Goal: Contribute content: Add original content to the website for others to see

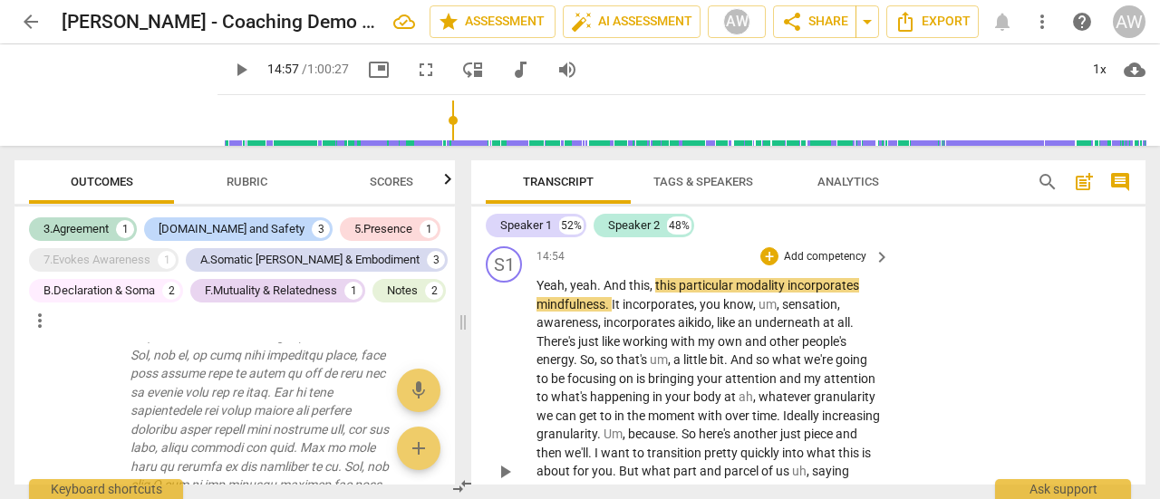
scroll to position [5385, 0]
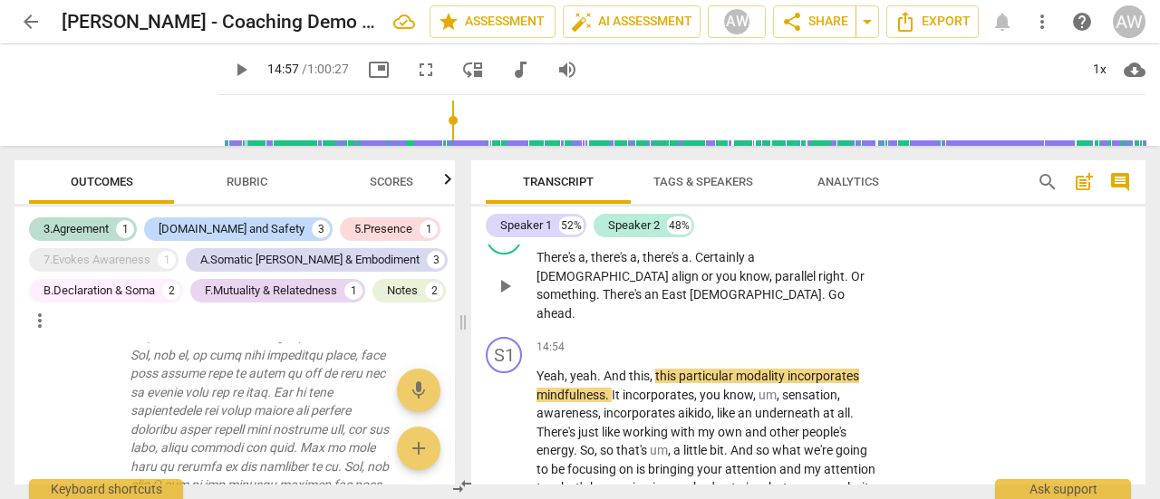
click at [502, 297] on span "play_arrow" at bounding box center [505, 286] width 22 height 22
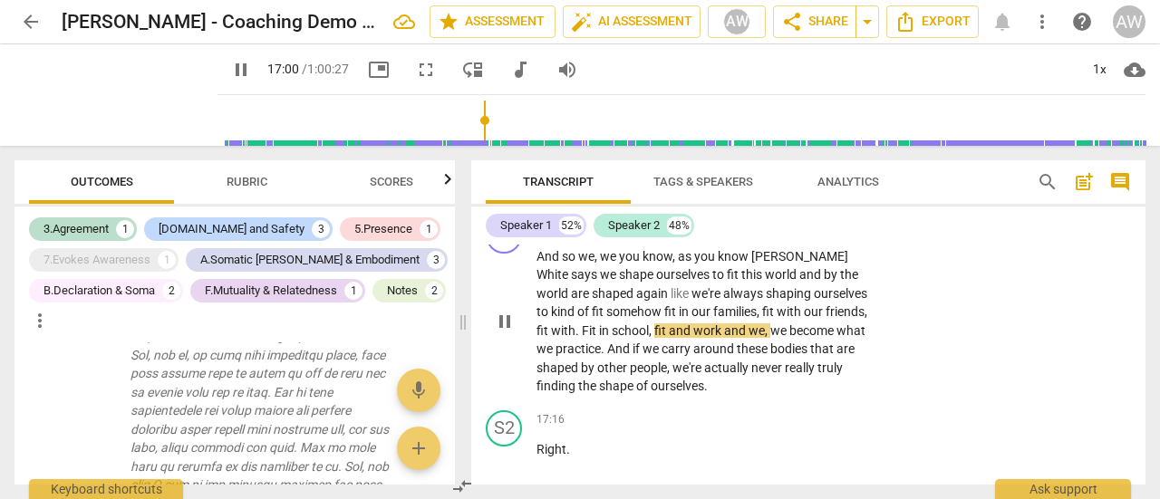
scroll to position [6109, 0]
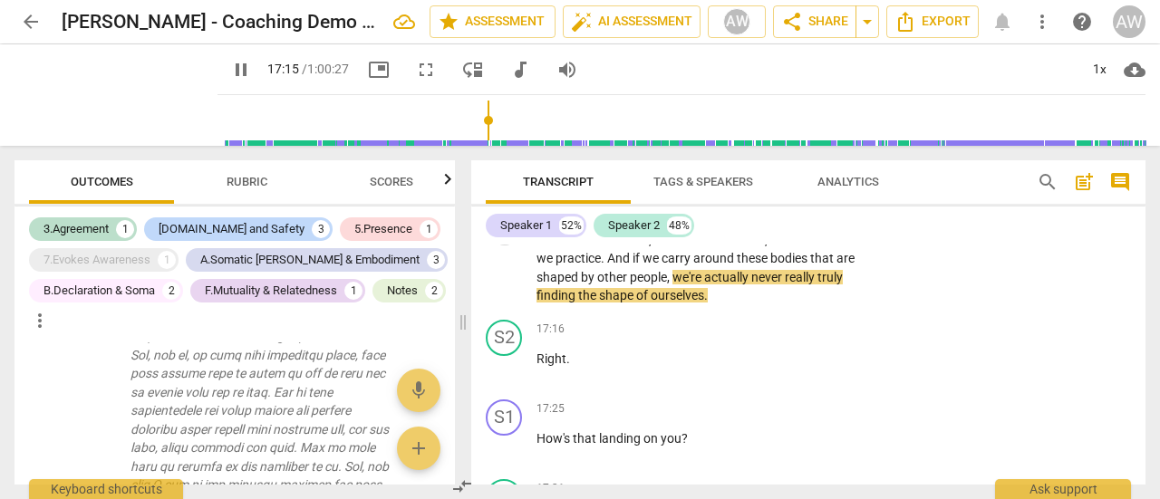
click at [501, 242] on span "pause" at bounding box center [505, 231] width 22 height 22
type input "1036"
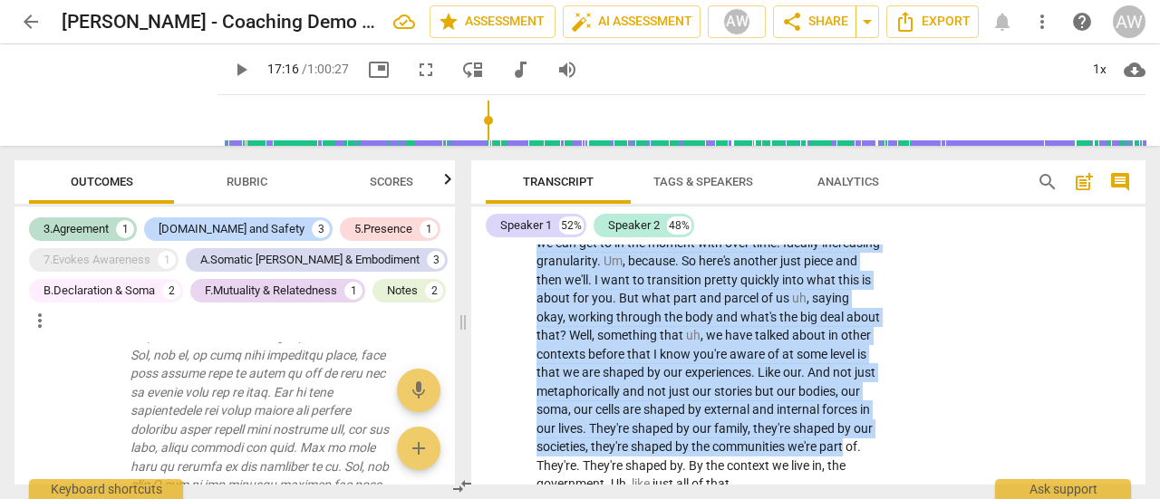
scroll to position [5741, 0]
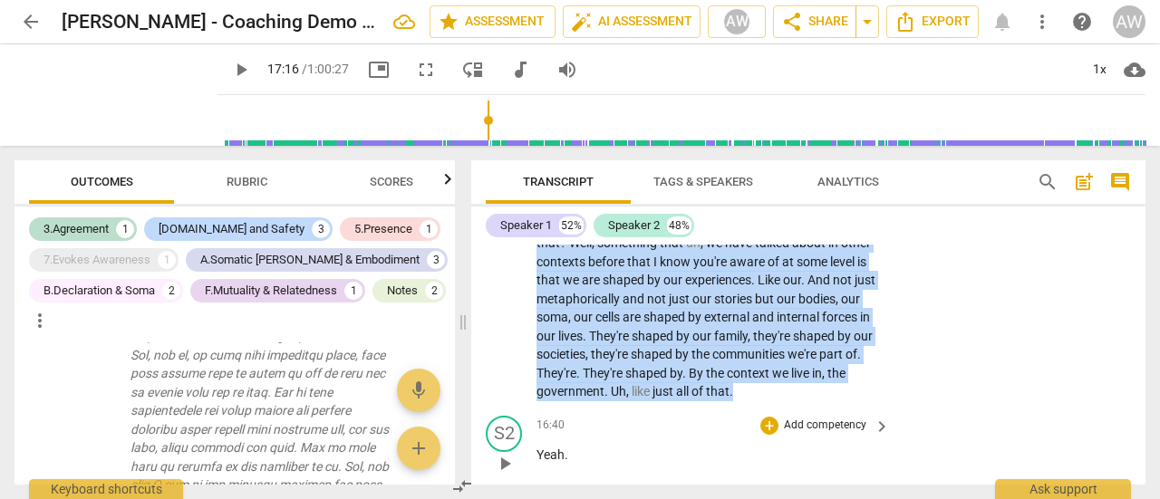
drag, startPoint x: 543, startPoint y: 254, endPoint x: 652, endPoint y: 447, distance: 221.5
click at [652, 447] on div "format_bold format_list_bulleted [PERSON_NAME] delete Summary: format_bold form…" at bounding box center [808, 365] width 674 height 240
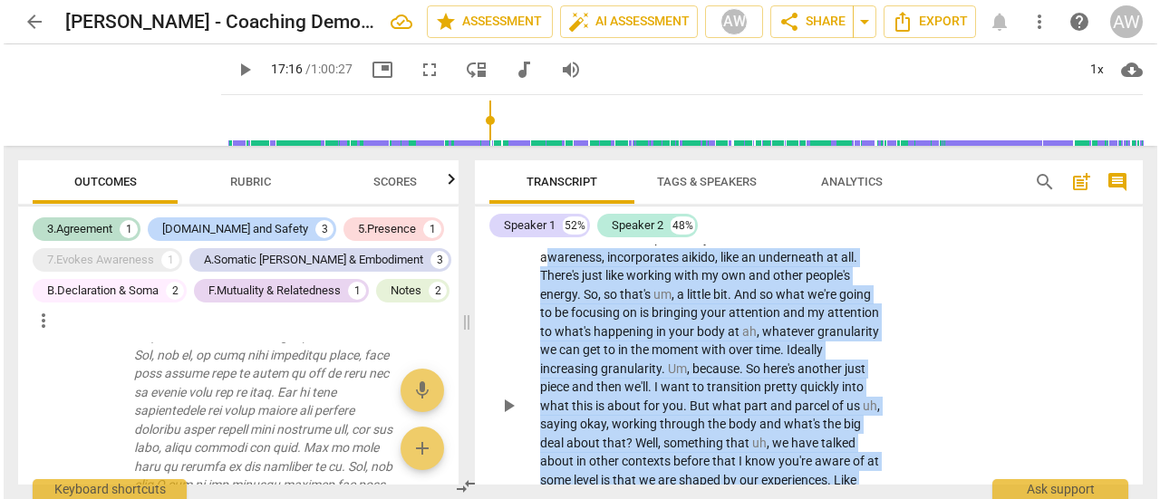
scroll to position [5506, 0]
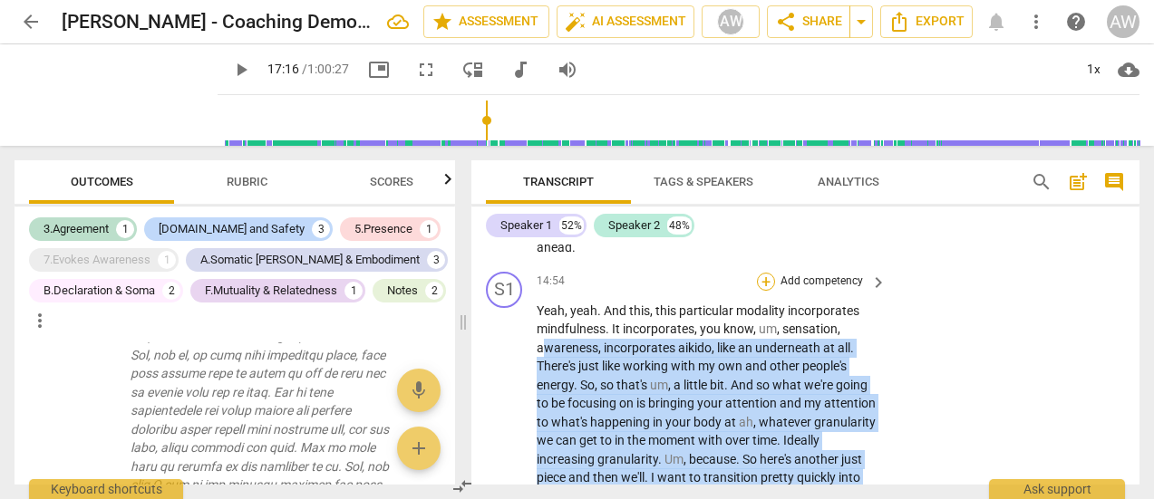
click at [768, 280] on div "+" at bounding box center [766, 282] width 18 height 18
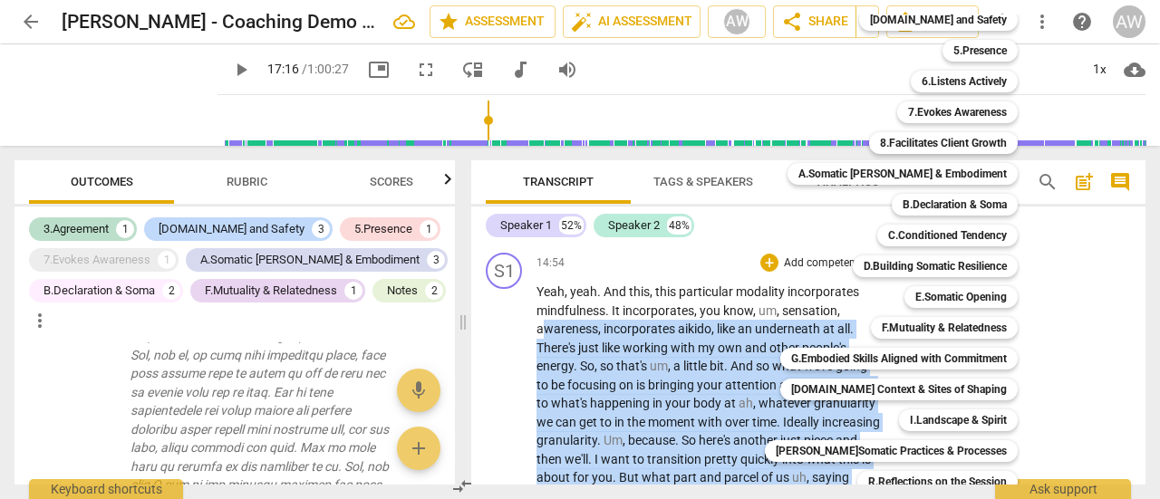
scroll to position [90, 0]
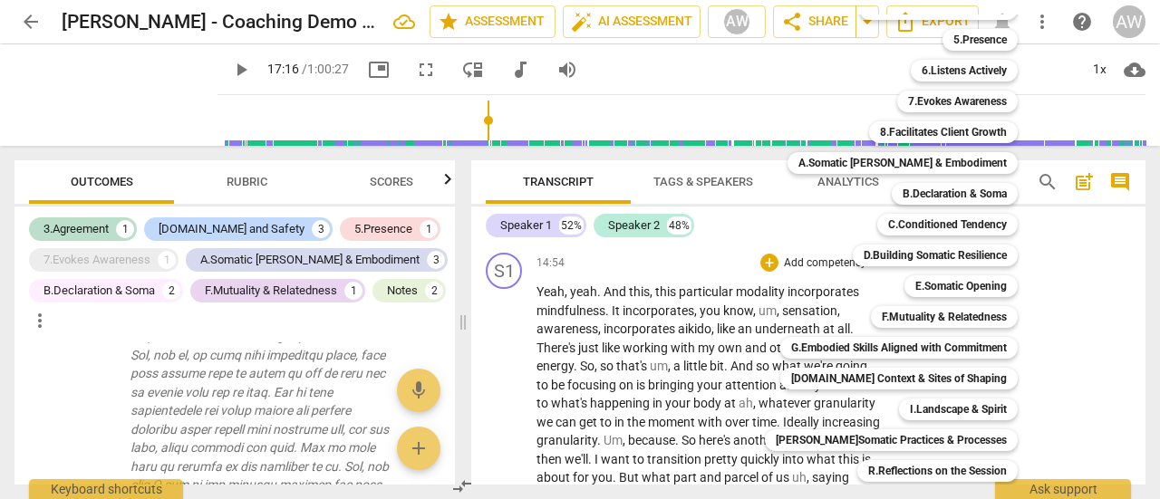
click at [1098, 330] on div at bounding box center [580, 249] width 1160 height 499
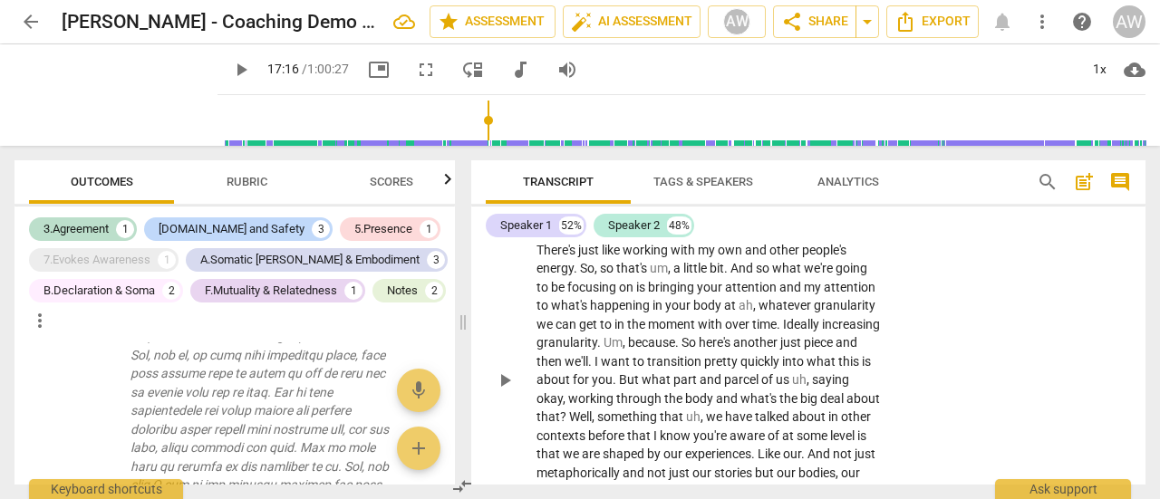
scroll to position [5559, 0]
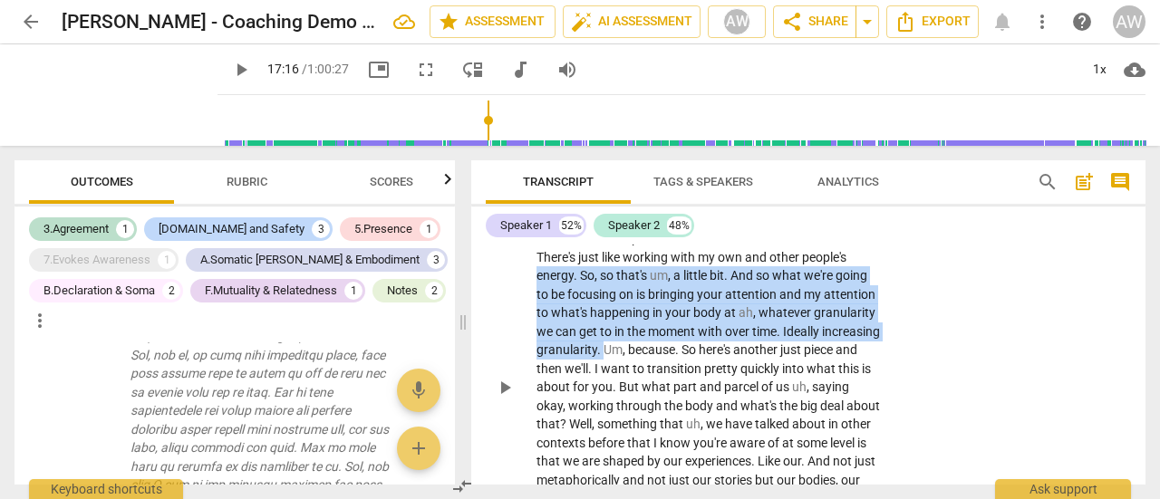
drag, startPoint x: 538, startPoint y: 296, endPoint x: 663, endPoint y: 369, distance: 144.5
click at [663, 369] on p "Yeah , yeah . And this , this particular modality incorporates mindfulness . It…" at bounding box center [708, 387] width 344 height 391
click at [680, 345] on div "+" at bounding box center [680, 345] width 18 height 18
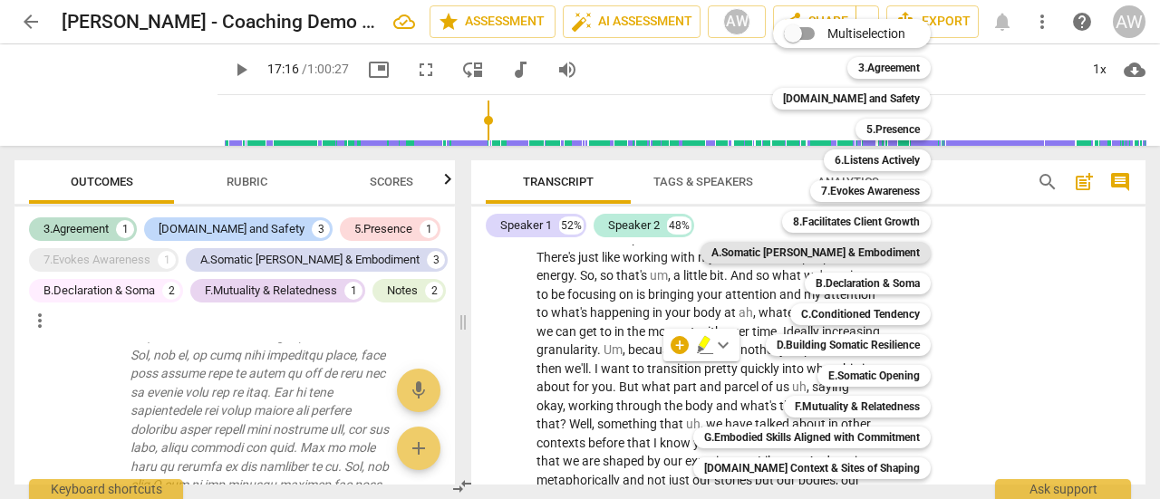
click at [856, 243] on b "A.Somatic [PERSON_NAME] & Embodiment" at bounding box center [815, 253] width 208 height 22
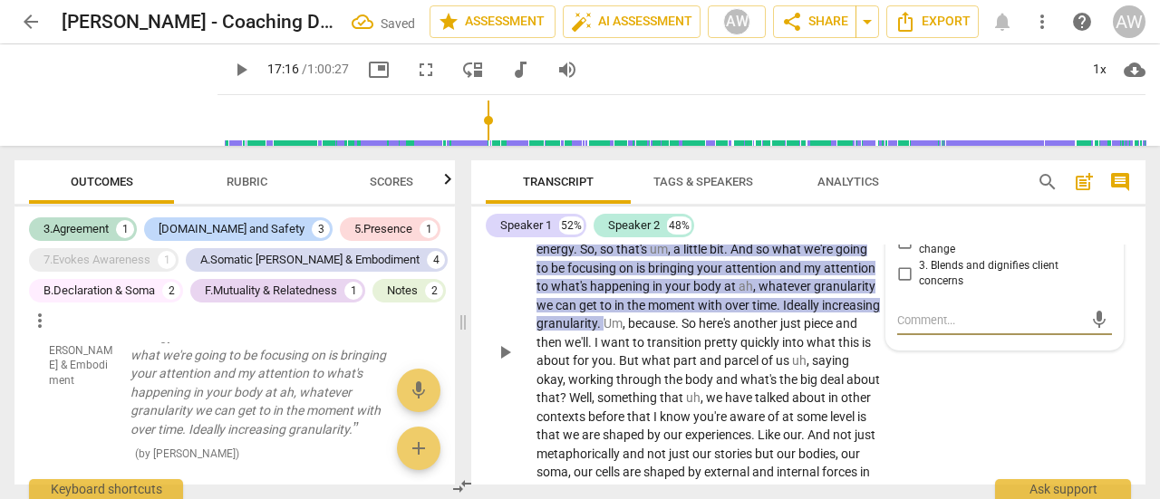
scroll to position [5513, 0]
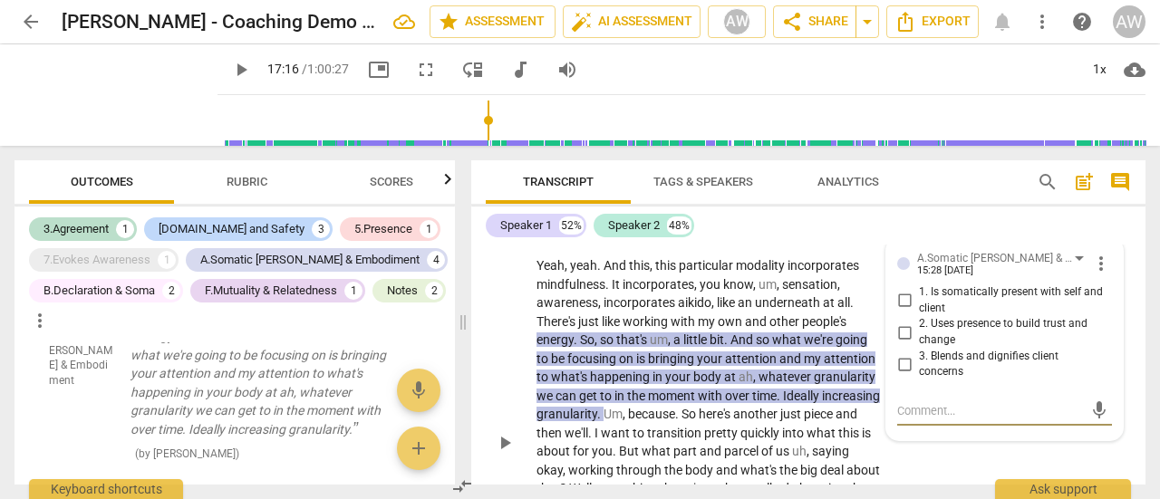
click at [1094, 275] on span "more_vert" at bounding box center [1101, 264] width 22 height 22
click at [1104, 319] on li "Delete" at bounding box center [1113, 316] width 63 height 34
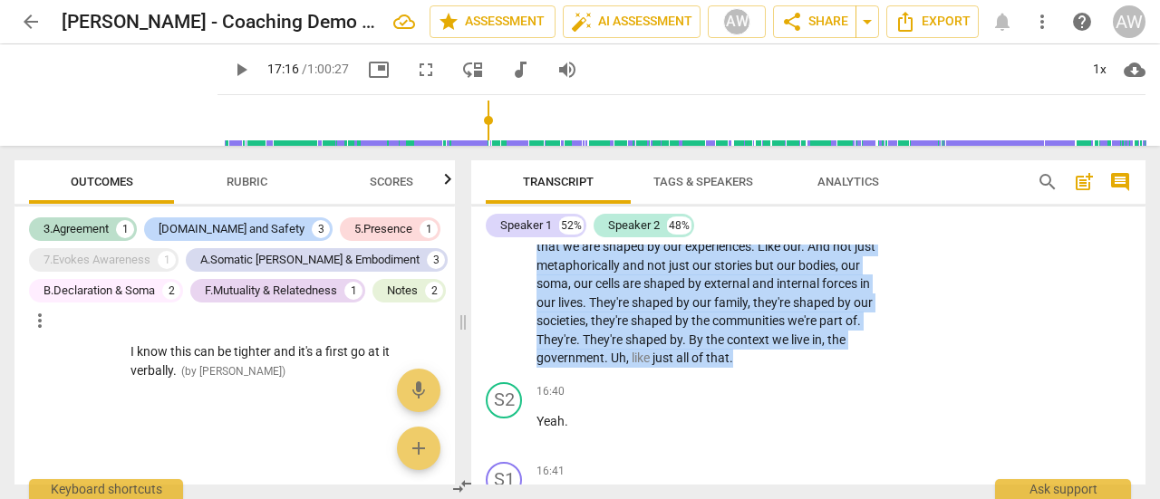
scroll to position [5777, 0]
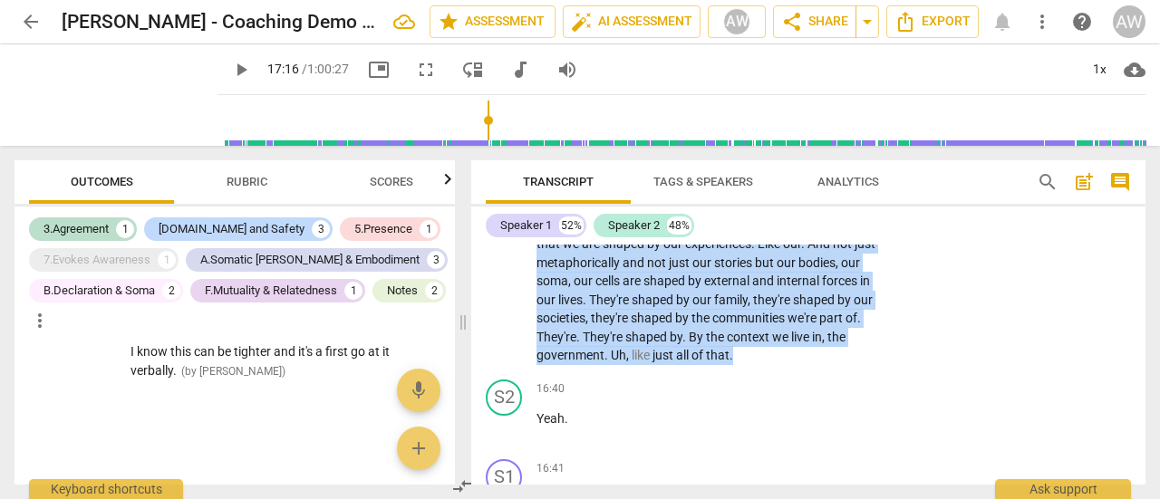
drag, startPoint x: 638, startPoint y: 312, endPoint x: 805, endPoint y: 396, distance: 186.8
click at [805, 365] on p "Yeah , yeah . And this , this particular modality incorporates mindfulness . It…" at bounding box center [708, 170] width 344 height 391
click at [579, 369] on div "+" at bounding box center [578, 369] width 18 height 18
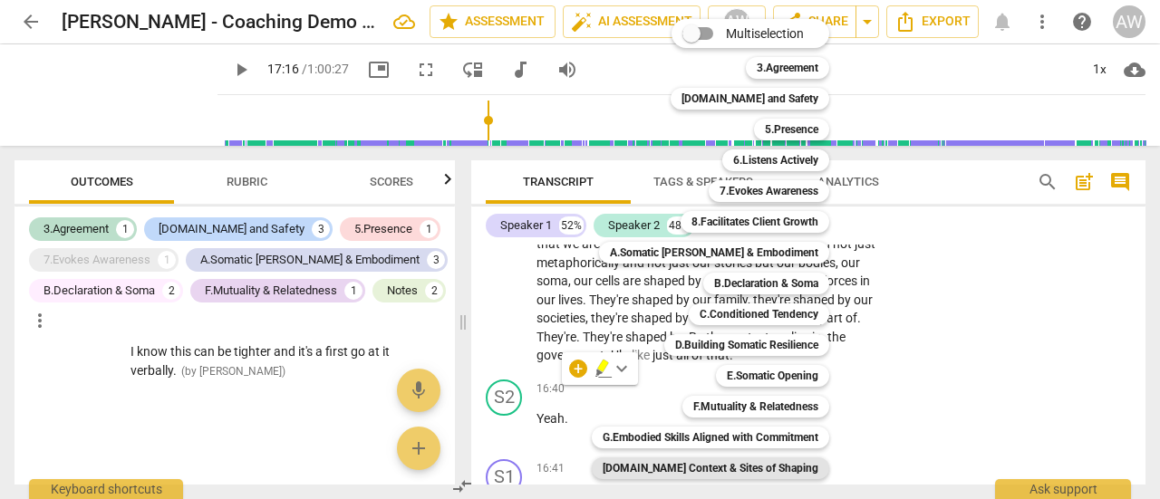
click at [736, 466] on b "[DOMAIN_NAME] Context & Sites of Shaping" at bounding box center [711, 469] width 216 height 22
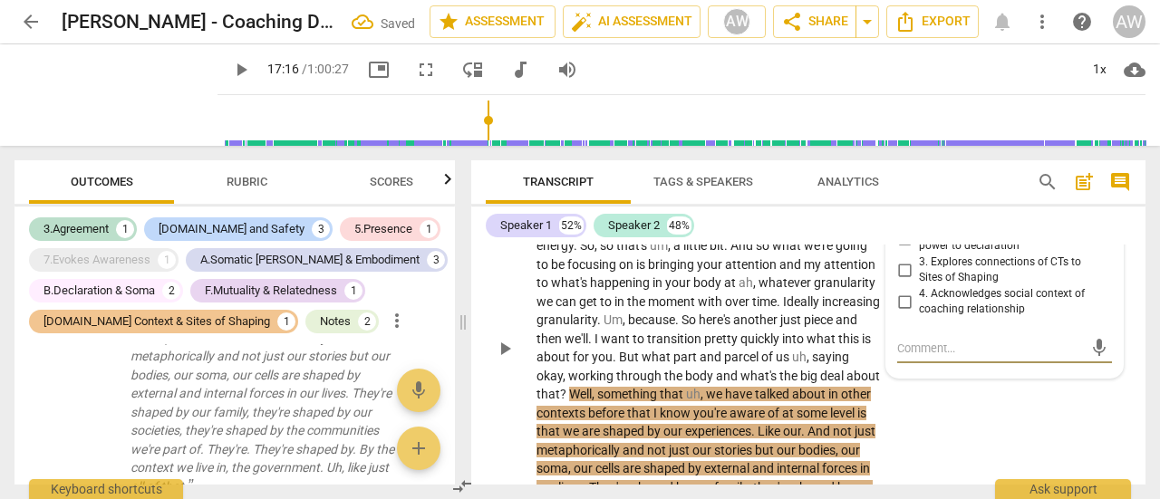
scroll to position [5517, 0]
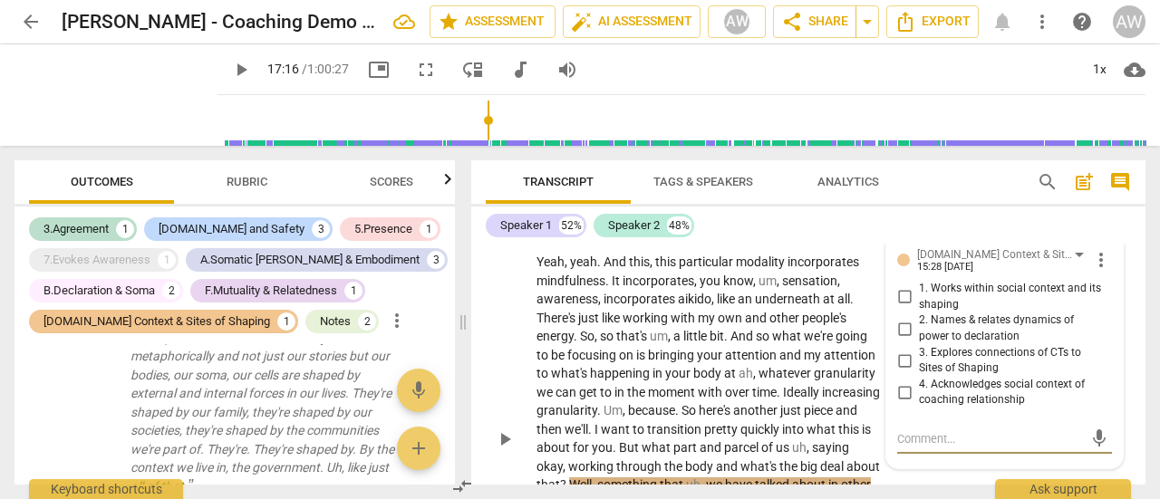
click at [901, 308] on input "1. Works within social context and its shaping" at bounding box center [904, 297] width 29 height 22
checkbox input "true"
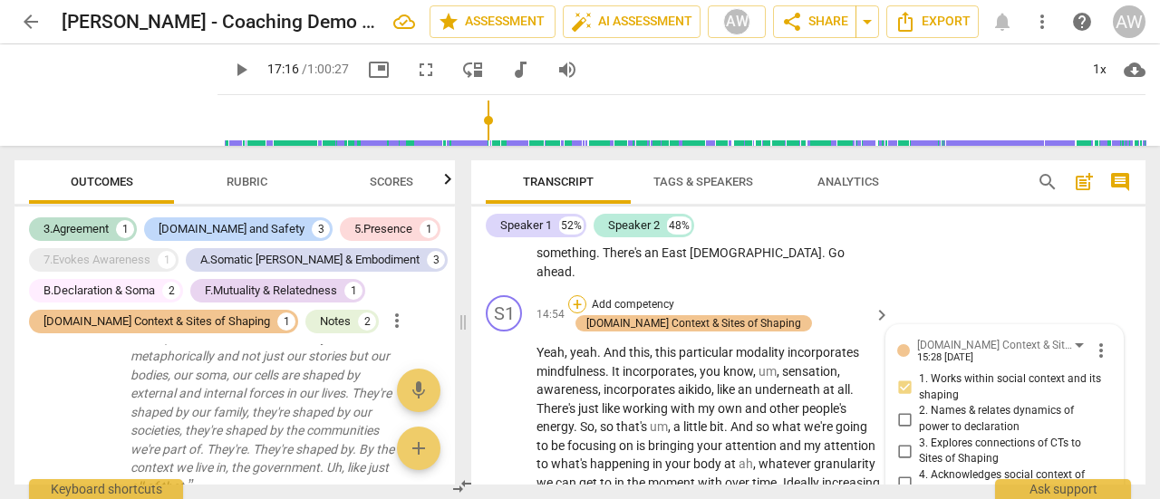
click at [575, 314] on div "+" at bounding box center [577, 304] width 18 height 18
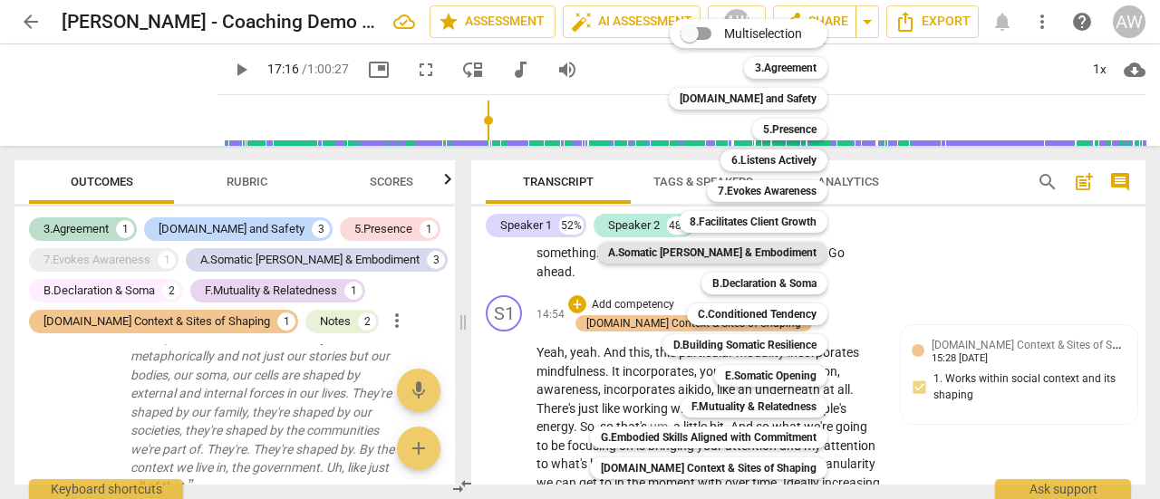
click at [763, 251] on b "A.Somatic [PERSON_NAME] & Embodiment" at bounding box center [712, 253] width 208 height 22
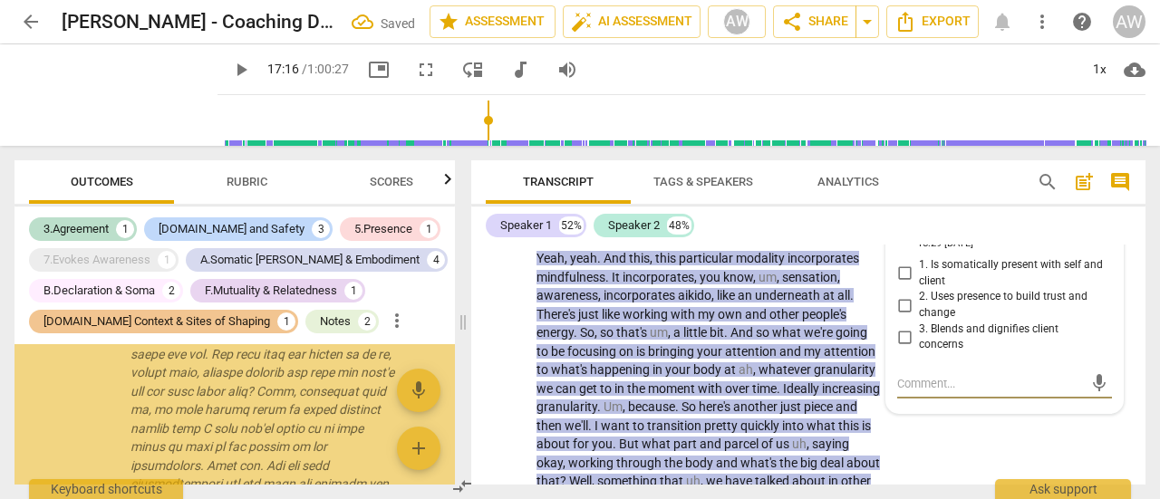
scroll to position [3002, 0]
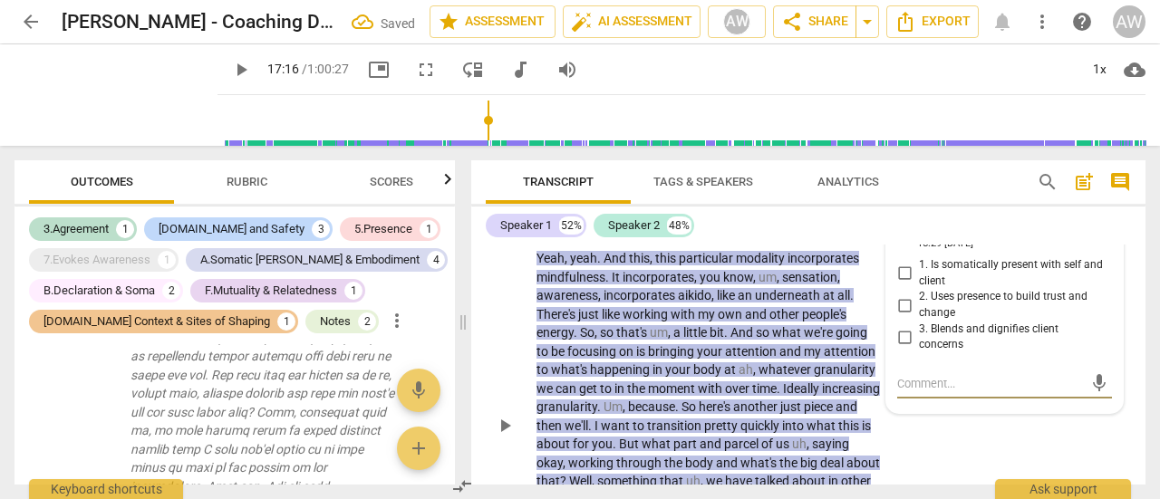
click at [1099, 247] on span "more_vert" at bounding box center [1101, 237] width 22 height 22
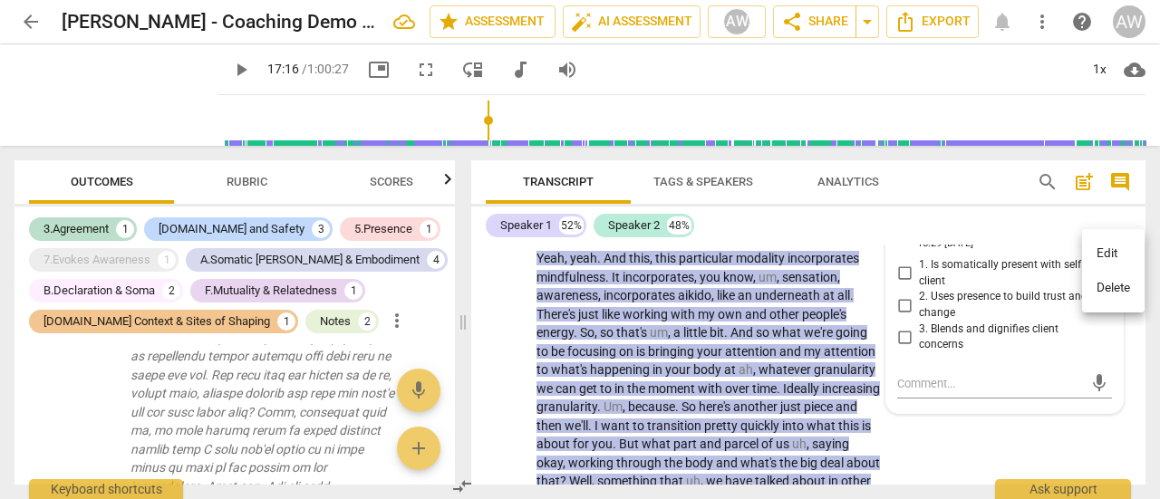
click at [1104, 283] on li "Delete" at bounding box center [1113, 288] width 63 height 34
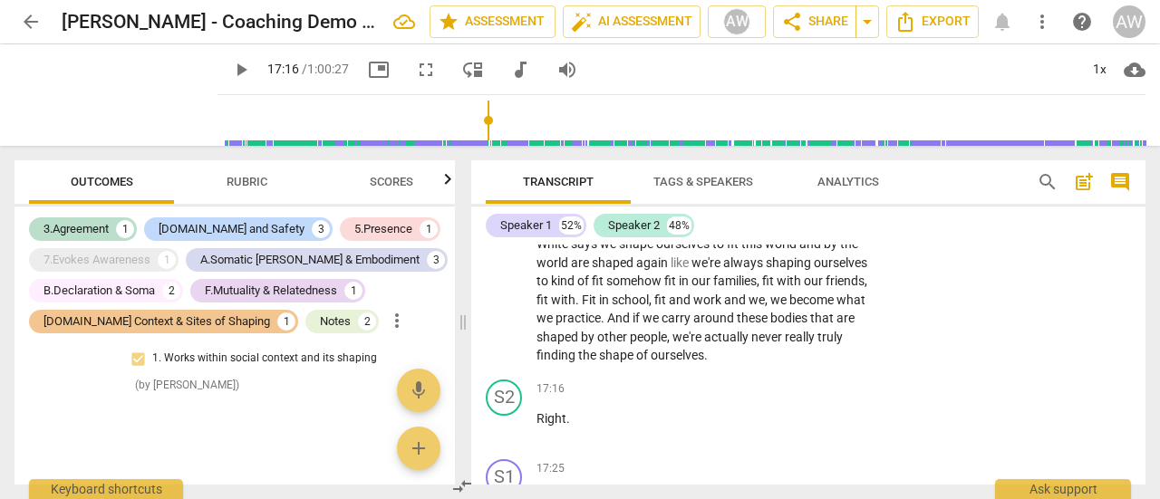
scroll to position [6074, 0]
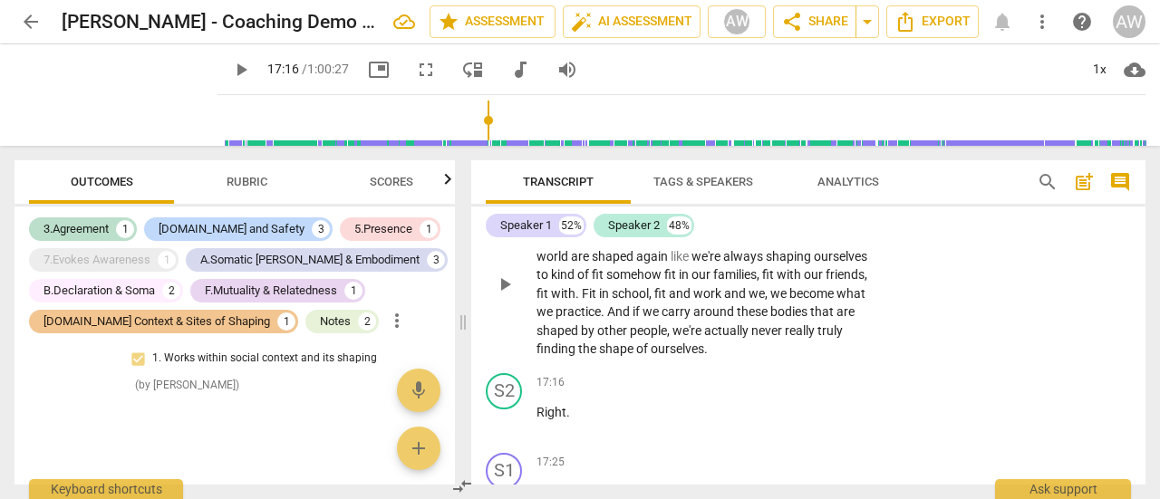
drag, startPoint x: 536, startPoint y: 260, endPoint x: 608, endPoint y: 345, distance: 111.9
click at [608, 345] on div "S1 play_arrow pause 16:41 + Add competency keyboard_arrow_right And so we , we …" at bounding box center [808, 269] width 674 height 193
click at [552, 282] on p "And so we , we you know , as you know [PERSON_NAME] says we shape ourselves to …" at bounding box center [708, 284] width 344 height 149
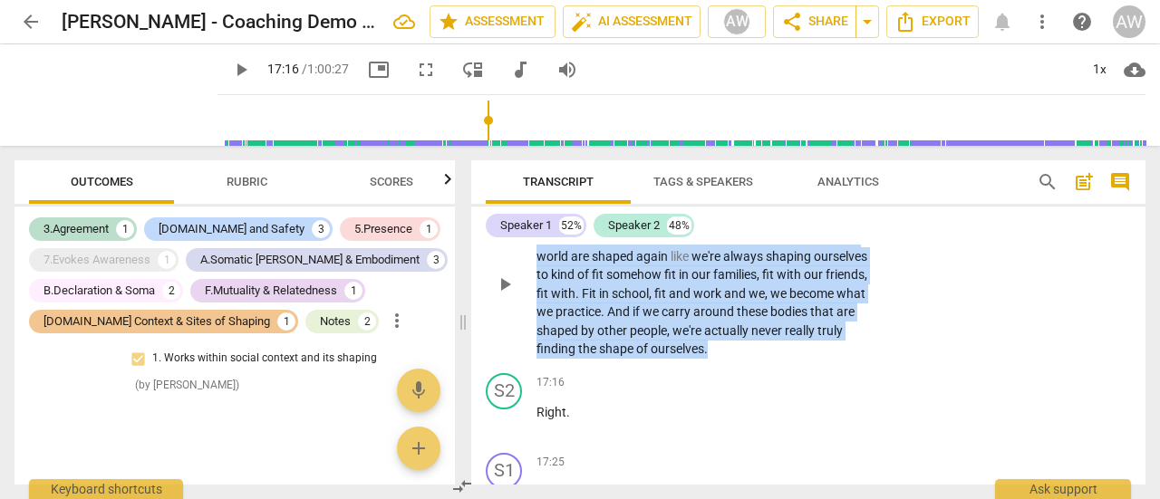
drag, startPoint x: 537, startPoint y: 257, endPoint x: 659, endPoint y: 383, distance: 175.0
click at [659, 359] on p "And so we , we you know , as you know [PERSON_NAME] says we shape ourselves to …" at bounding box center [708, 284] width 344 height 149
click at [658, 360] on div "+" at bounding box center [662, 362] width 18 height 18
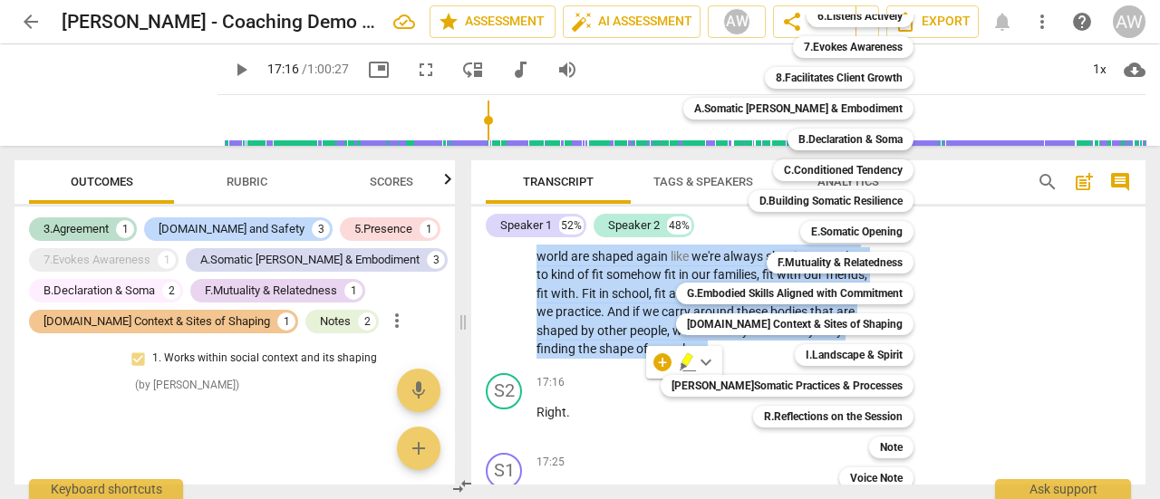
scroll to position [153, 0]
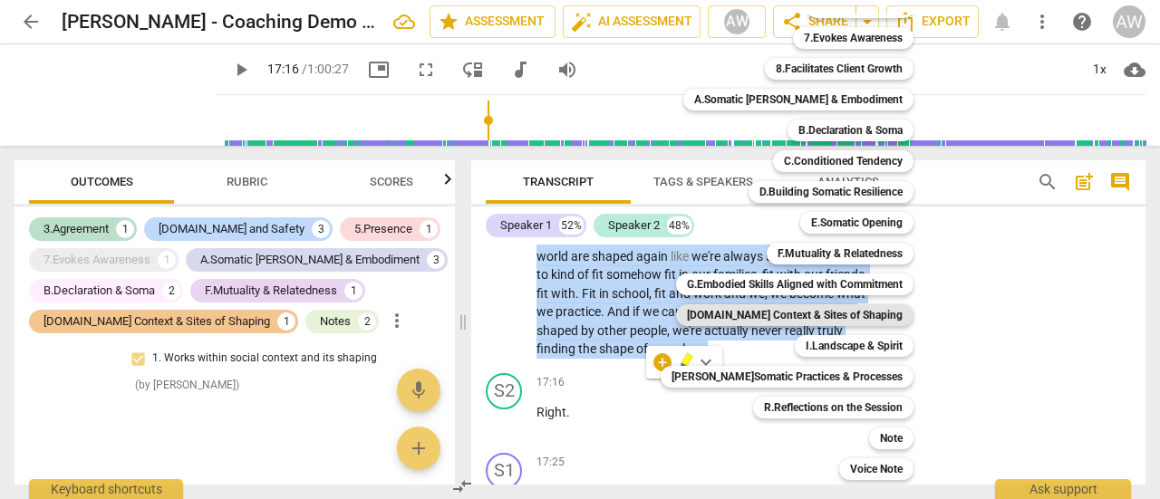
click at [817, 312] on b "[DOMAIN_NAME] Context & Sites of Shaping" at bounding box center [795, 315] width 216 height 22
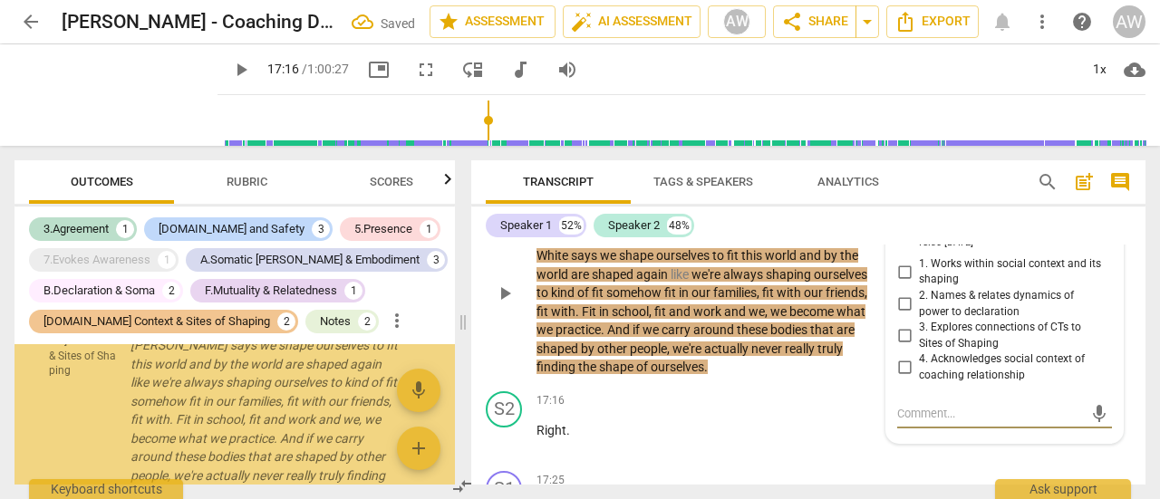
scroll to position [3134, 0]
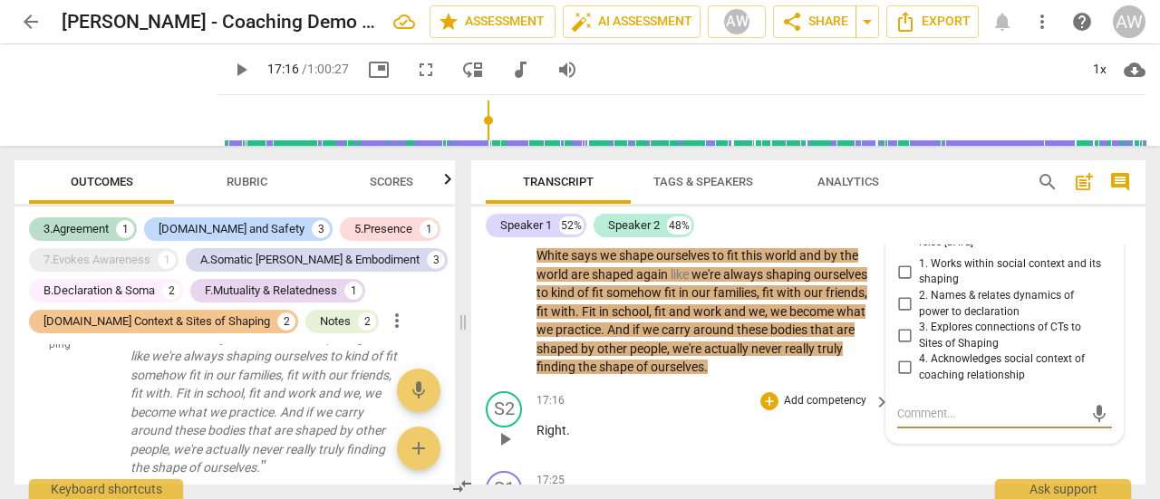
click at [780, 411] on div "+ Add competency" at bounding box center [814, 401] width 108 height 18
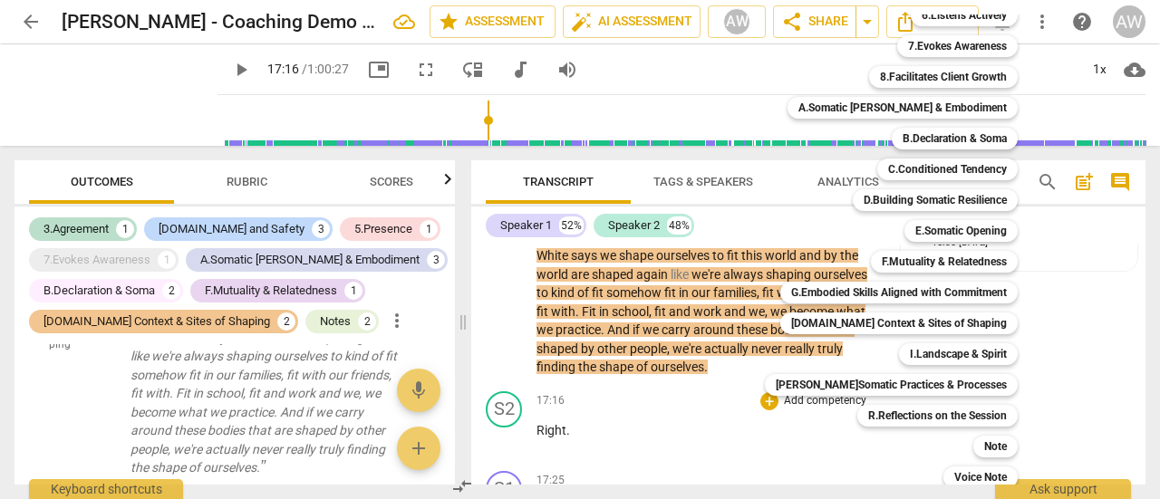
scroll to position [153, 0]
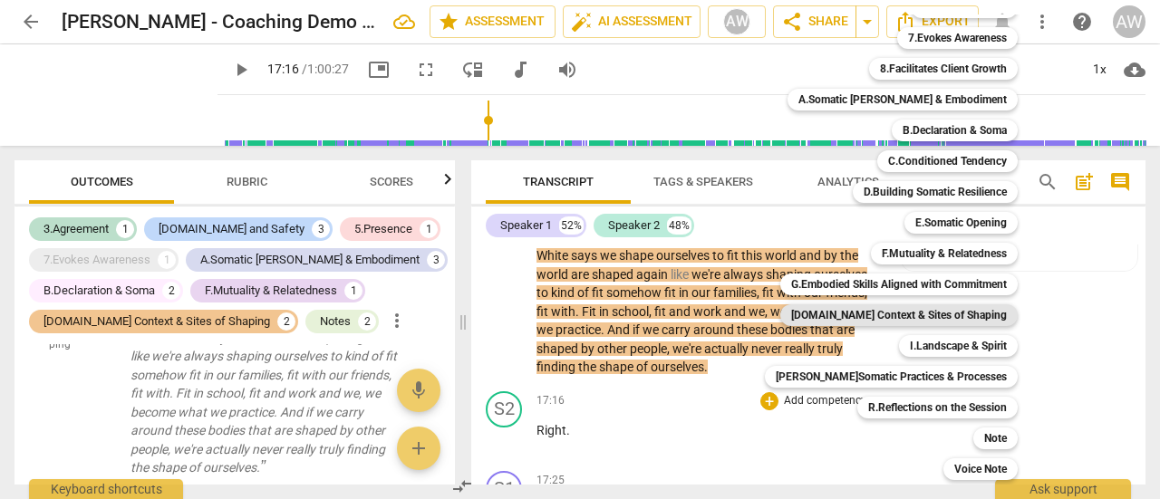
click at [946, 313] on b "[DOMAIN_NAME] Context & Sites of Shaping" at bounding box center [899, 315] width 216 height 22
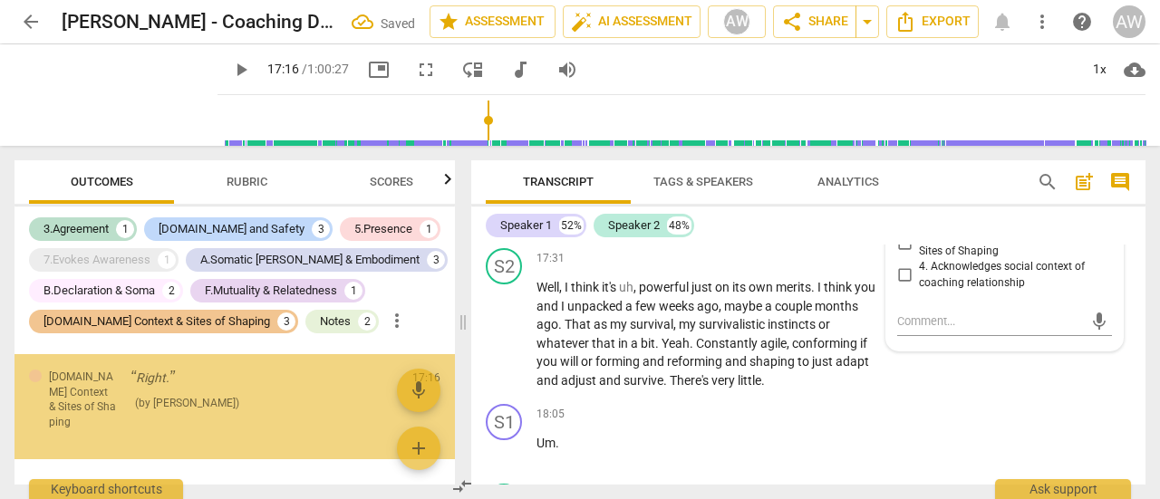
scroll to position [3298, 0]
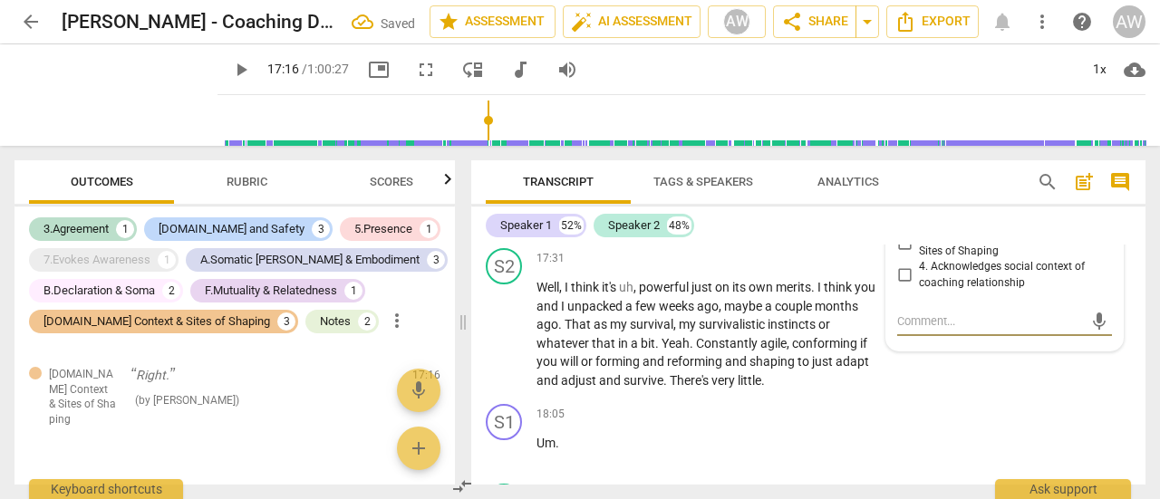
click at [933, 330] on textarea at bounding box center [990, 321] width 186 height 17
type textarea "E"
type textarea "Ex"
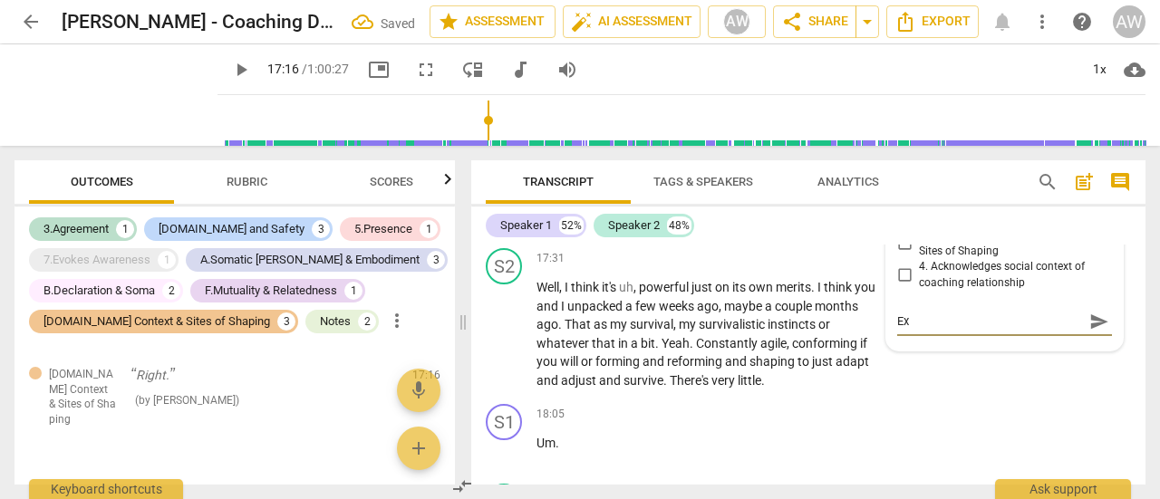
type textarea "Exa"
type textarea "Exam"
type textarea "Examp"
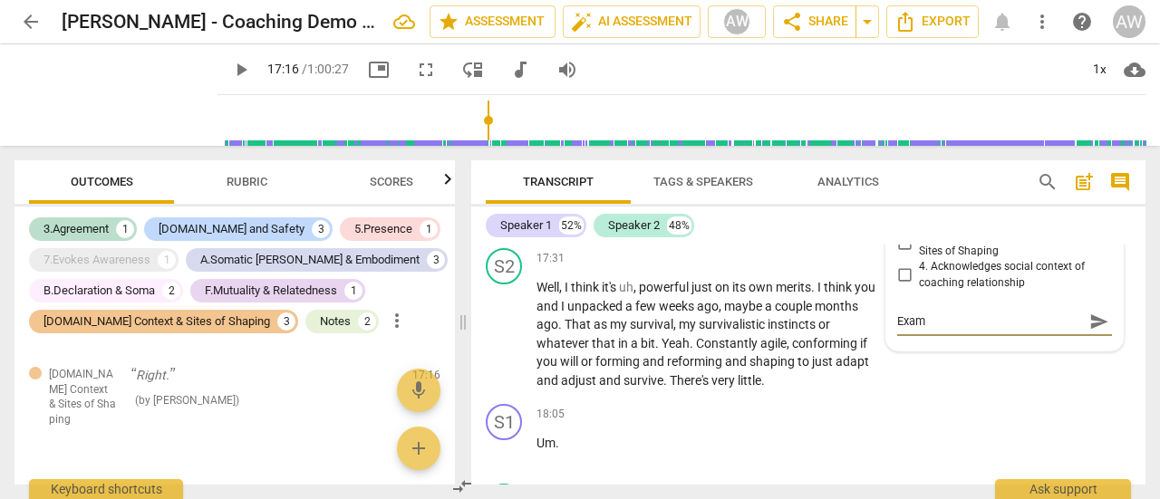
type textarea "Examp"
type textarea "Exampl"
type textarea "Example"
type textarea "Examples"
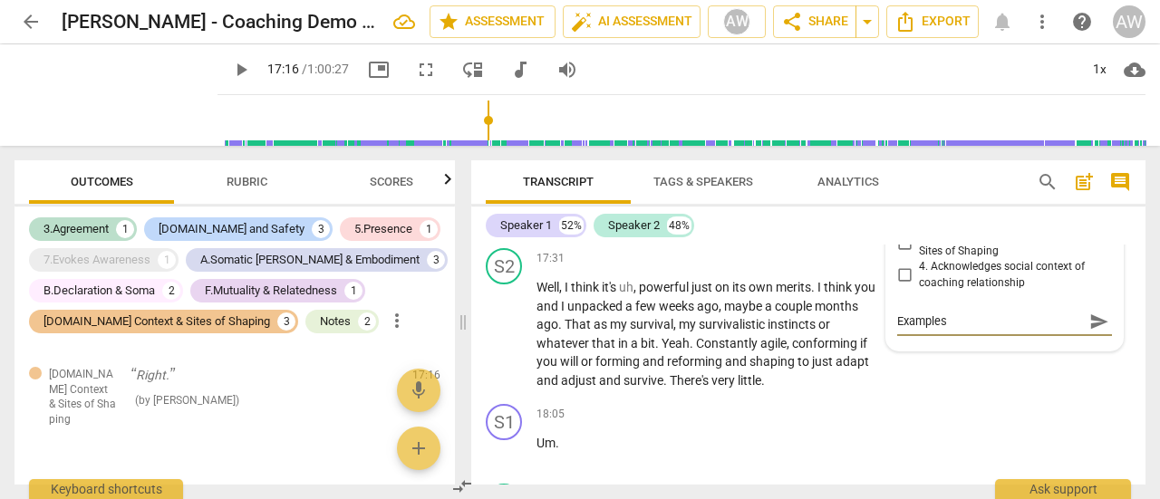
type textarea "Examples"
type textarea "Examples o"
type textarea "Examples os"
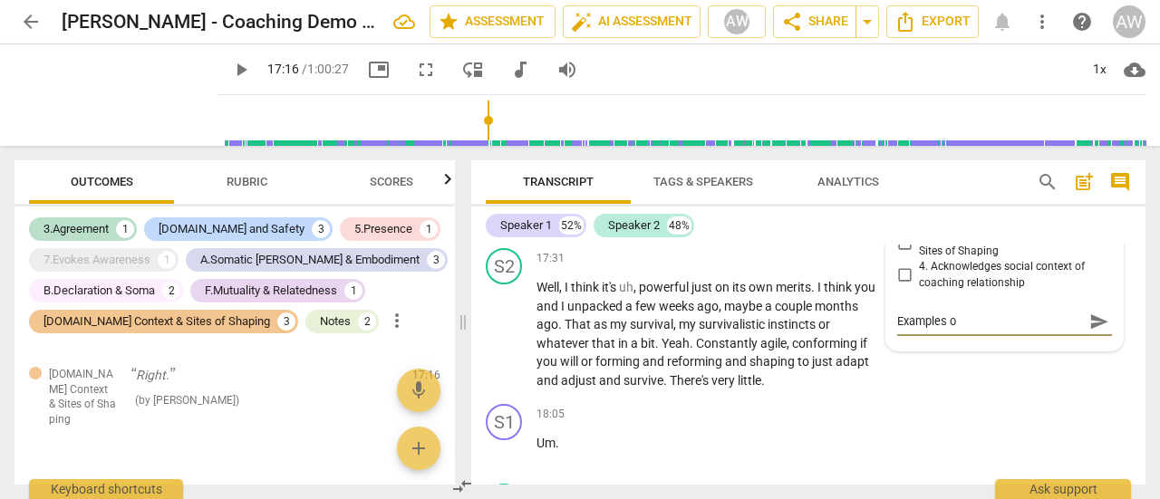
type textarea "Examples os"
type textarea "Examples o"
type textarea "Examples of"
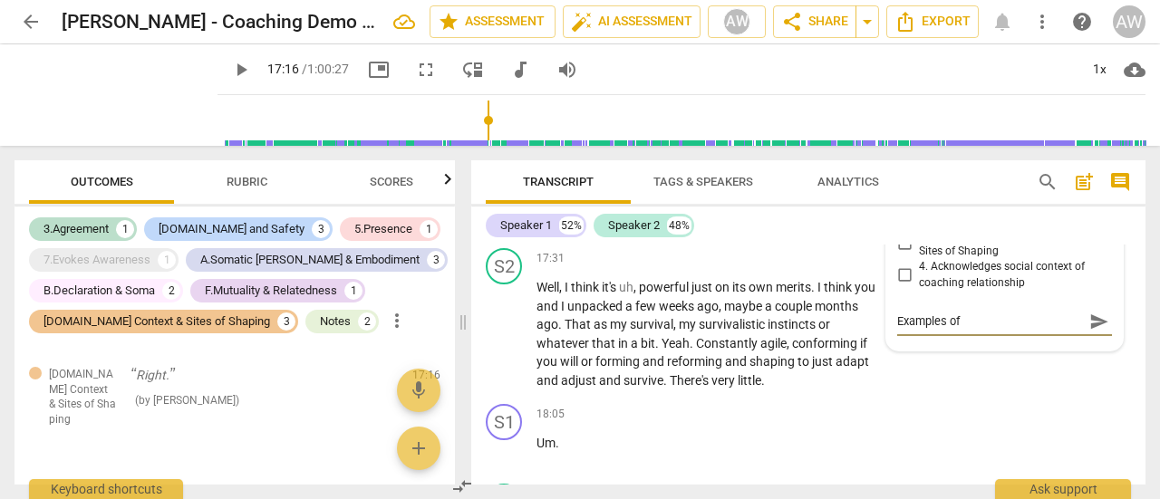
type textarea "Examples of"
type textarea "Examples of s"
type textarea "Examples of si"
type textarea "Examples of sit"
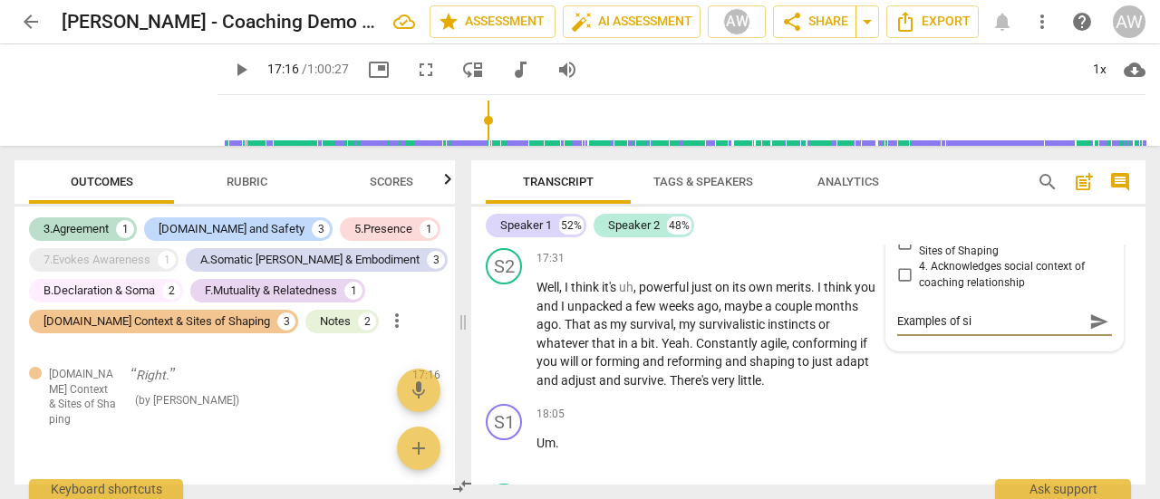
type textarea "Examples of sit"
type textarea "Examples of site"
type textarea "Examples of sites"
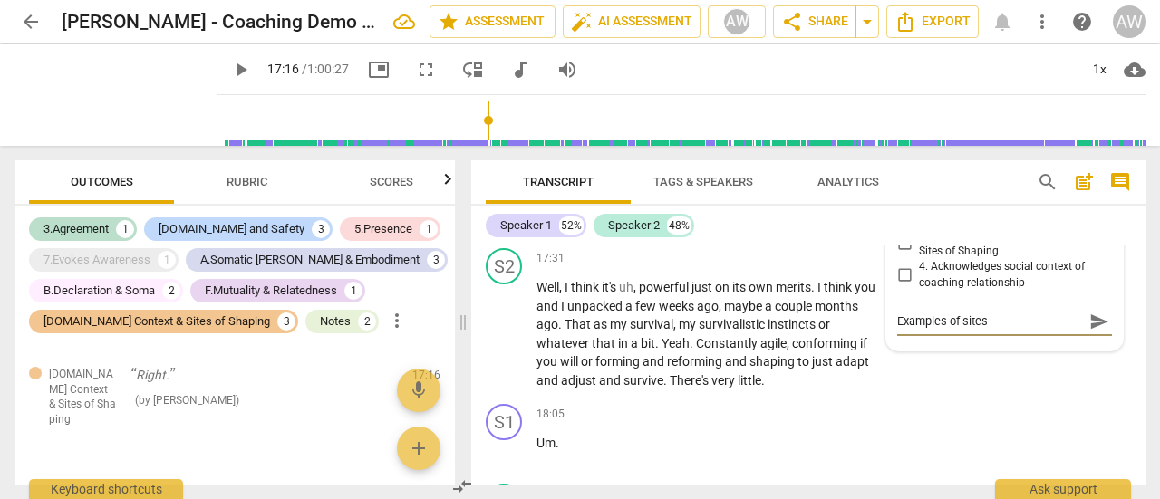
type textarea "Examples of sites"
type textarea "Examples of sites o"
type textarea "Examples of sites of"
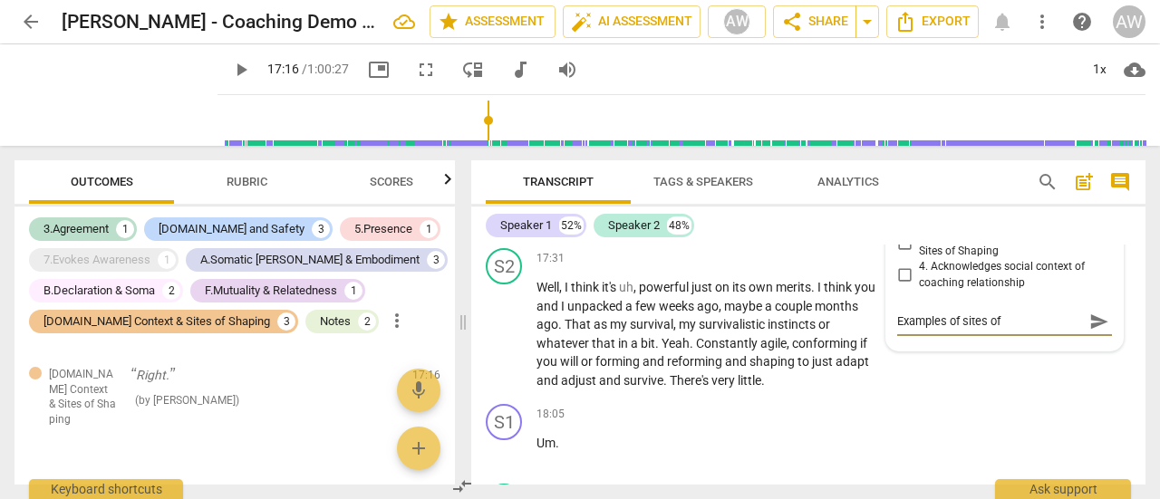
type textarea "Examples of sites of"
type textarea "Examples of sites of s"
type textarea "Examples of sites of sh"
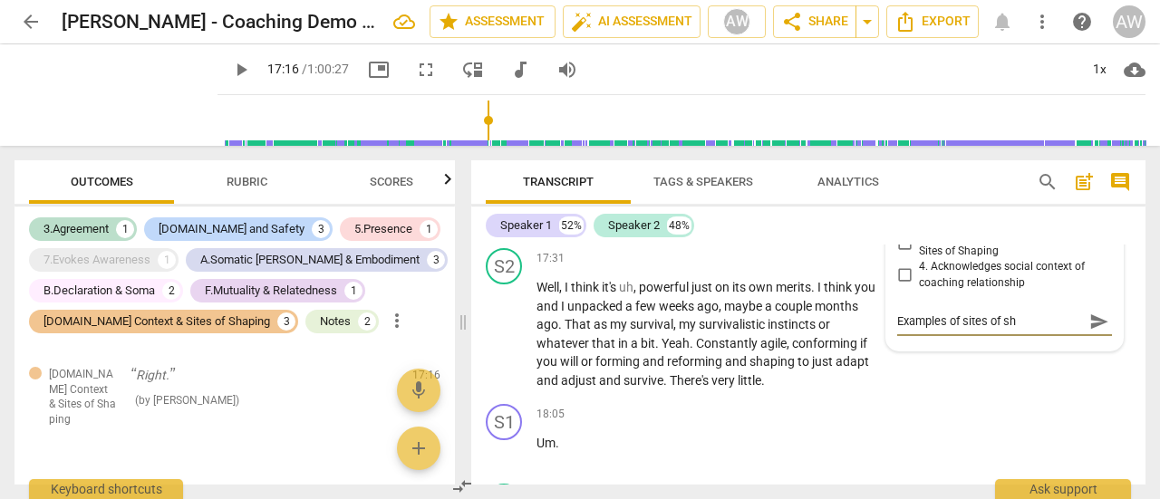
type textarea "Examples of sites of sha"
type textarea "Examples of sites of shap"
type textarea "Examples of sites of shapi"
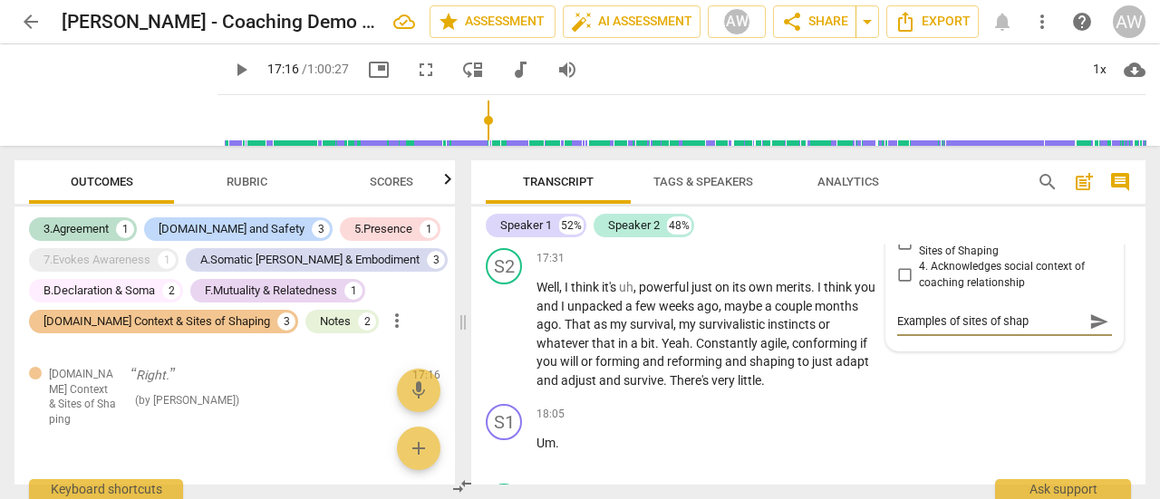
type textarea "Examples of sites of shapi"
type textarea "Examples of sites of shapin"
type textarea "Examples of sites of shaping"
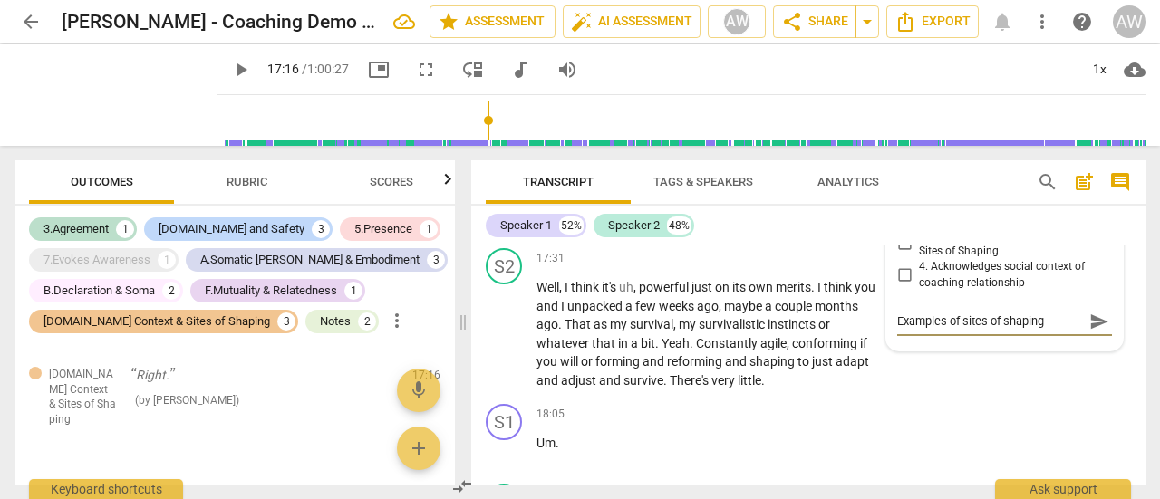
click at [1091, 332] on span "send" at bounding box center [1099, 322] width 20 height 20
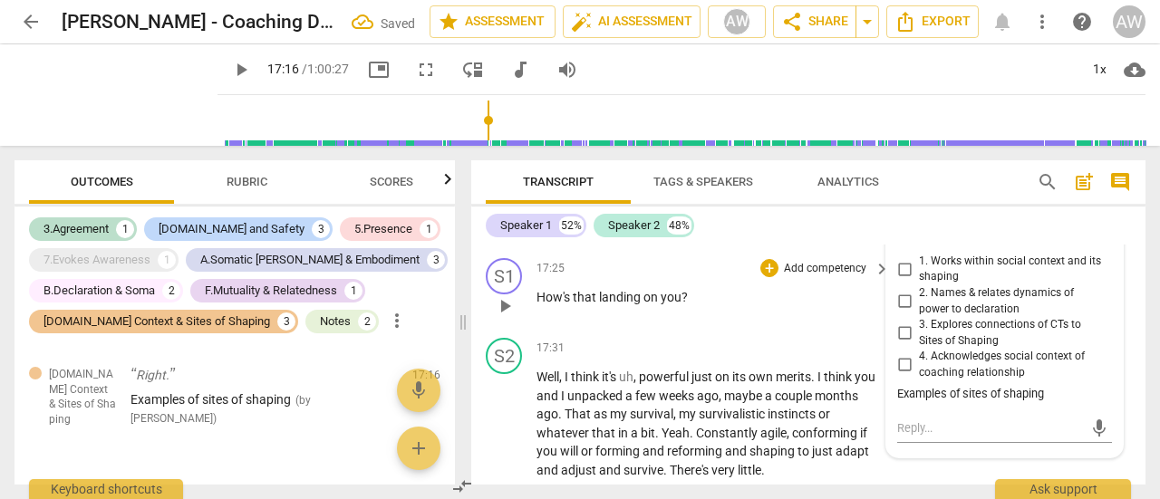
scroll to position [6287, 0]
click at [503, 318] on span "play_arrow" at bounding box center [505, 307] width 22 height 22
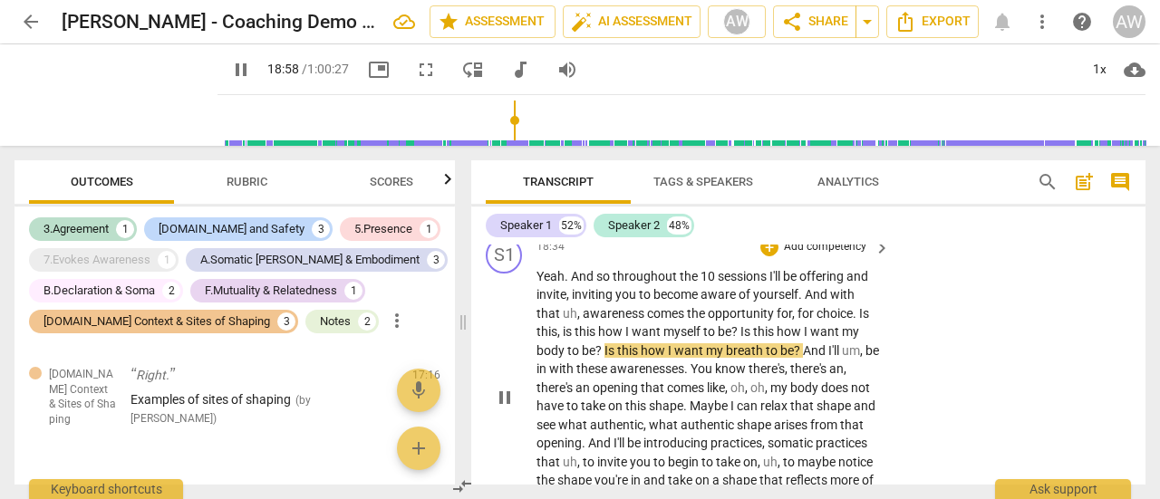
scroll to position [7012, 0]
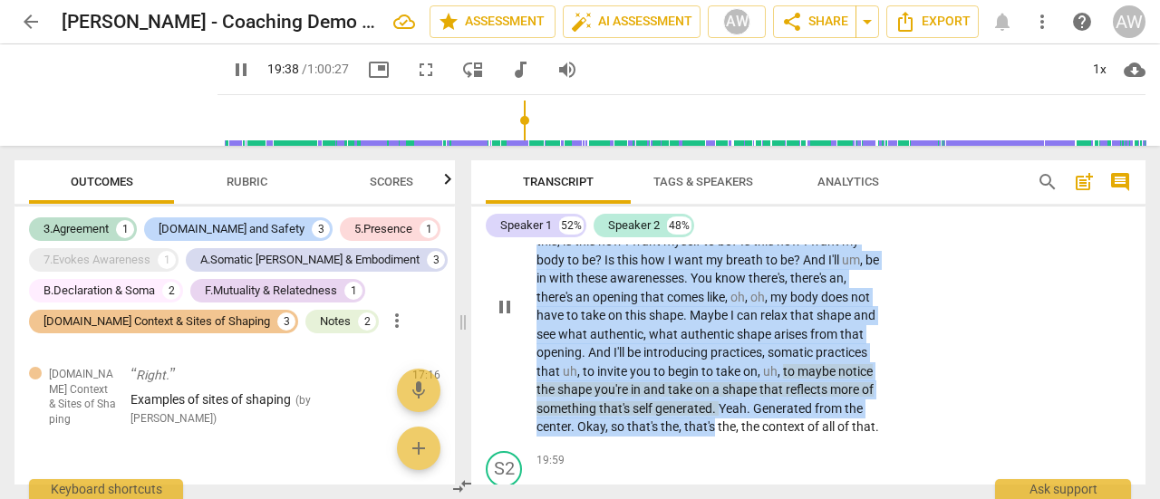
drag, startPoint x: 536, startPoint y: 262, endPoint x: 714, endPoint y: 469, distance: 273.1
click at [714, 437] on p "Yeah . And so throughout the 10 sessions I'll be offering and invite , inviting…" at bounding box center [708, 307] width 344 height 260
click at [505, 318] on span "pause" at bounding box center [505, 307] width 22 height 22
type input "1182"
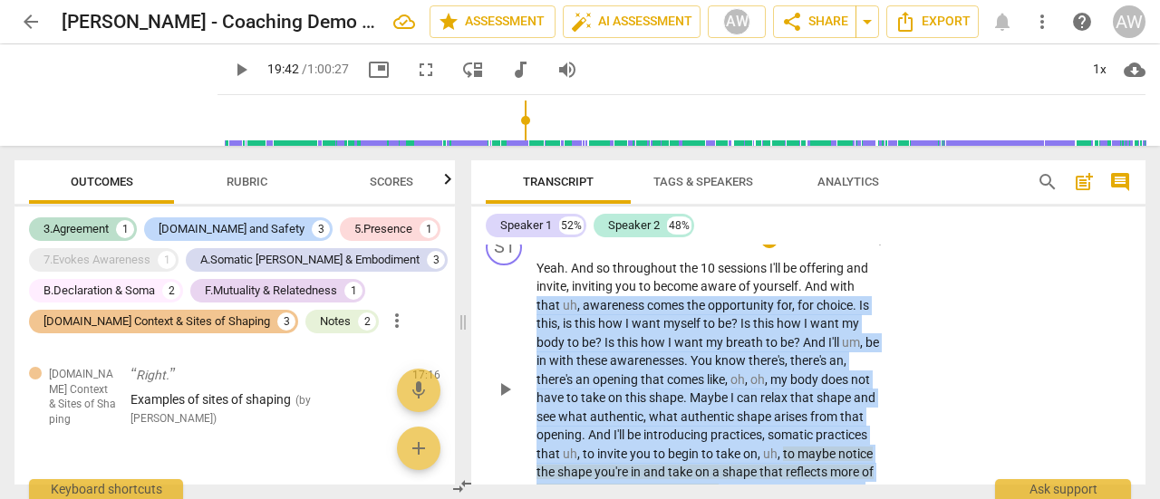
scroll to position [6921, 0]
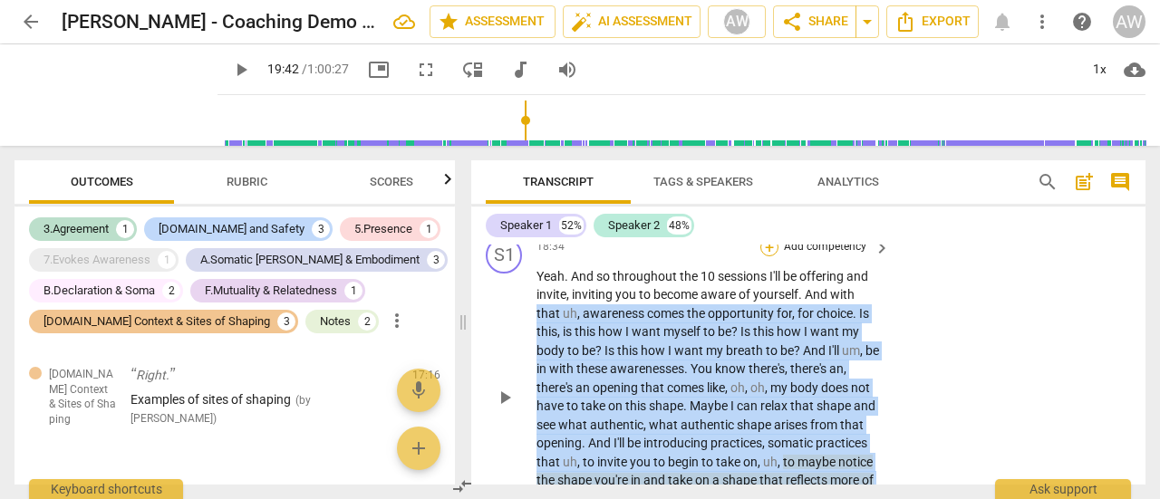
click at [766, 256] on div "+" at bounding box center [769, 247] width 18 height 18
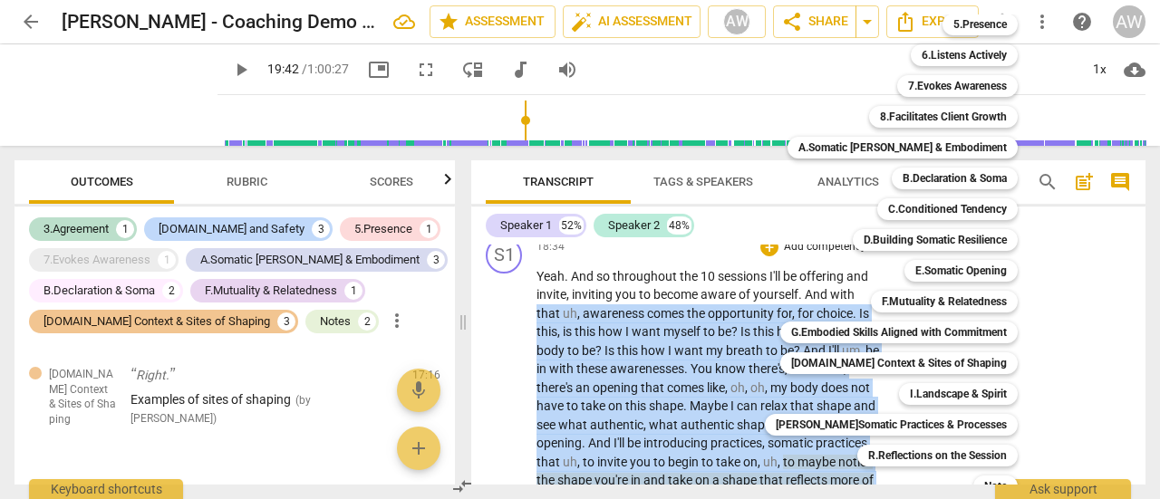
scroll to position [105, 0]
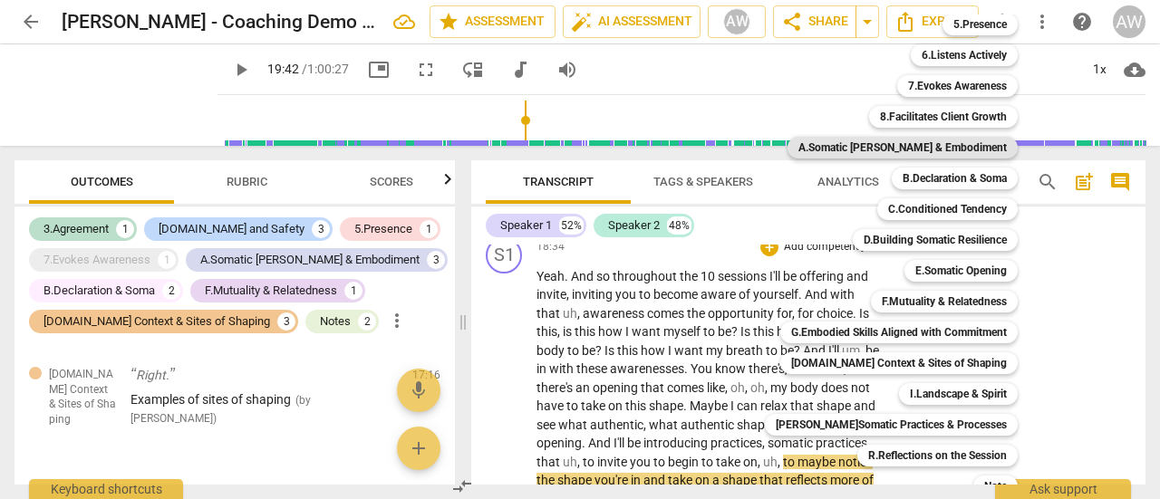
click at [896, 141] on b "A.Somatic [PERSON_NAME] & Embodiment" at bounding box center [902, 148] width 208 height 22
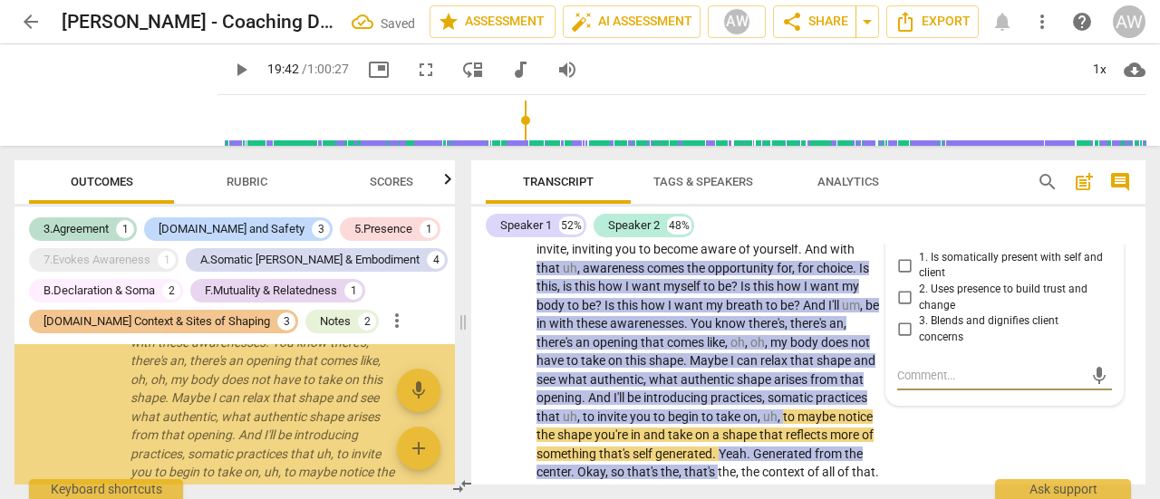
scroll to position [3518, 0]
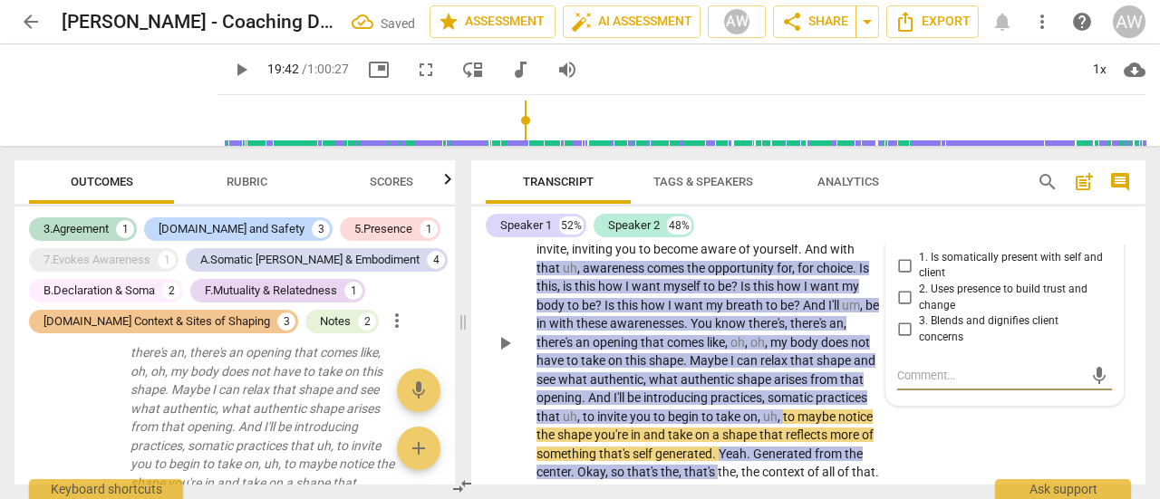
click at [1095, 239] on span "more_vert" at bounding box center [1101, 228] width 22 height 22
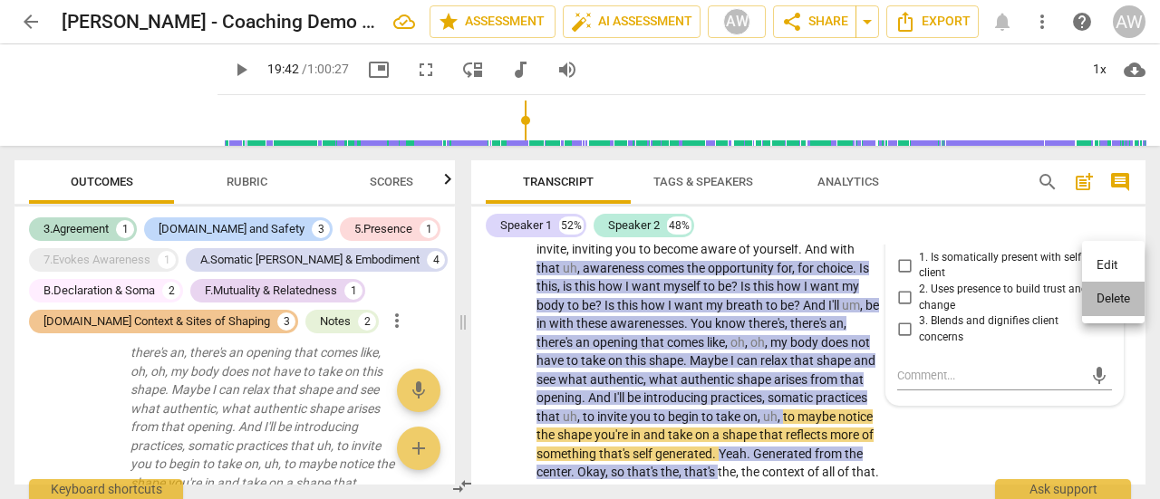
click at [1104, 308] on li "Delete" at bounding box center [1113, 299] width 63 height 34
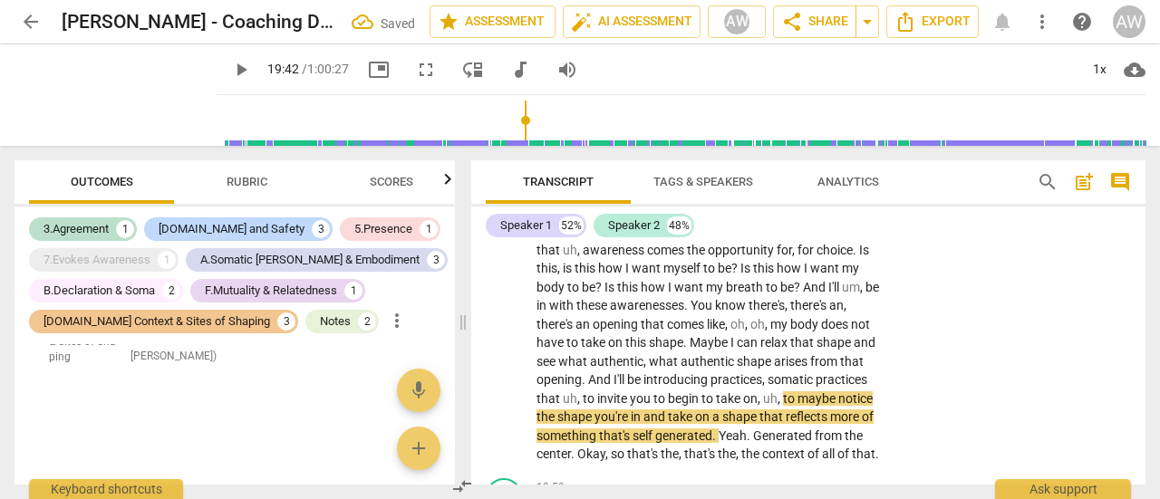
scroll to position [3364, 0]
drag, startPoint x: 534, startPoint y: 322, endPoint x: 649, endPoint y: 374, distance: 126.5
click at [649, 374] on div "S1 play_arrow pause 18:34 + Add competency keyboard_arrow_right Yeah . And so t…" at bounding box center [808, 319] width 674 height 304
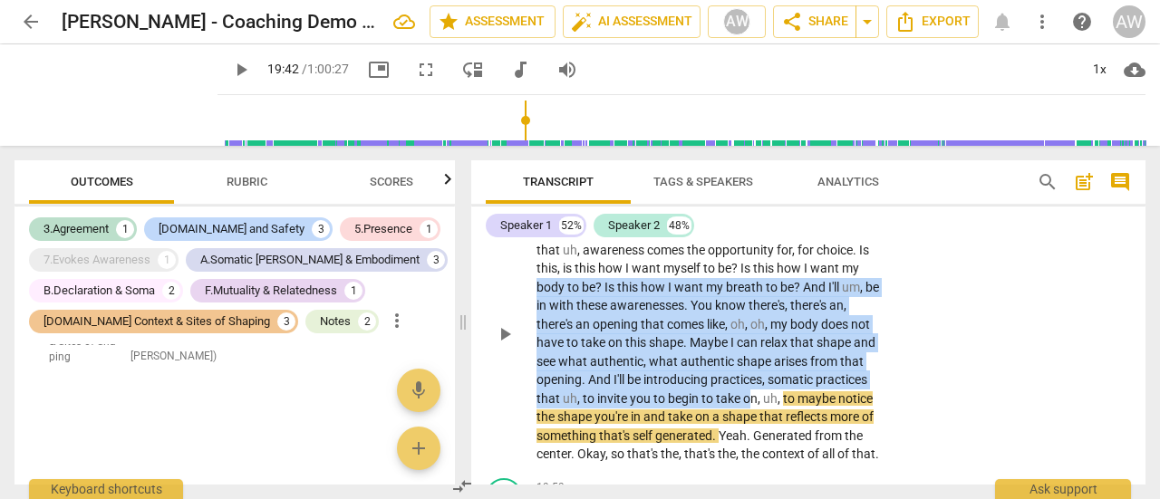
drag, startPoint x: 539, startPoint y: 324, endPoint x: 748, endPoint y: 434, distance: 235.5
click at [748, 434] on p "Yeah . And so throughout the 10 sessions I'll be offering and invite , inviting…" at bounding box center [708, 334] width 344 height 260
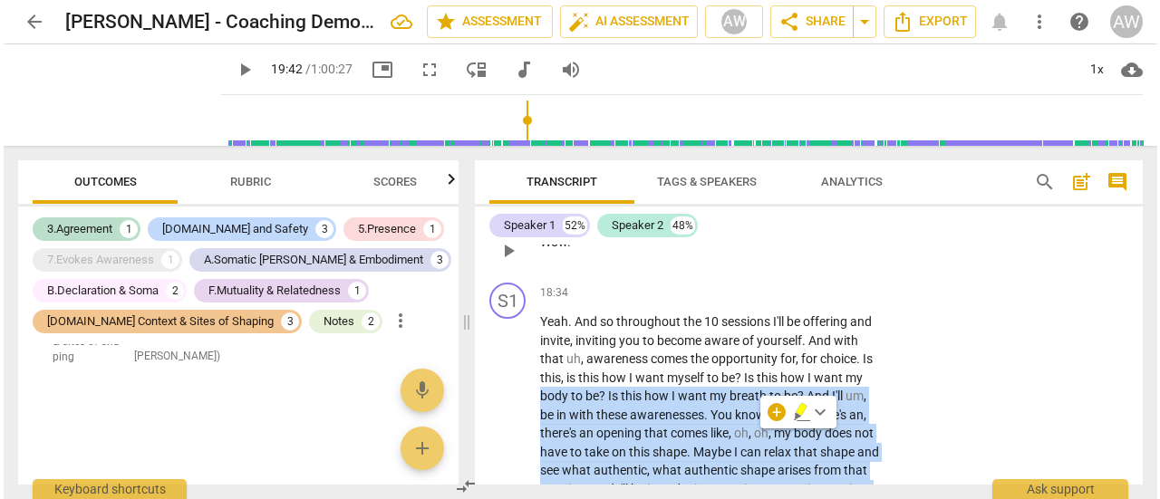
scroll to position [6985, 0]
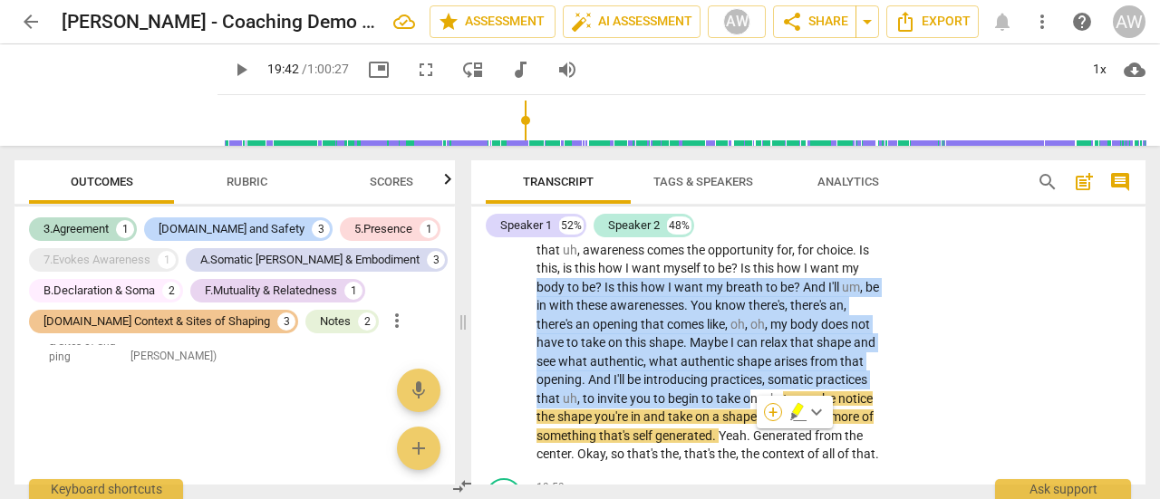
click at [770, 417] on div "+" at bounding box center [773, 412] width 18 height 18
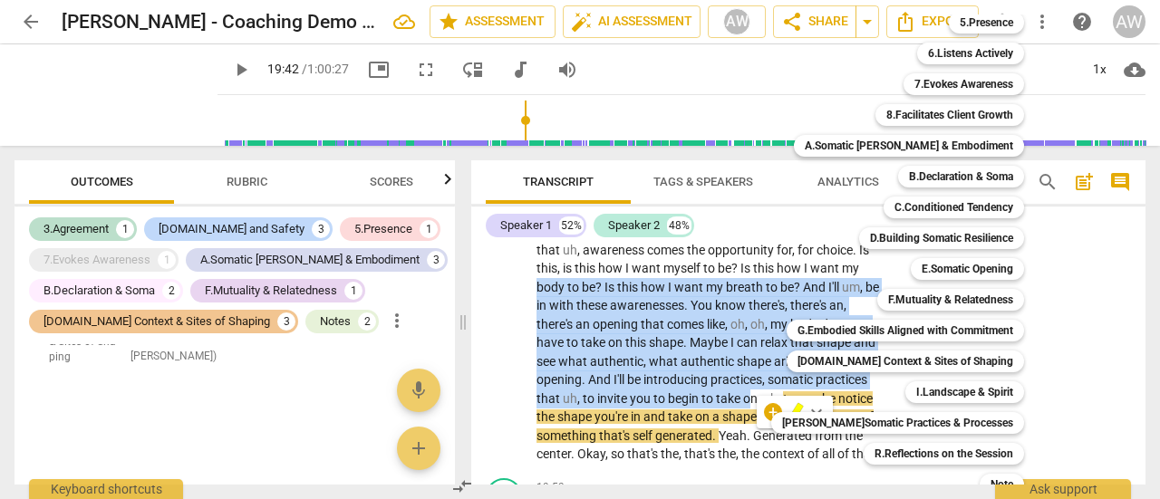
scroll to position [0, 0]
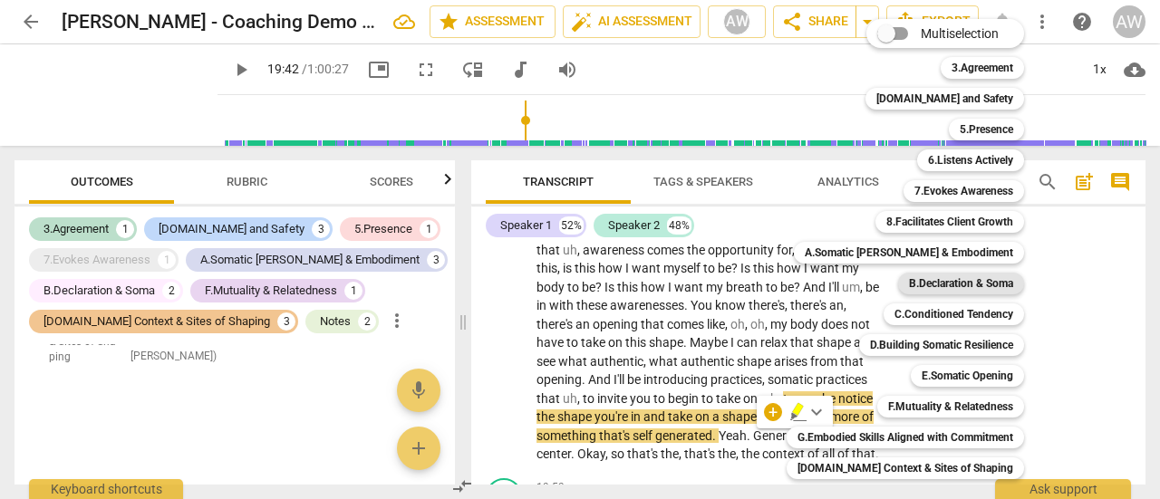
click at [942, 280] on b "B.Declaration & Soma" at bounding box center [961, 284] width 104 height 22
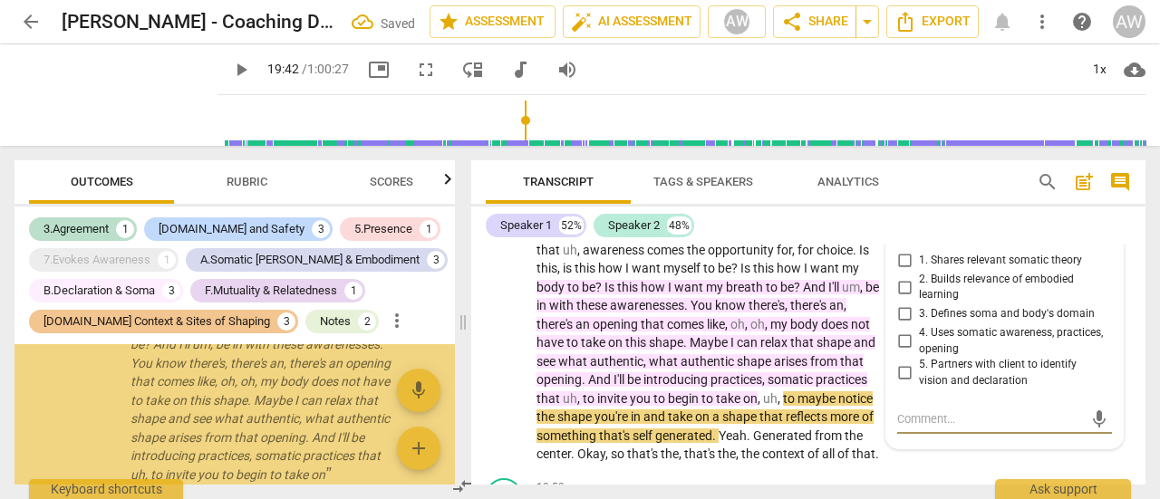
scroll to position [3453, 0]
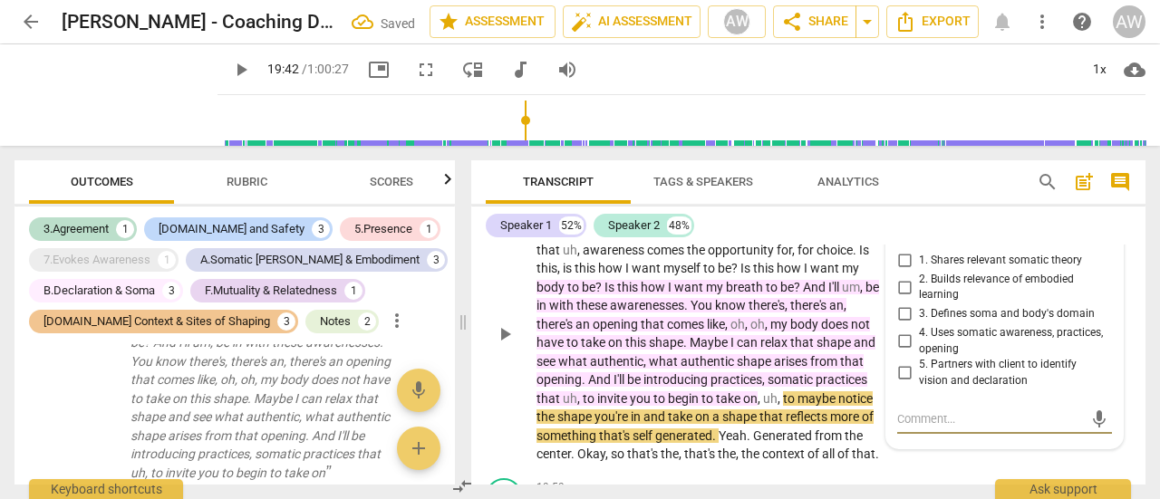
click at [902, 272] on input "1. Shares relevant somatic theory" at bounding box center [904, 261] width 29 height 22
checkbox input "true"
click at [903, 325] on input "3. Defines soma and body's domain" at bounding box center [904, 315] width 29 height 22
checkbox input "true"
click at [901, 298] on input "2. Builds relevance of embodied learning" at bounding box center [904, 287] width 29 height 22
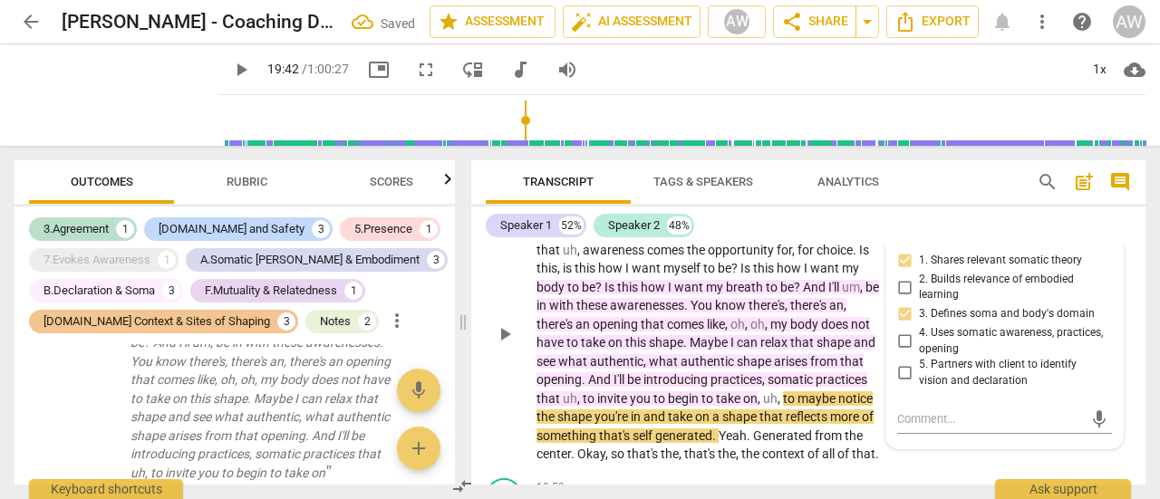
checkbox input "true"
click at [489, 324] on div "S1 play_arrow pause" at bounding box center [511, 319] width 51 height 290
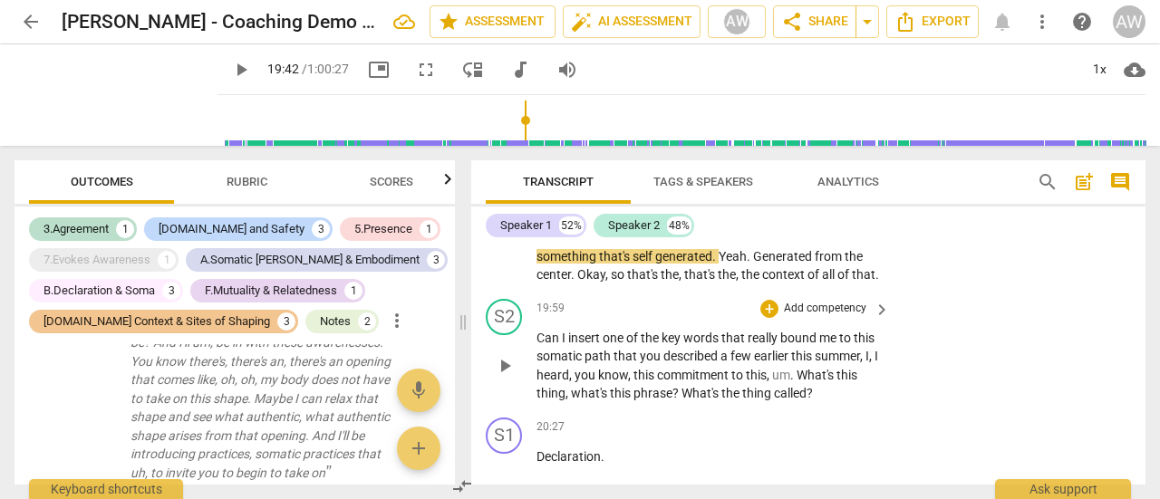
scroll to position [7166, 0]
click at [507, 375] on span "play_arrow" at bounding box center [505, 364] width 22 height 22
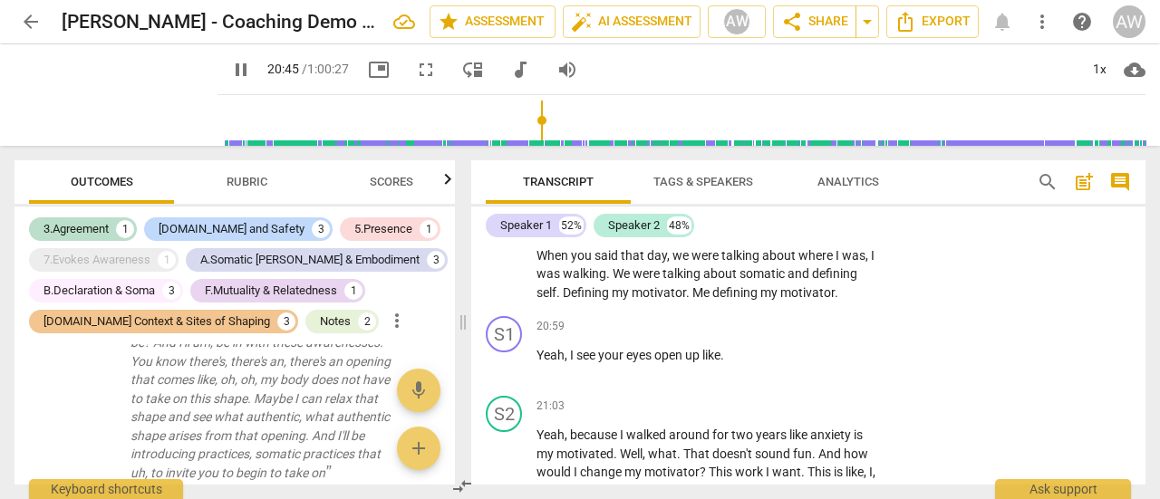
scroll to position [7529, 0]
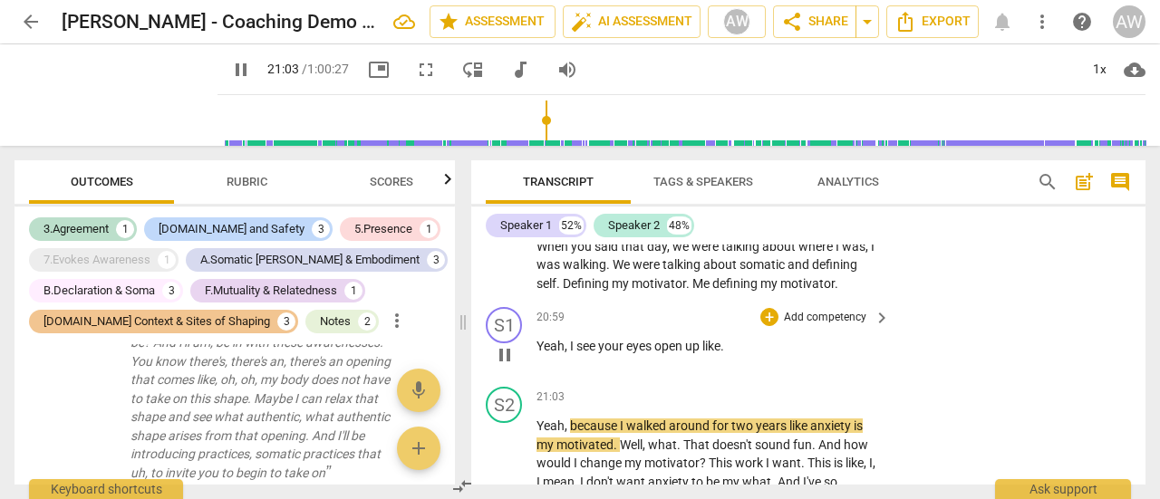
click at [507, 366] on span "pause" at bounding box center [505, 355] width 22 height 22
click at [507, 366] on span "play_arrow" at bounding box center [505, 355] width 22 height 22
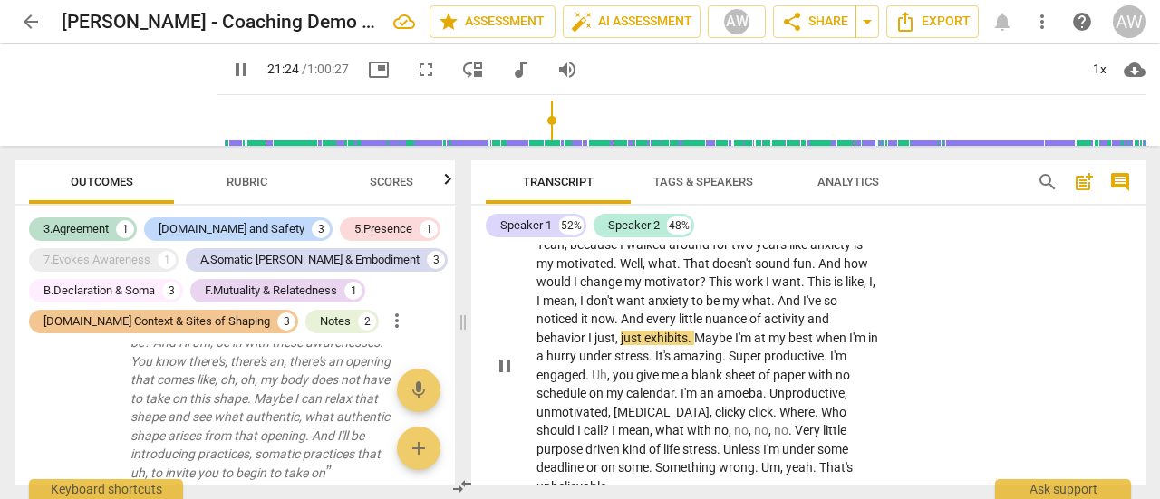
scroll to position [7800, 0]
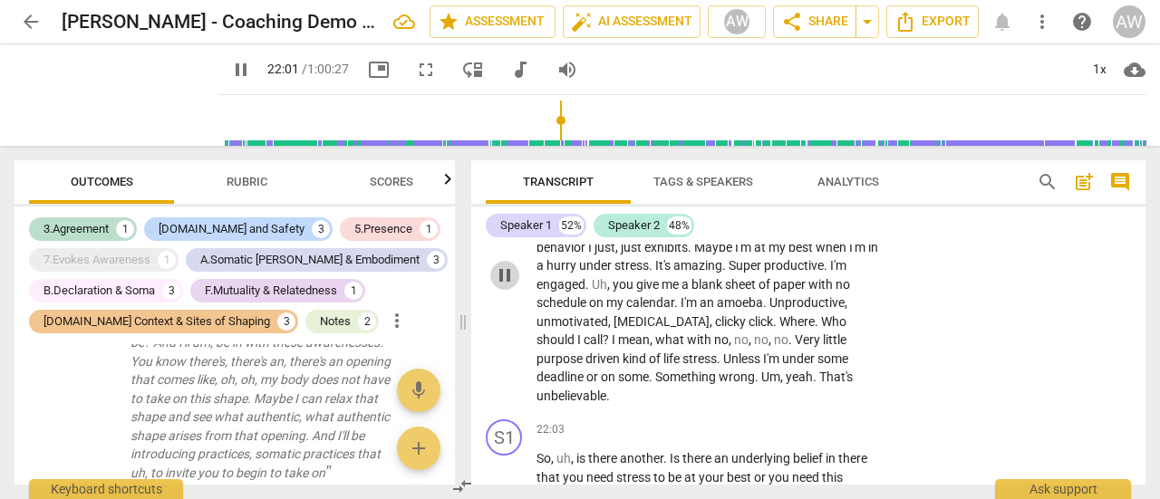
click at [503, 286] on span "pause" at bounding box center [505, 276] width 22 height 22
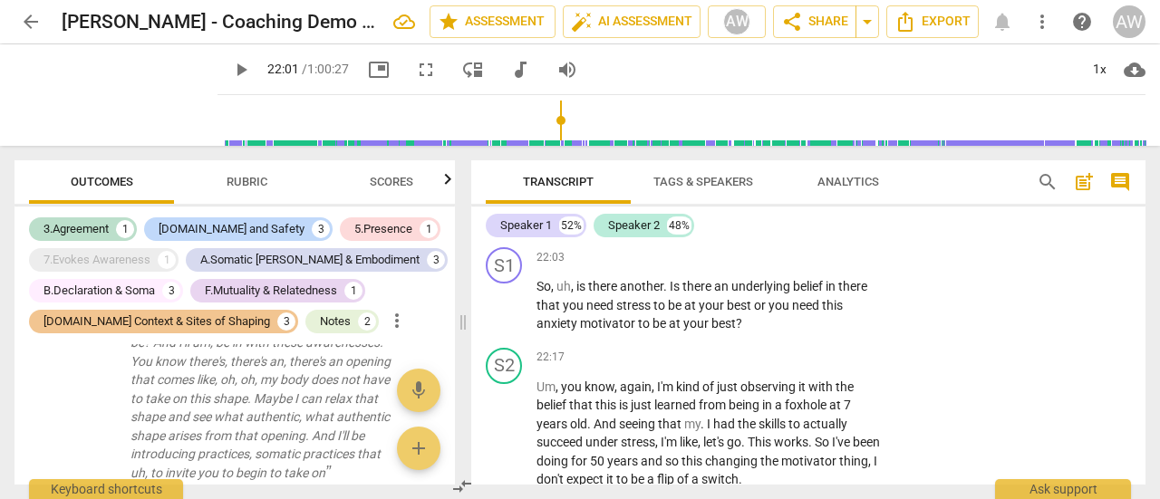
scroll to position [7982, 0]
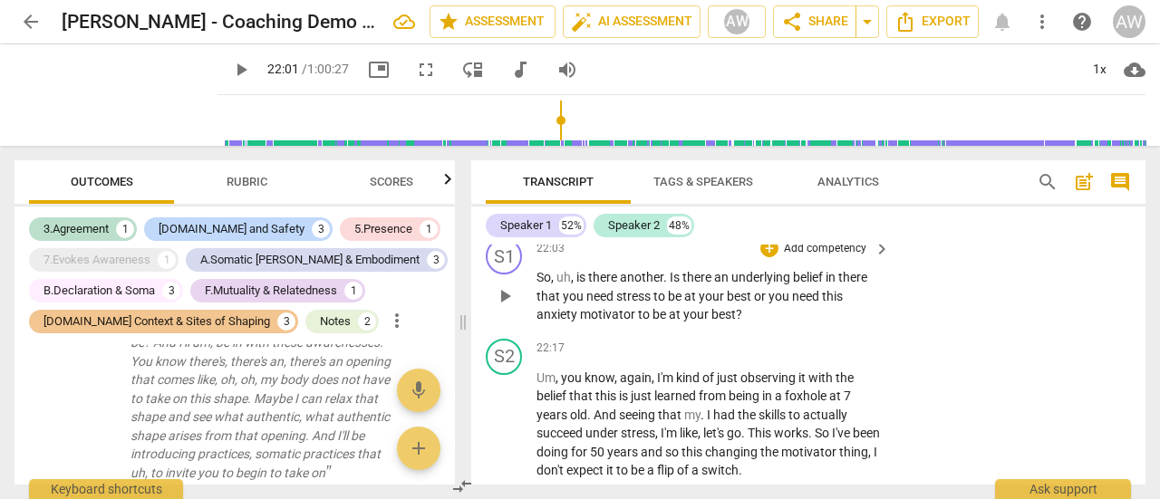
drag, startPoint x: 508, startPoint y: 334, endPoint x: 536, endPoint y: 333, distance: 27.2
click at [507, 307] on span "play_arrow" at bounding box center [505, 296] width 22 height 22
click at [505, 307] on span "pause" at bounding box center [505, 296] width 22 height 22
type input "1336"
click at [763, 257] on div "+" at bounding box center [769, 248] width 18 height 18
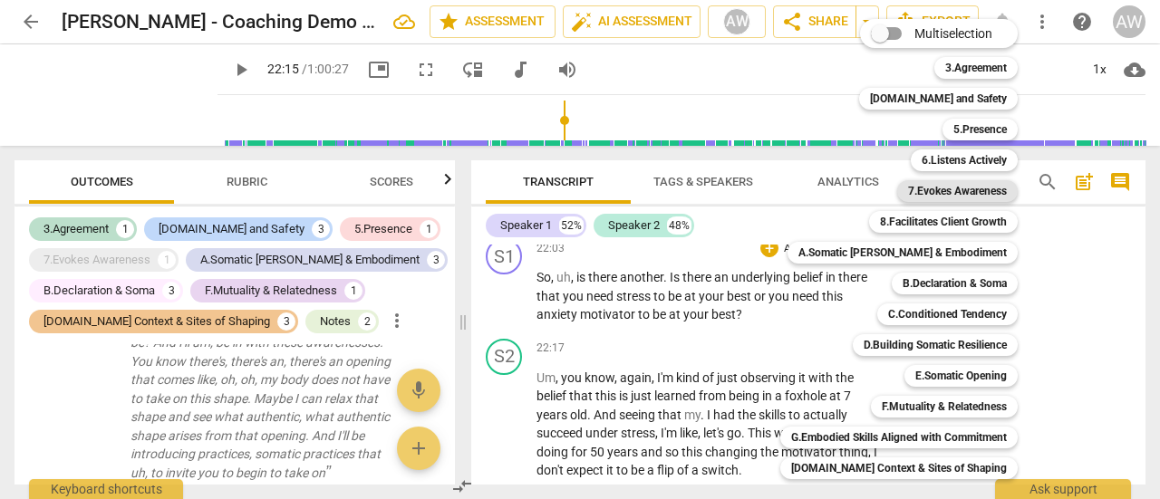
click at [941, 192] on b "7.Evokes Awareness" at bounding box center [957, 191] width 99 height 22
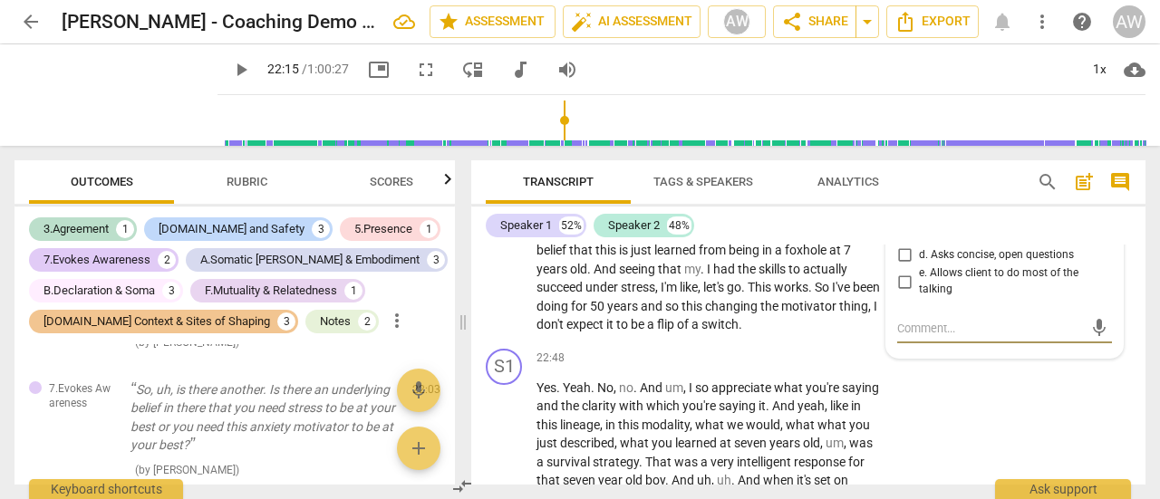
scroll to position [8057, 0]
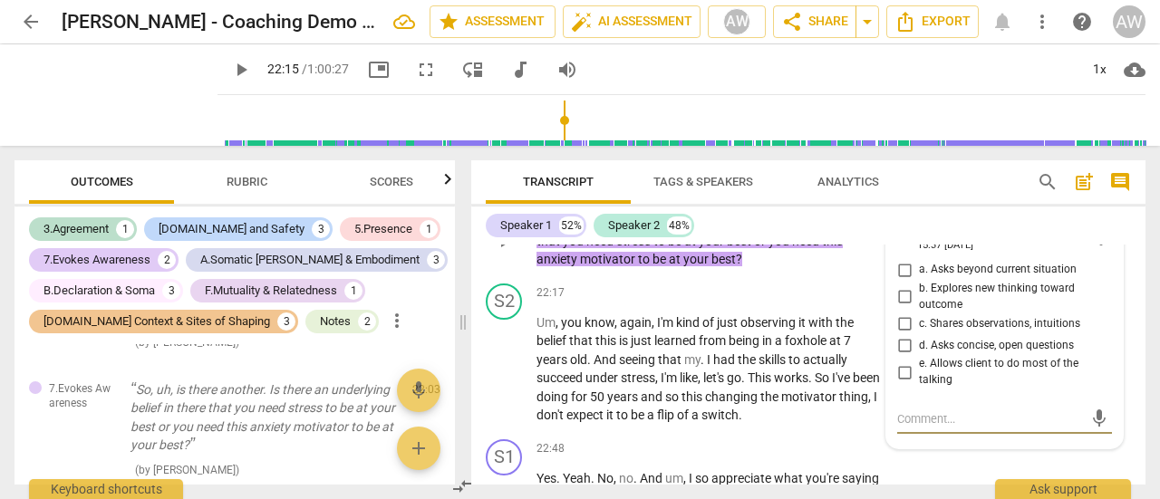
click at [900, 356] on input "d. Asks concise, open questions" at bounding box center [904, 345] width 29 height 22
checkbox input "true"
click at [978, 216] on div "Speaker 1 52% Speaker 2 48%" at bounding box center [808, 225] width 645 height 31
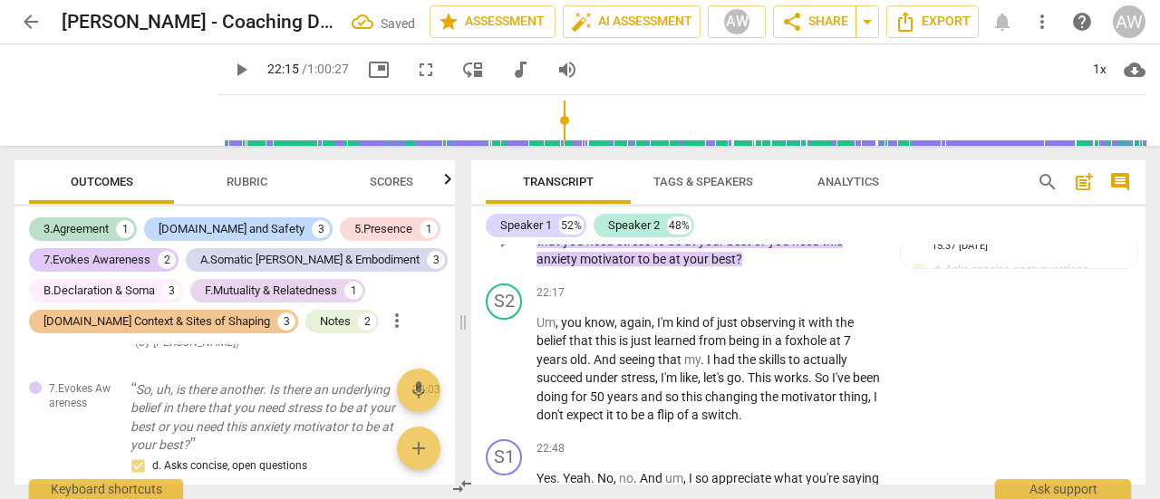
click at [756, 269] on p "So , uh , is there another . Is there an underlying belief in there that you ne…" at bounding box center [708, 241] width 344 height 56
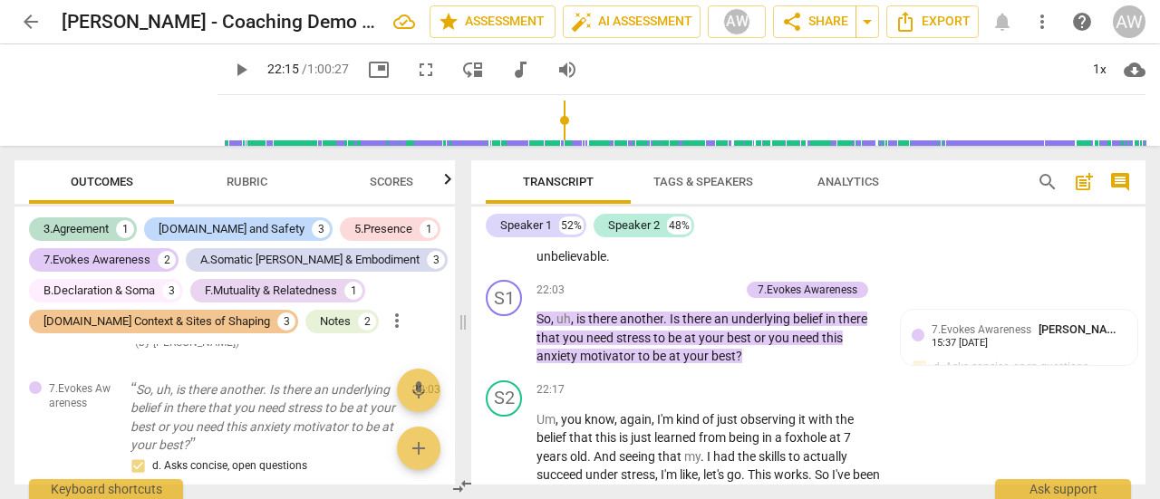
scroll to position [7966, 0]
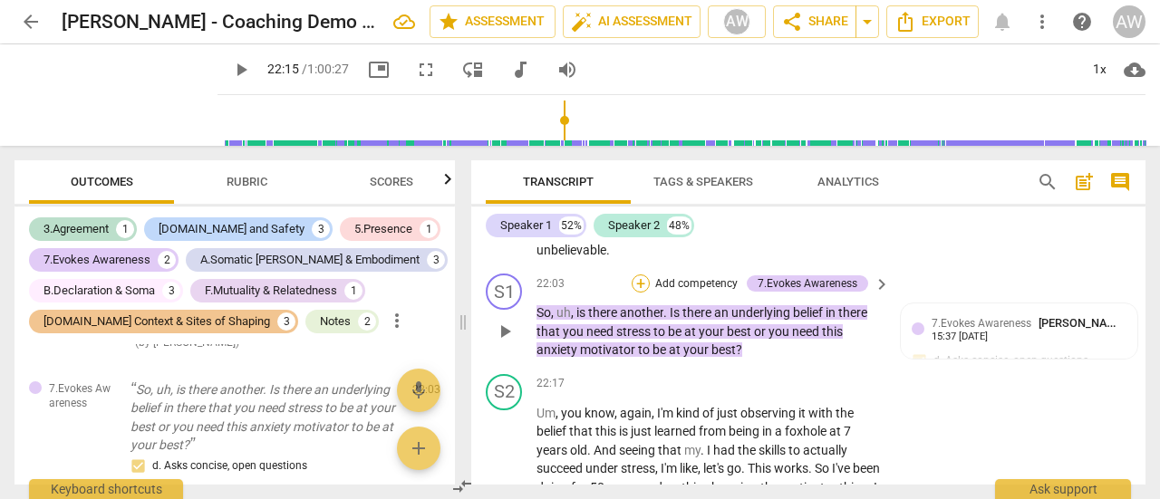
click at [639, 293] on div "+" at bounding box center [641, 284] width 18 height 18
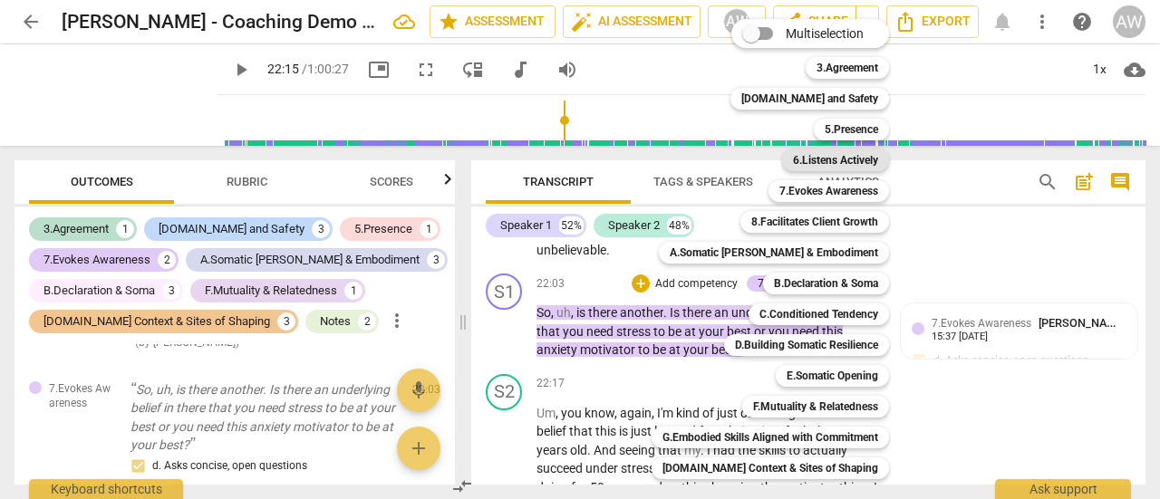
click at [847, 157] on b "6.Listens Actively" at bounding box center [835, 161] width 85 height 22
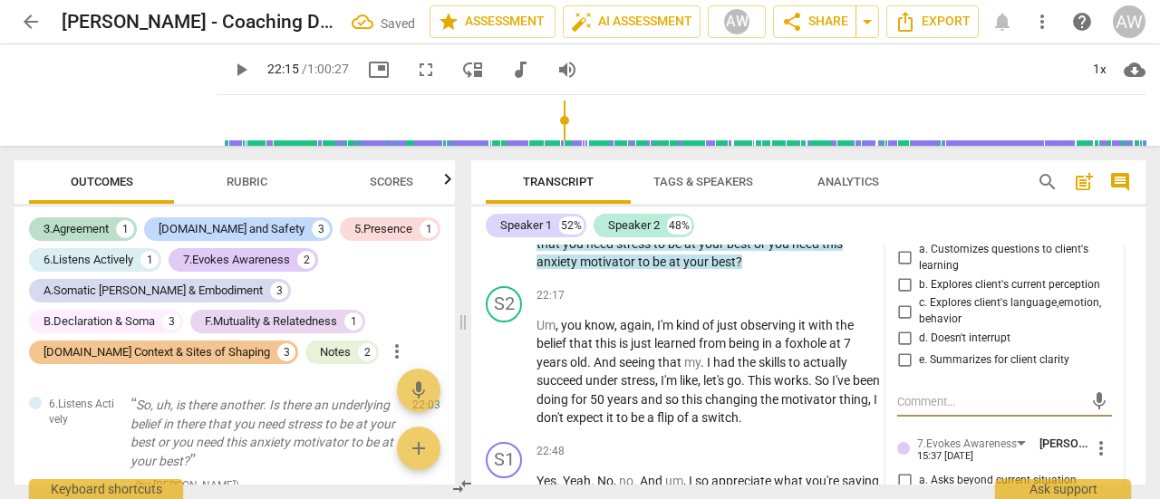
scroll to position [8057, 0]
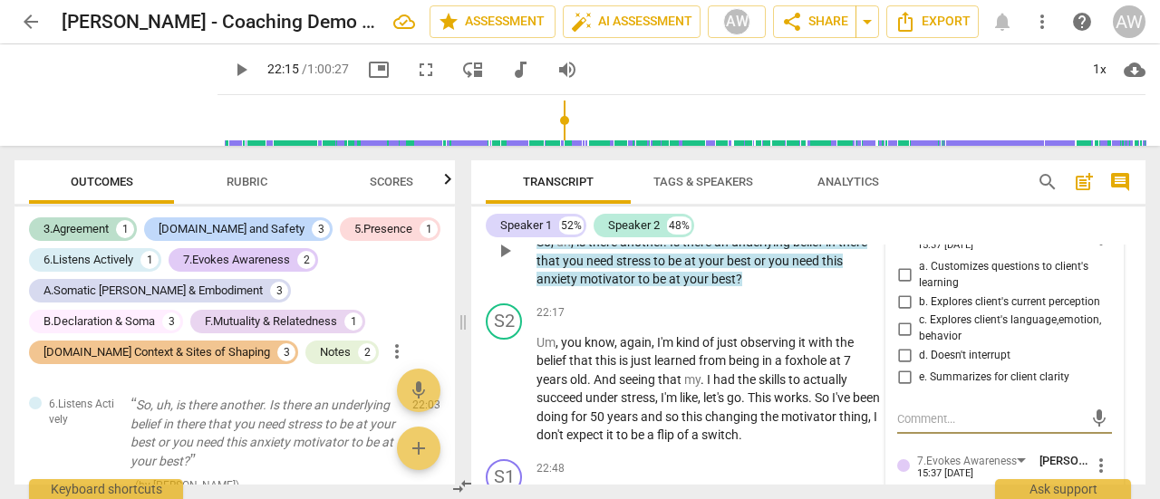
click at [902, 313] on input "b. Explores client's current perception" at bounding box center [904, 302] width 29 height 22
checkbox input "true"
click at [807, 289] on p "So , uh , is there another . Is there an underlying belief in there that you ne…" at bounding box center [708, 261] width 344 height 56
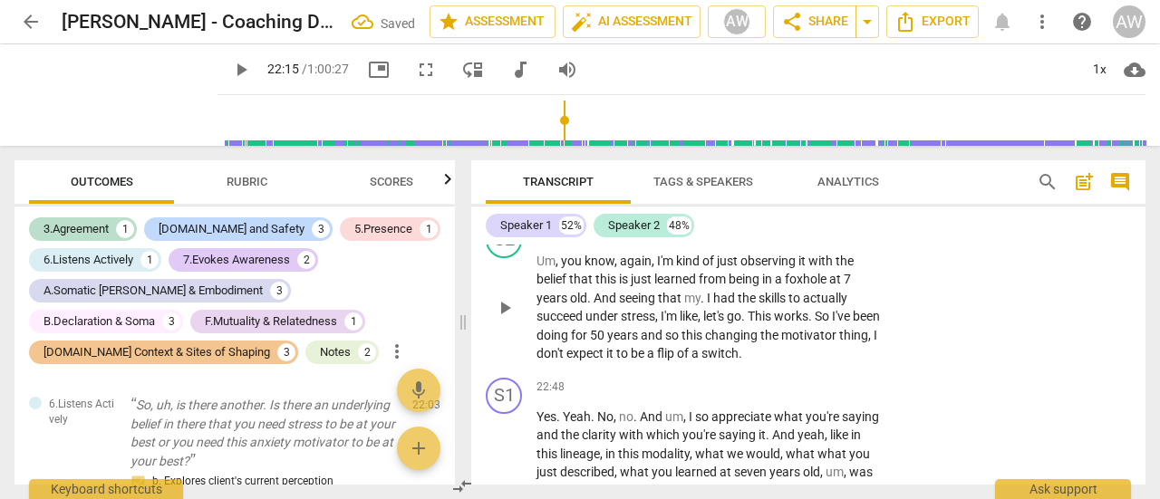
scroll to position [8147, 0]
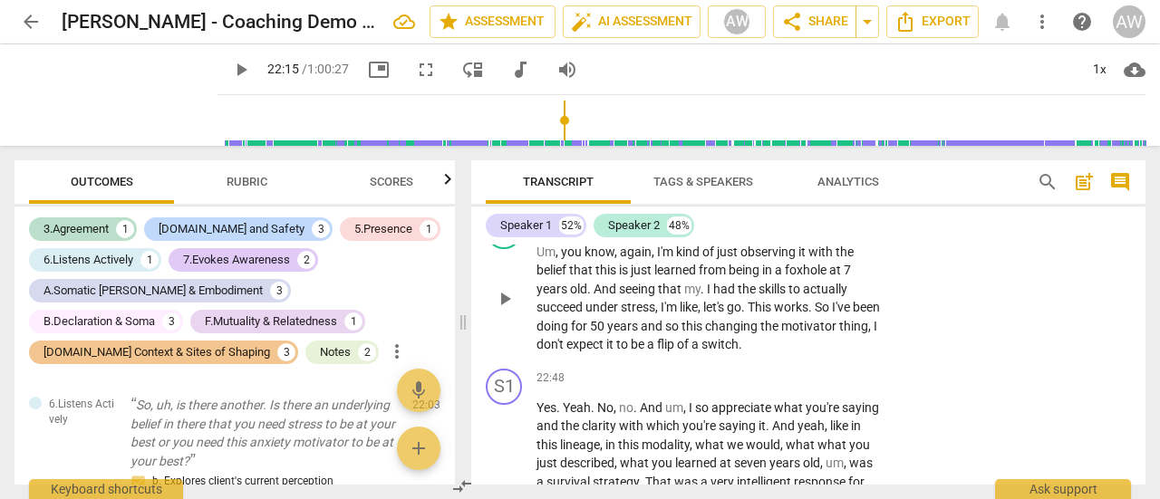
click at [507, 310] on span "play_arrow" at bounding box center [505, 299] width 22 height 22
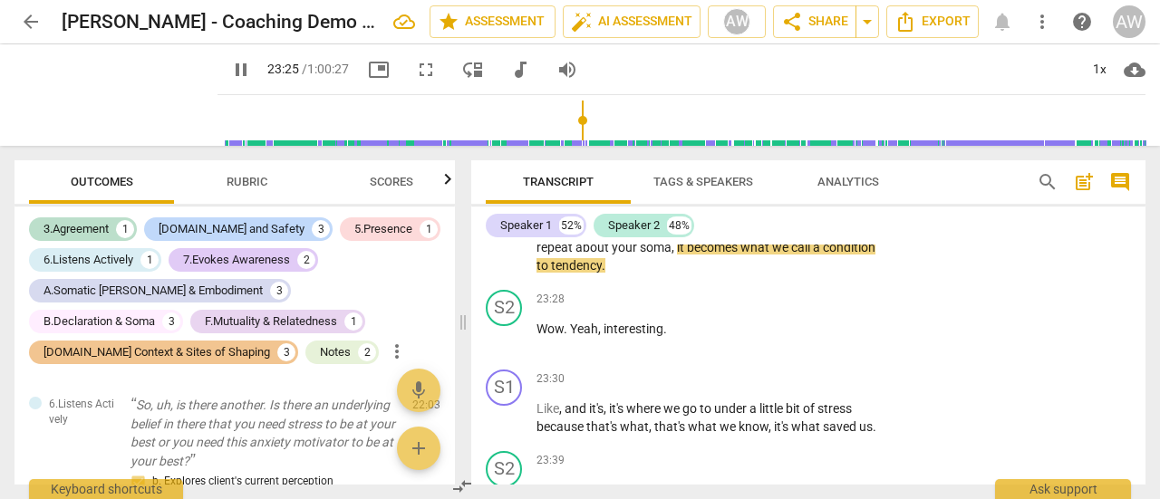
scroll to position [8329, 0]
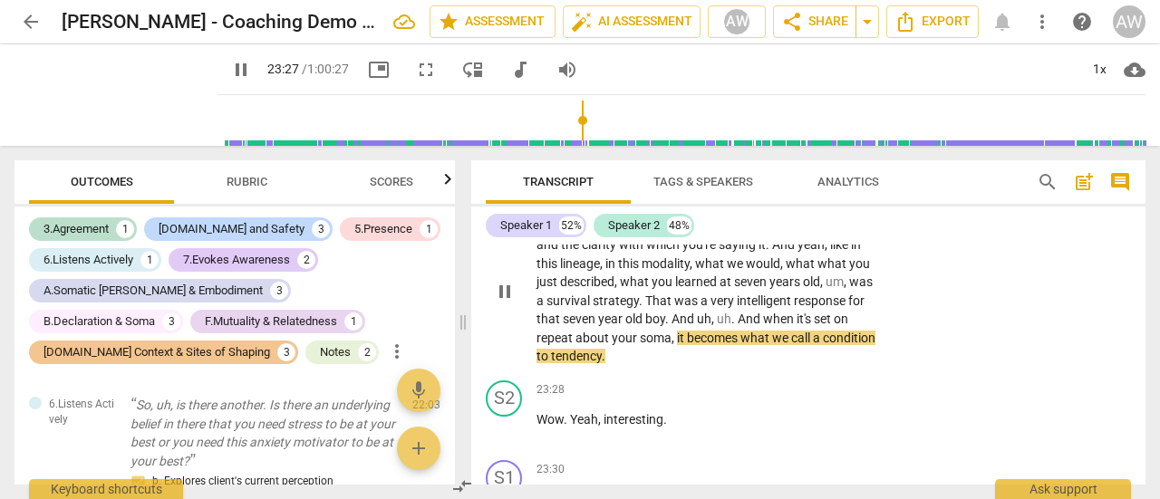
click at [504, 303] on span "pause" at bounding box center [505, 292] width 22 height 22
type input "1408"
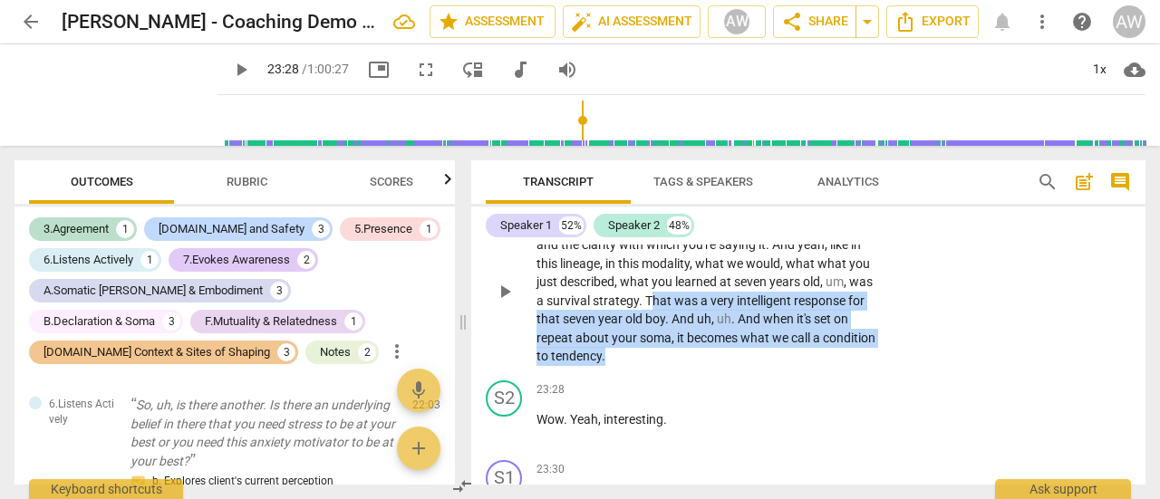
drag, startPoint x: 721, startPoint y: 337, endPoint x: 747, endPoint y: 387, distance: 55.9
click at [747, 366] on p "Yes . Yeah . No , no . And um , I so appreciate what you're saying and the clar…" at bounding box center [708, 291] width 344 height 149
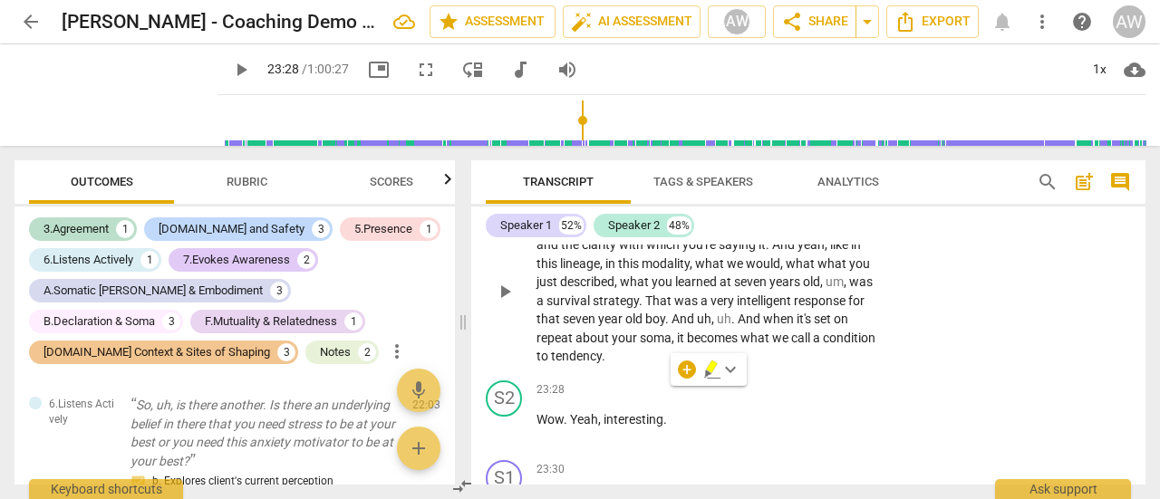
click at [861, 304] on p "Yes . Yeah . No , no . And um , I so appreciate what you're saying and the clar…" at bounding box center [708, 291] width 344 height 149
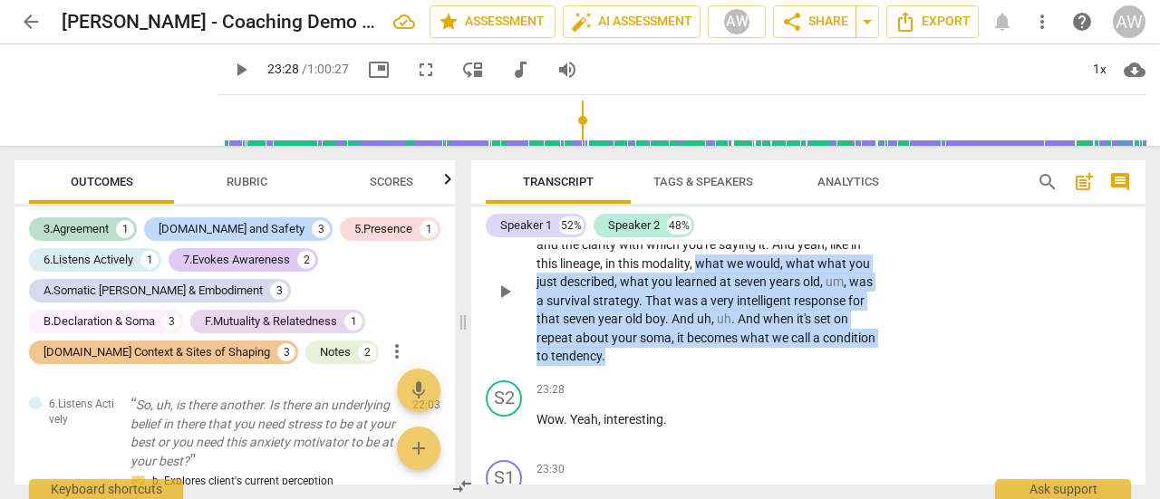
drag, startPoint x: 732, startPoint y: 301, endPoint x: 739, endPoint y: 389, distance: 88.1
click at [739, 366] on p "Yes . Yeah . No , no . And um , I so appreciate what you're saying and the clar…" at bounding box center [708, 291] width 344 height 149
click at [691, 372] on div "+" at bounding box center [687, 370] width 18 height 18
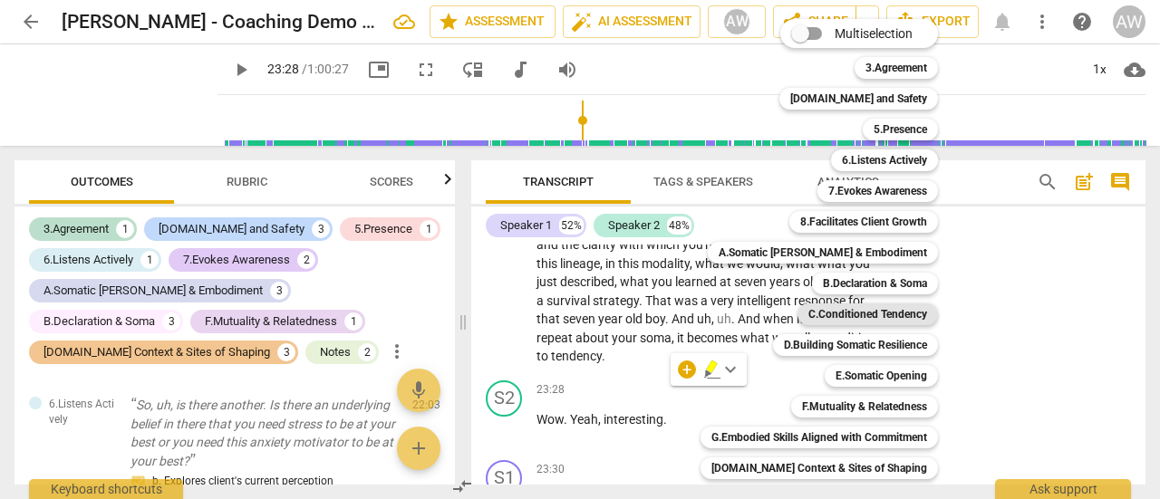
click at [863, 315] on b "C.Conditioned Tendency" at bounding box center [867, 315] width 119 height 22
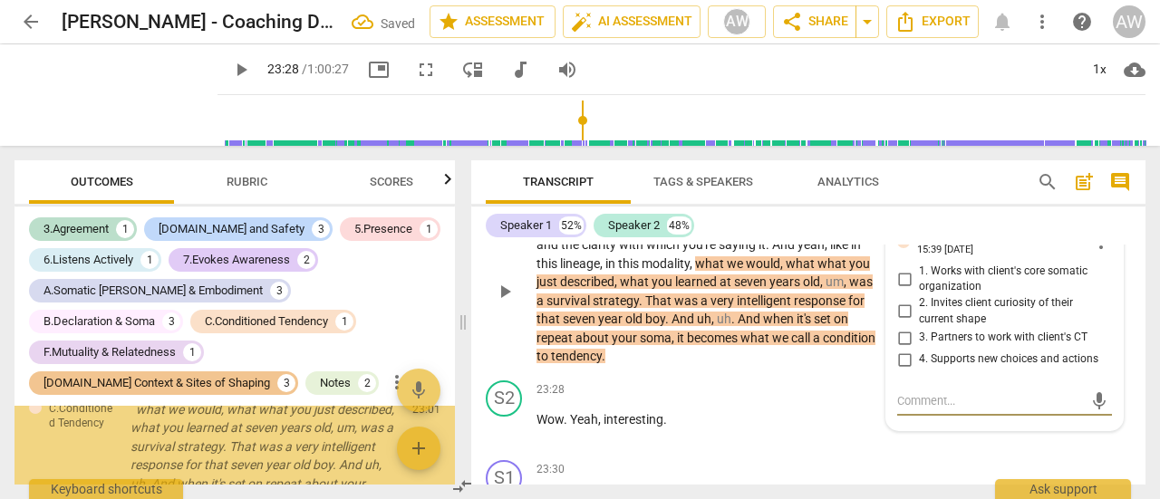
scroll to position [4298, 0]
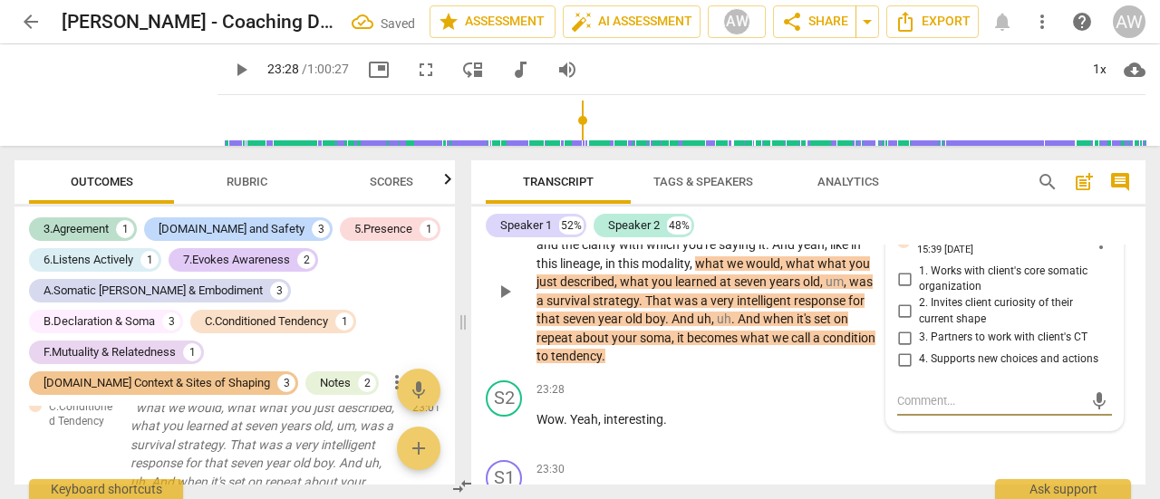
click at [897, 290] on input "1. Works with client's core somatic organization" at bounding box center [904, 279] width 29 height 22
checkbox input "true"
click at [720, 373] on div "S1 play_arrow pause 22:48 + Add competency C.Conditioned Tendency keyboard_arro…" at bounding box center [808, 276] width 674 height 193
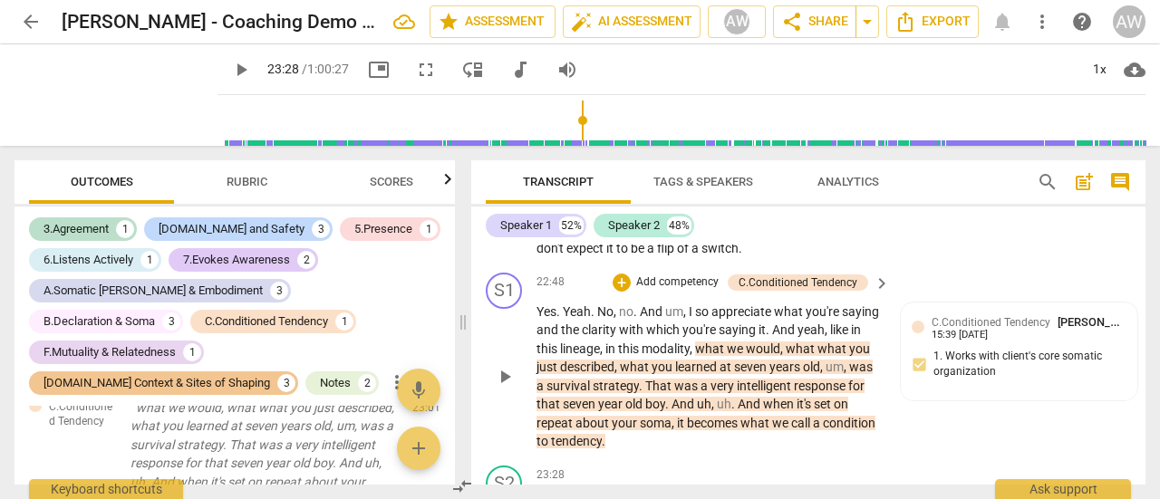
scroll to position [8238, 0]
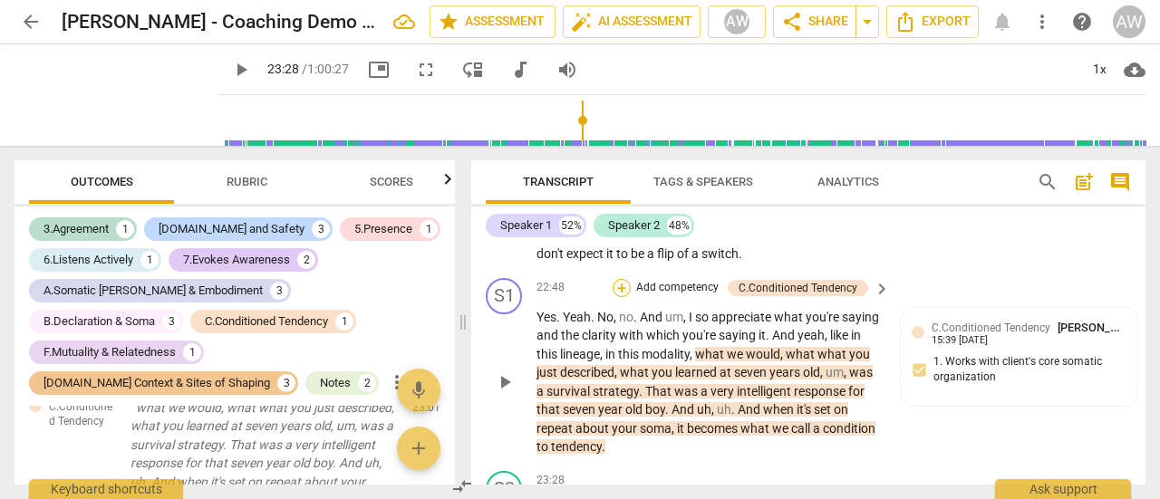
click at [620, 297] on div "+" at bounding box center [622, 288] width 18 height 18
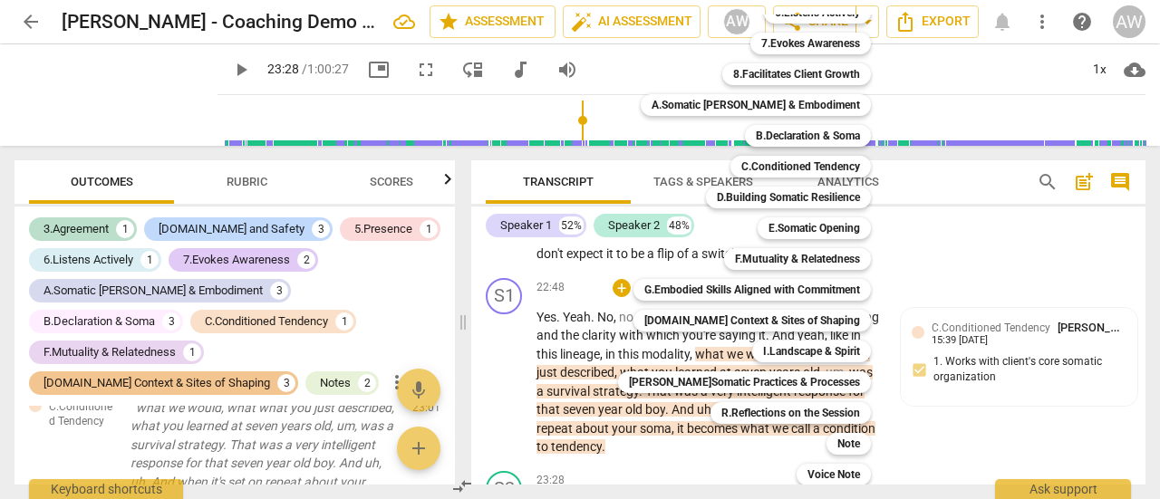
scroll to position [151, 0]
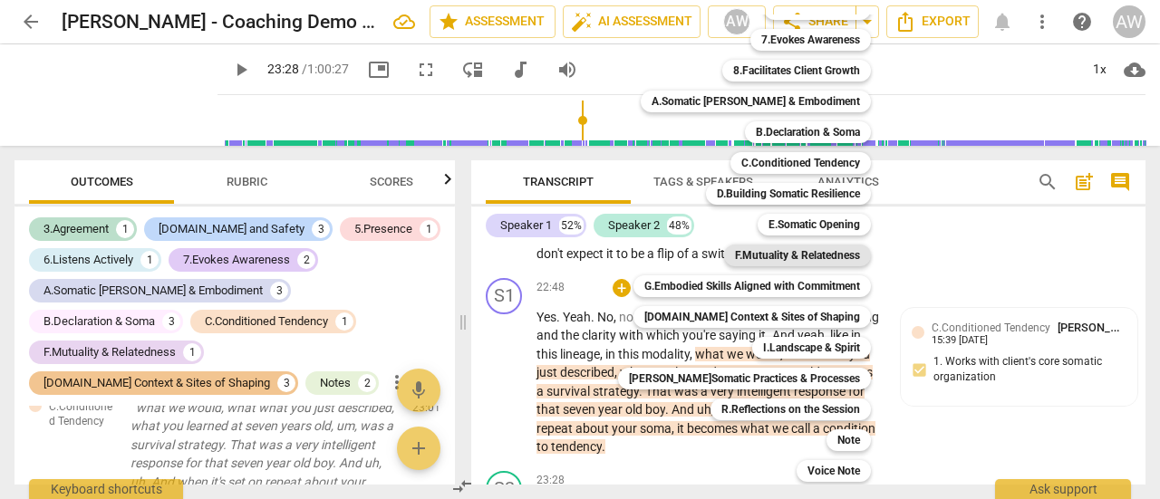
click at [764, 253] on b "F.Mutuality & Relatedness" at bounding box center [797, 256] width 125 height 22
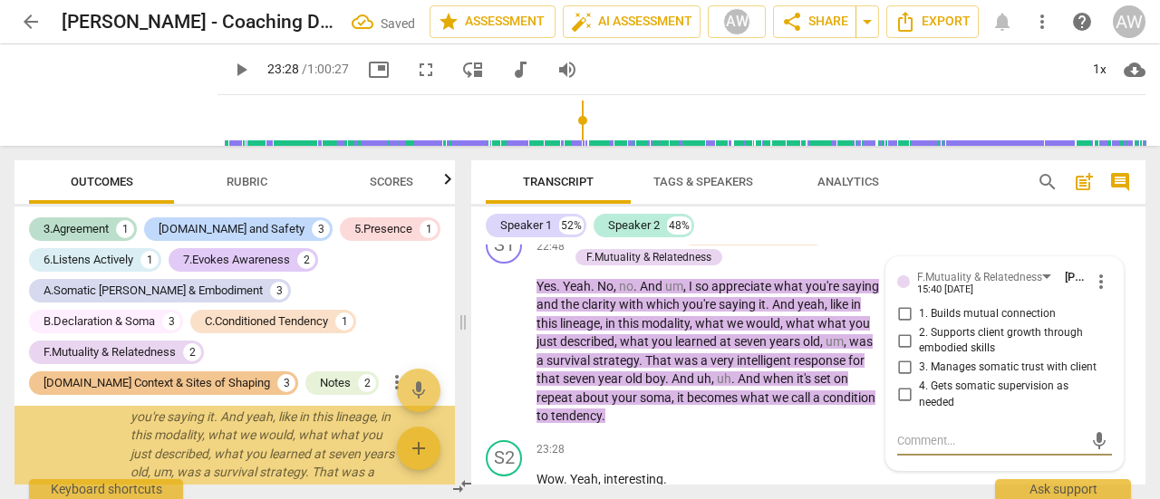
scroll to position [4325, 0]
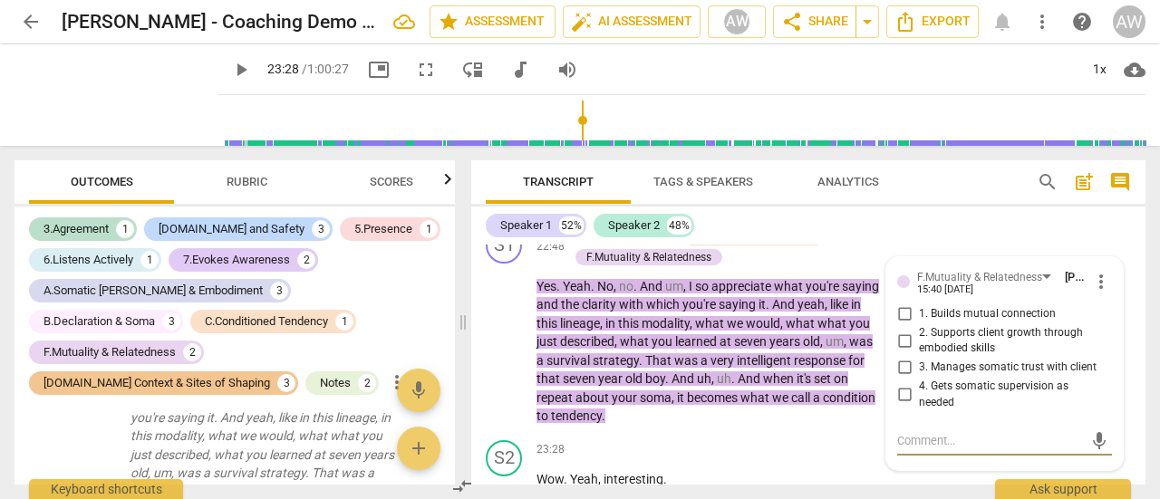
click at [809, 207] on div "Speaker 1 52% Speaker 2 48% format_bold format_list_bulleted [PERSON_NAME] dele…" at bounding box center [808, 346] width 674 height 278
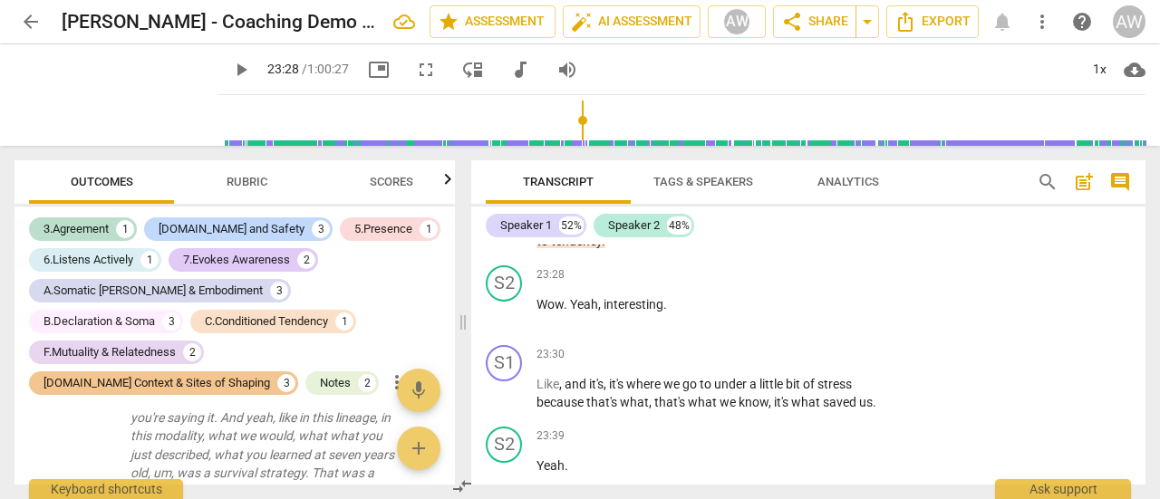
scroll to position [8470, 0]
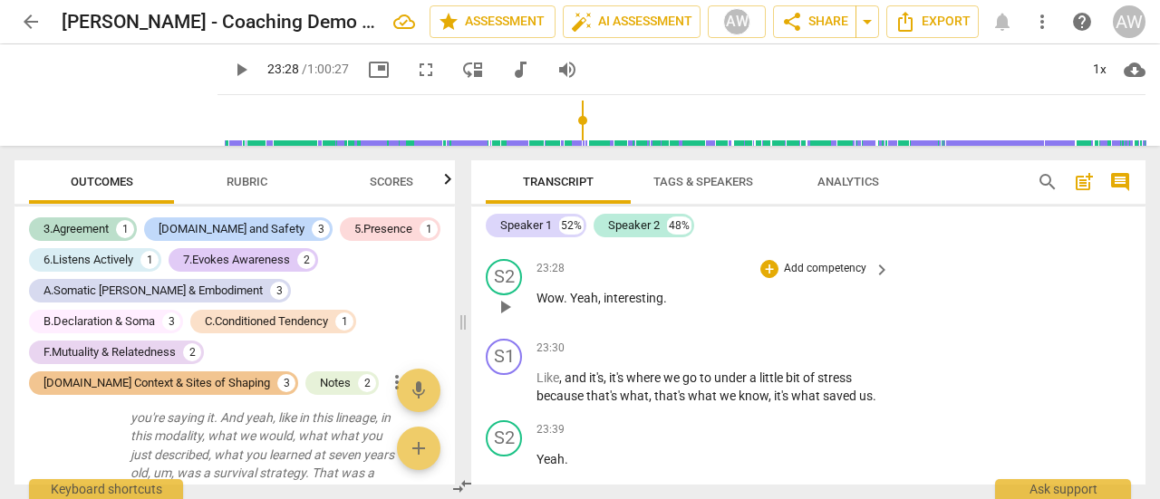
click at [502, 318] on span "play_arrow" at bounding box center [505, 307] width 22 height 22
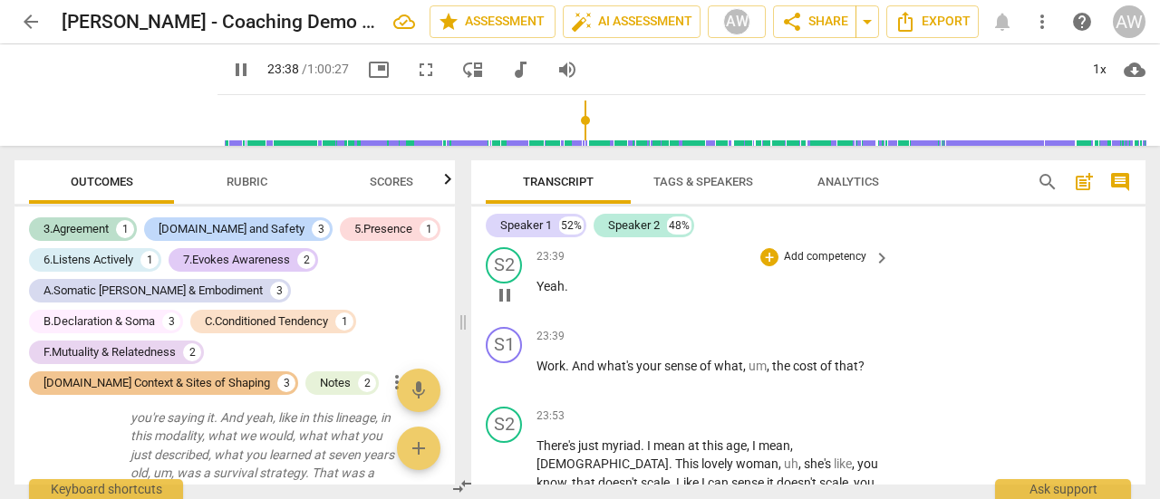
scroll to position [8651, 0]
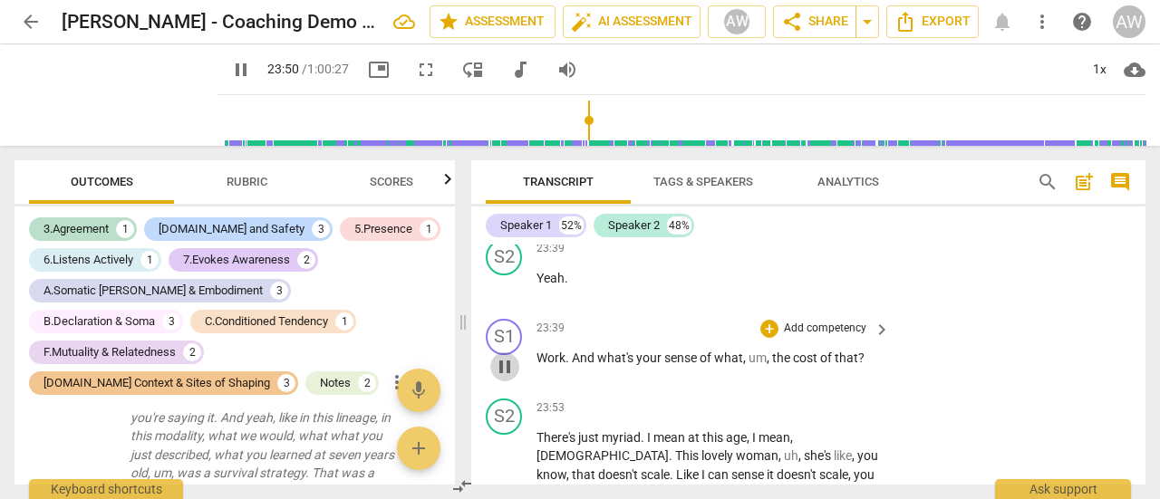
click at [507, 378] on span "pause" at bounding box center [505, 367] width 22 height 22
type input "1430"
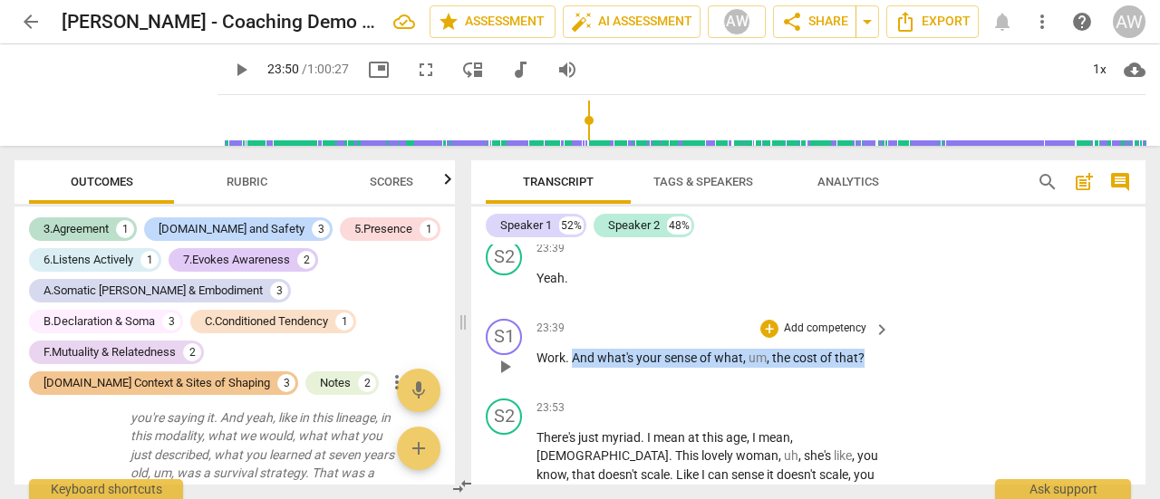
drag, startPoint x: 572, startPoint y: 397, endPoint x: 866, endPoint y: 410, distance: 294.8
click at [866, 384] on div "23:39 + Add competency keyboard_arrow_right Work . And what's your sense of wha…" at bounding box center [713, 351] width 355 height 65
click at [770, 338] on div "+" at bounding box center [769, 329] width 18 height 18
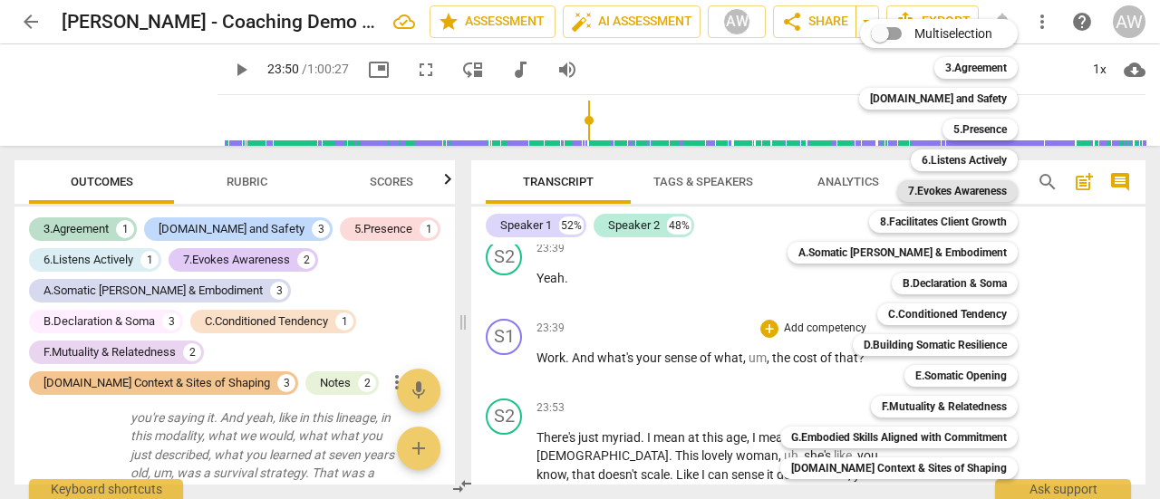
click at [925, 192] on b "7.Evokes Awareness" at bounding box center [957, 191] width 99 height 22
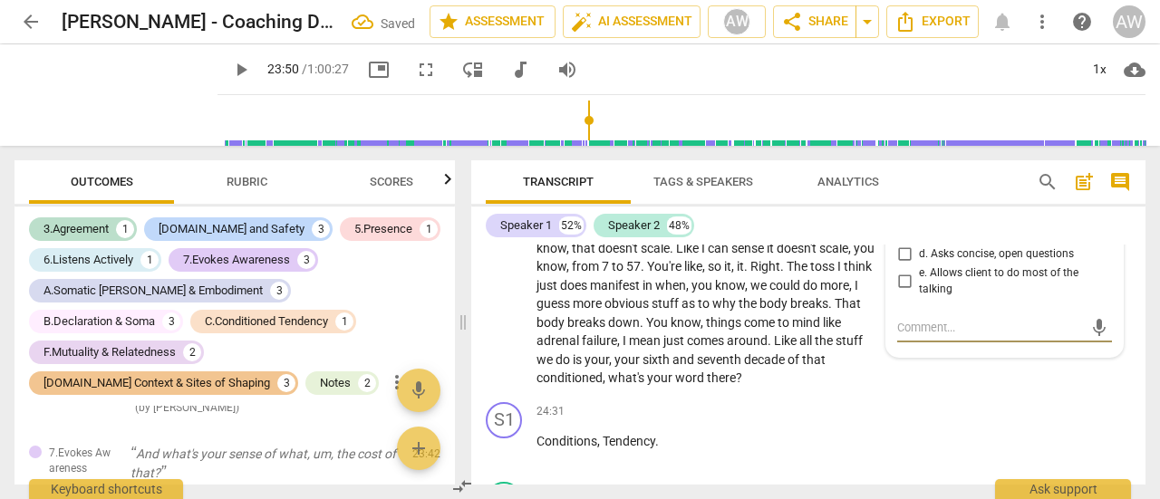
scroll to position [8787, 0]
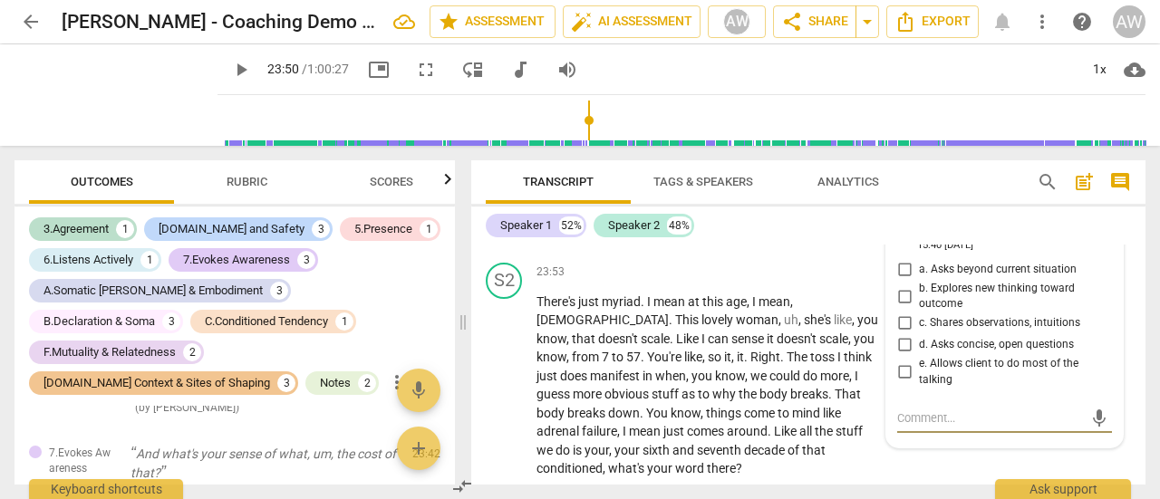
click at [902, 281] on input "a. Asks beyond current situation" at bounding box center [904, 270] width 29 height 22
checkbox input "true"
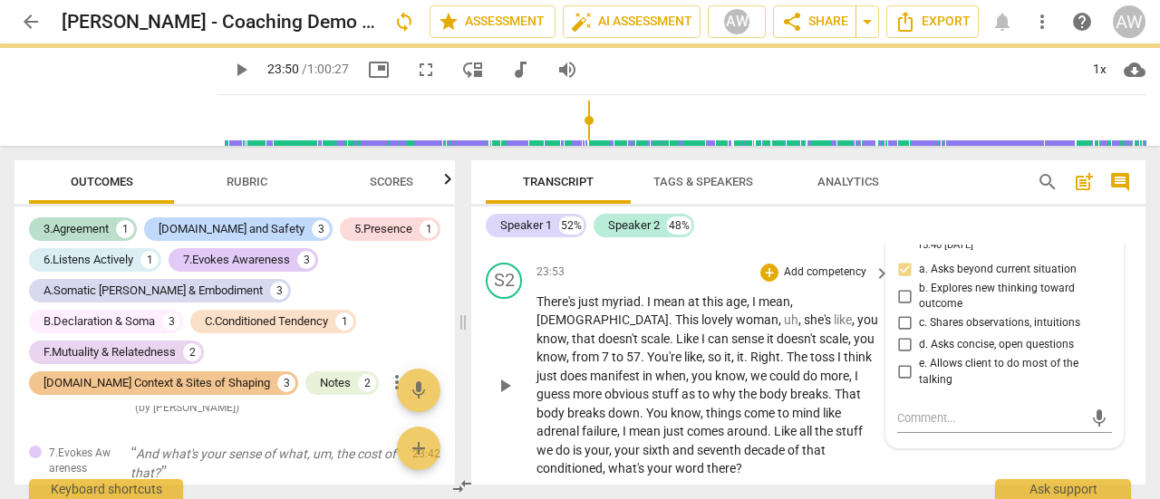
click at [690, 283] on div "23:53 + Add competency keyboard_arrow_right" at bounding box center [713, 273] width 355 height 20
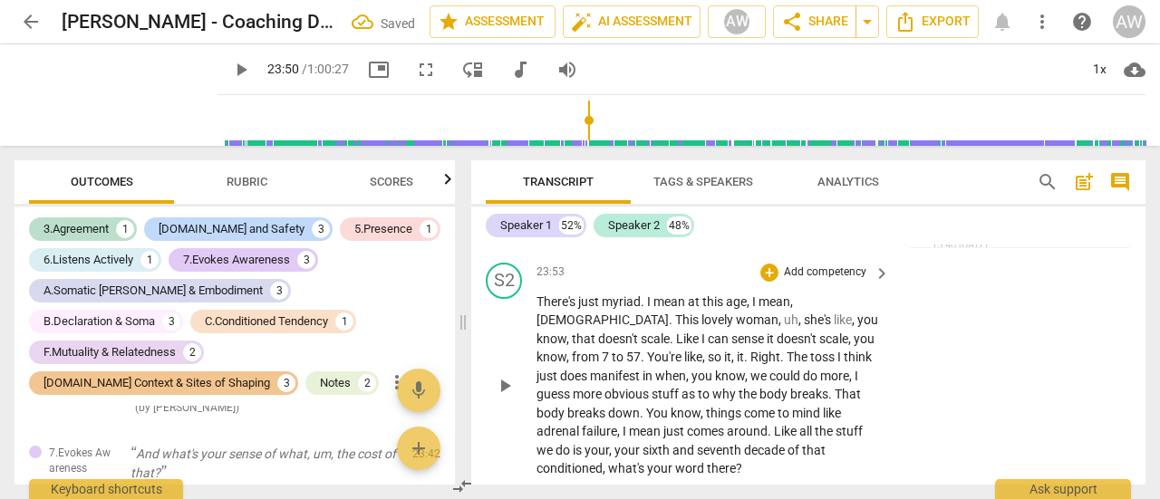
click at [502, 397] on span "play_arrow" at bounding box center [505, 386] width 22 height 22
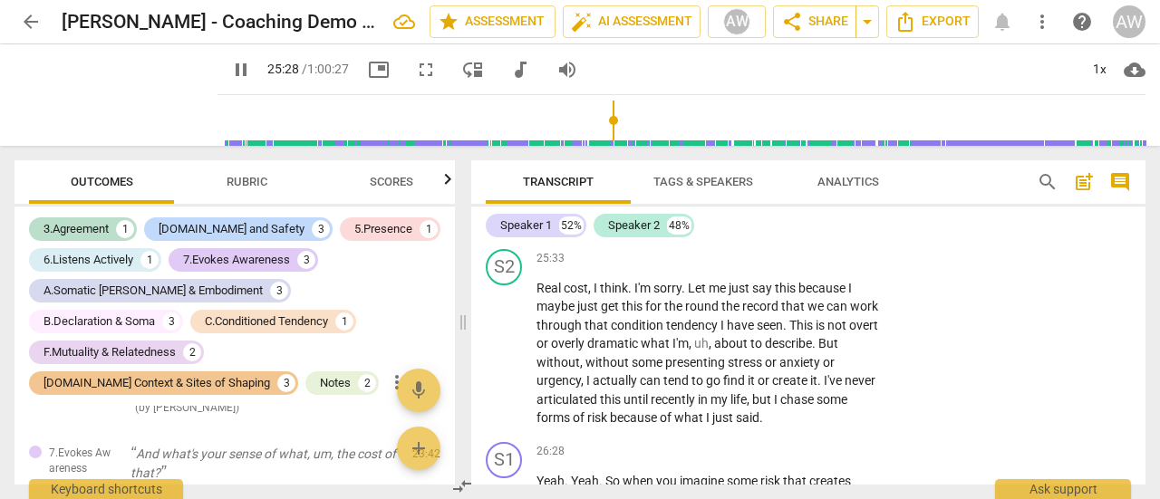
scroll to position [9512, 0]
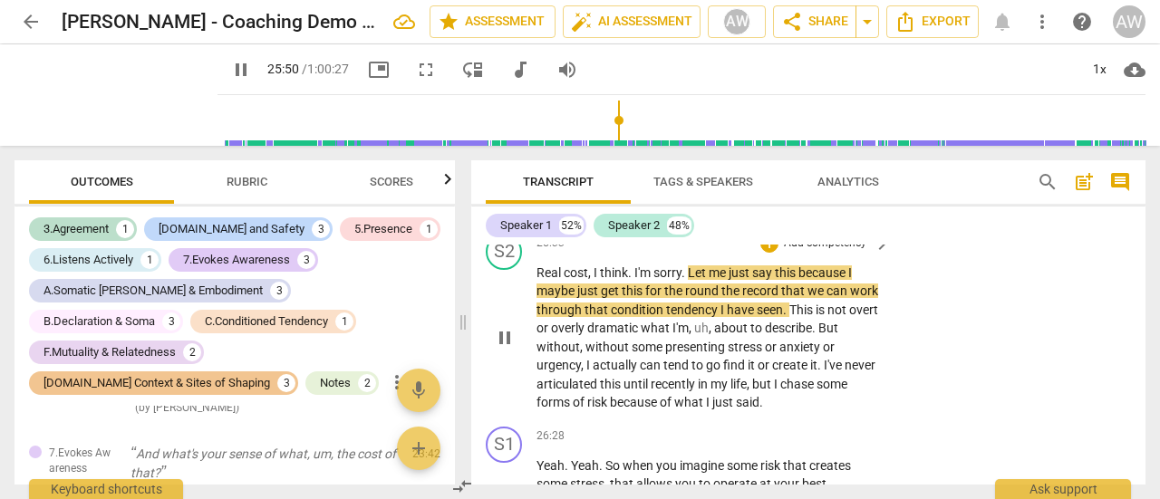
click at [505, 349] on span "pause" at bounding box center [505, 338] width 22 height 22
click at [230, 67] on span "play_arrow" at bounding box center [241, 70] width 22 height 22
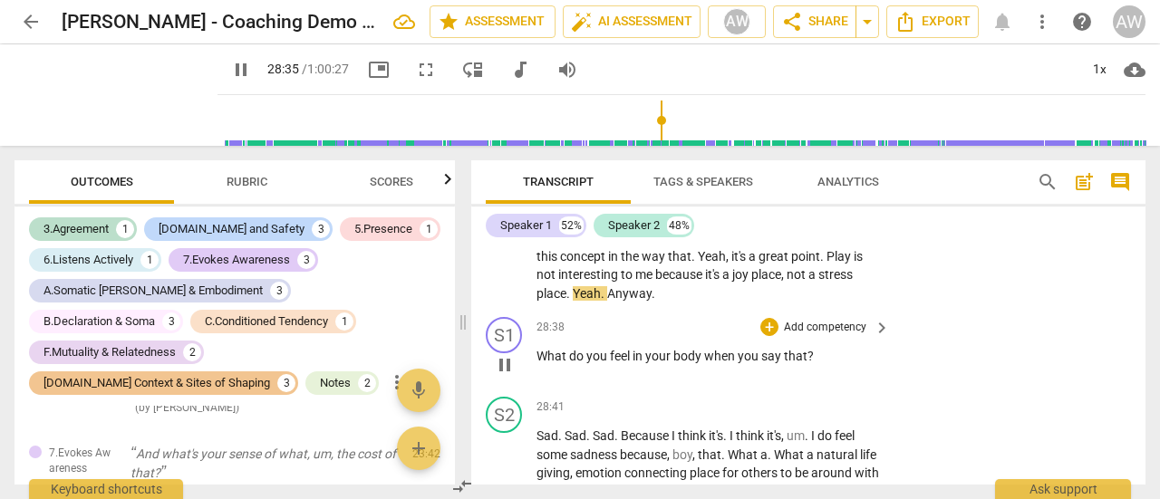
scroll to position [11316, 0]
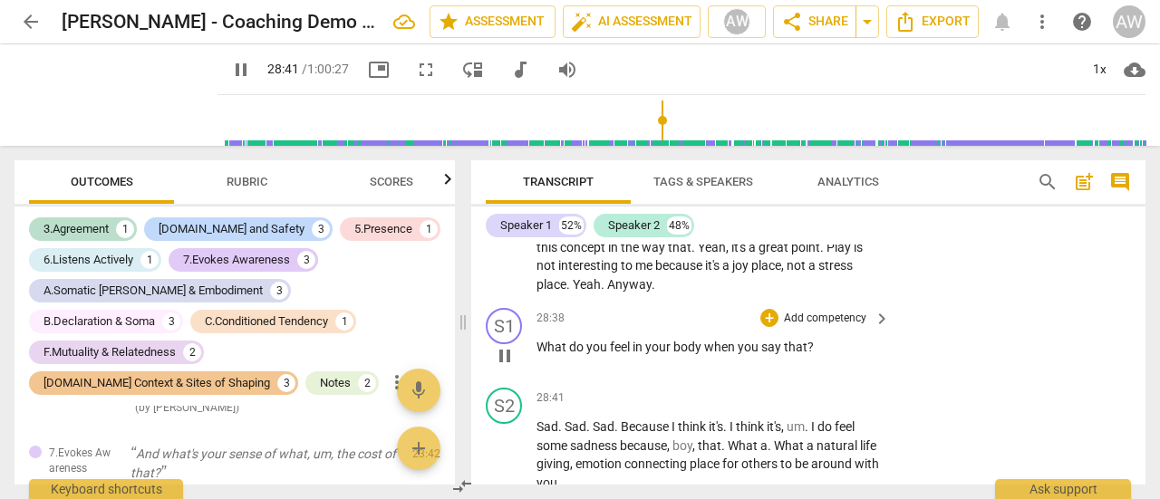
click at [505, 367] on span "pause" at bounding box center [505, 356] width 22 height 22
click at [767, 327] on div "+" at bounding box center [769, 318] width 18 height 18
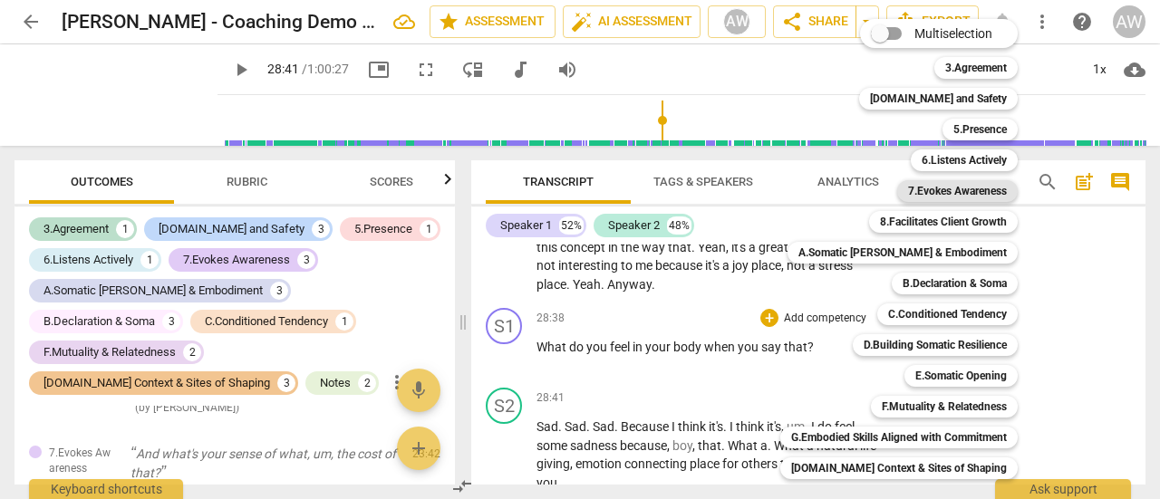
click at [936, 189] on b "7.Evokes Awareness" at bounding box center [957, 191] width 99 height 22
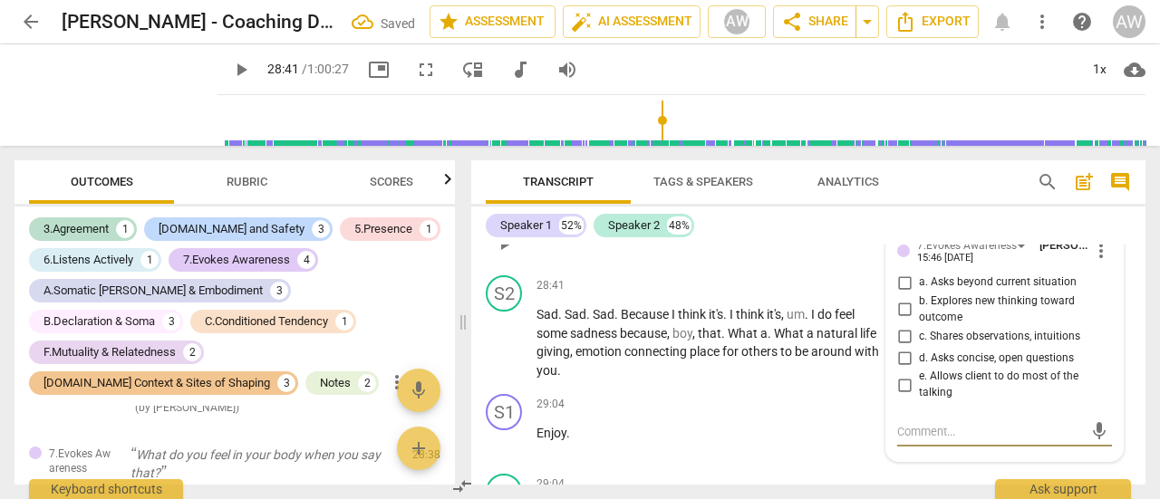
scroll to position [11423, 0]
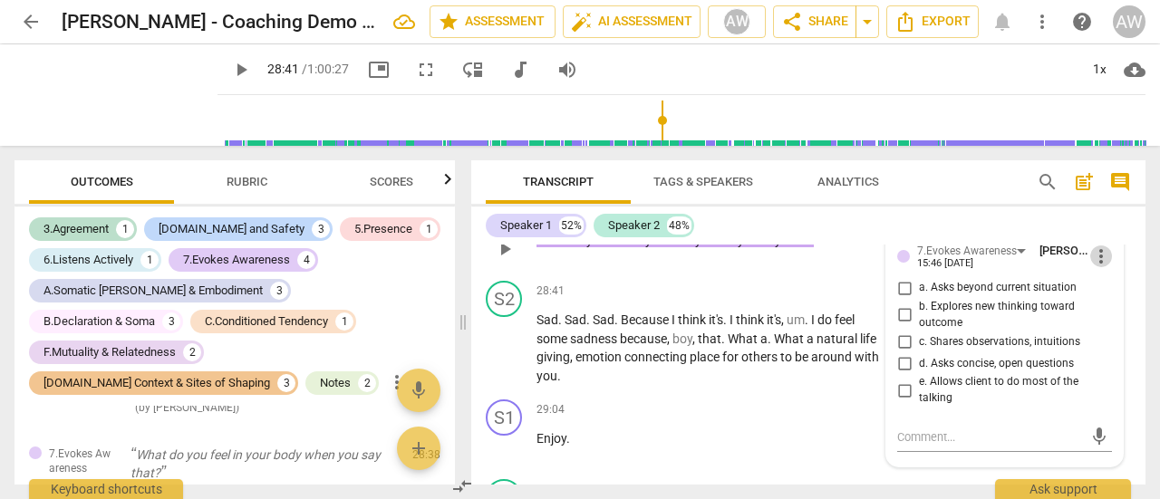
click at [1097, 267] on span "more_vert" at bounding box center [1101, 257] width 22 height 22
click at [1096, 309] on li "Delete" at bounding box center [1113, 309] width 63 height 34
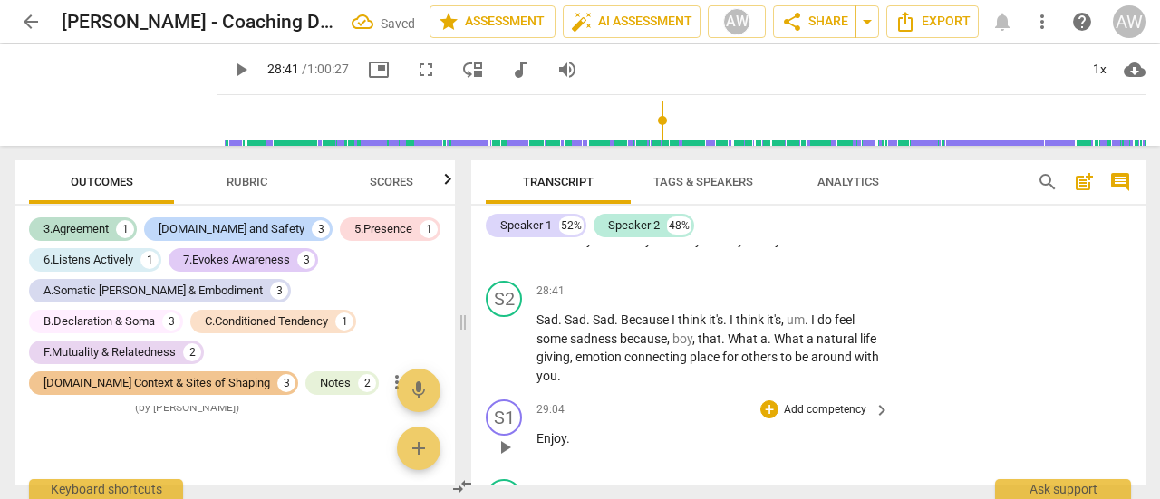
scroll to position [4799, 0]
drag, startPoint x: 541, startPoint y: 257, endPoint x: 813, endPoint y: 281, distance: 272.9
click at [813, 266] on div "28:38 + Add competency keyboard_arrow_right What do you feel in your body when …" at bounding box center [713, 233] width 355 height 65
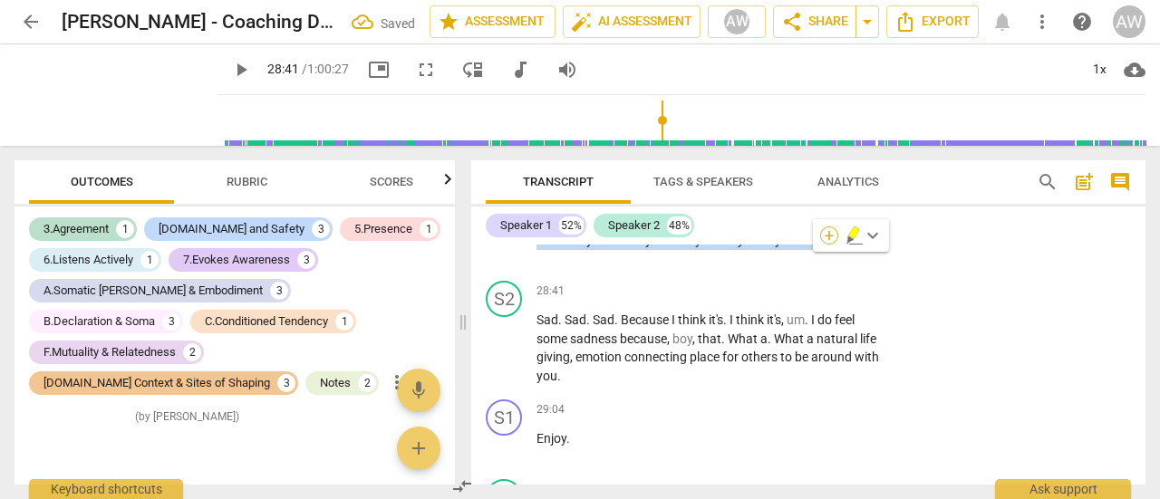
click at [834, 239] on div "+" at bounding box center [829, 236] width 18 height 18
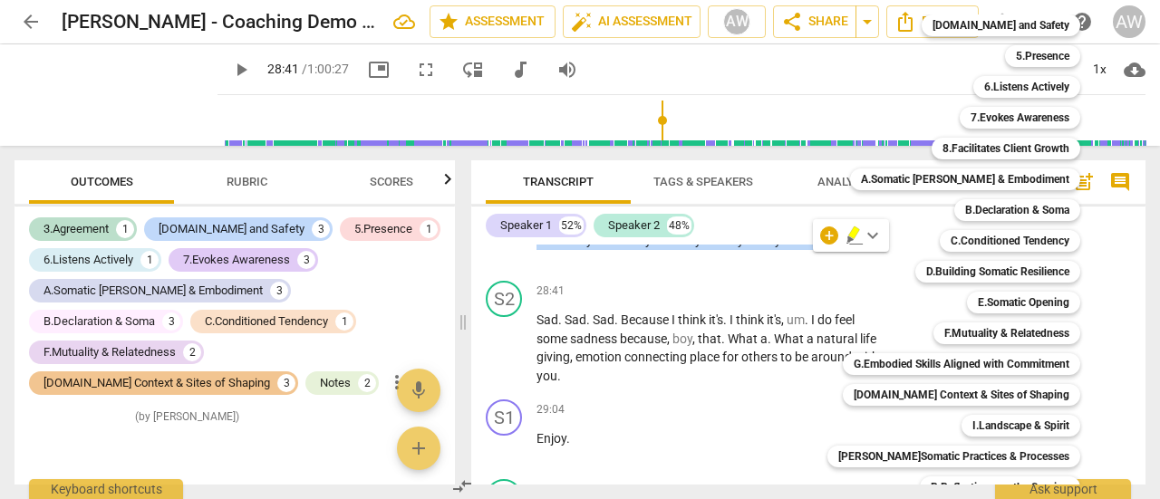
scroll to position [74, 0]
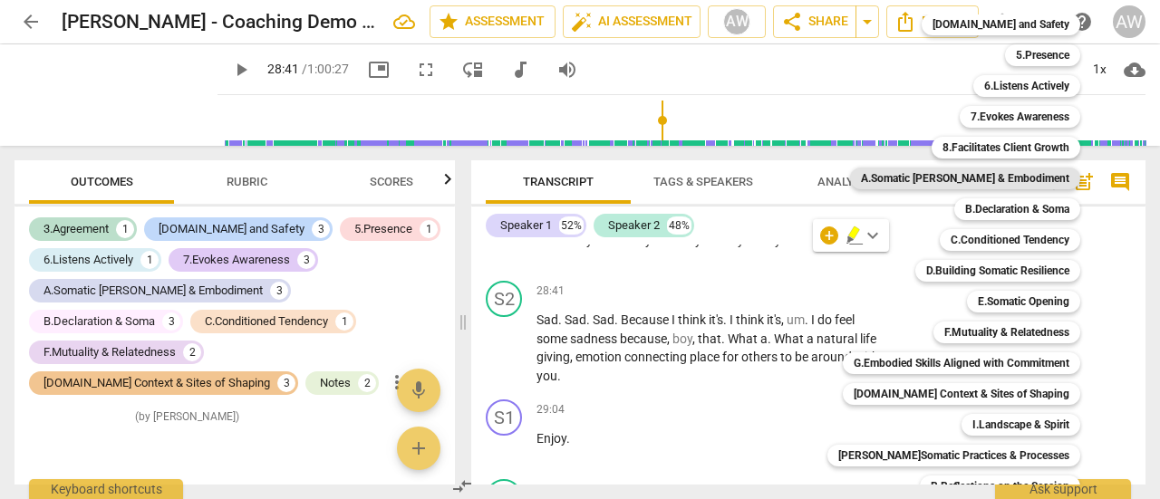
click at [937, 179] on b "A.Somatic [PERSON_NAME] & Embodiment" at bounding box center [965, 179] width 208 height 22
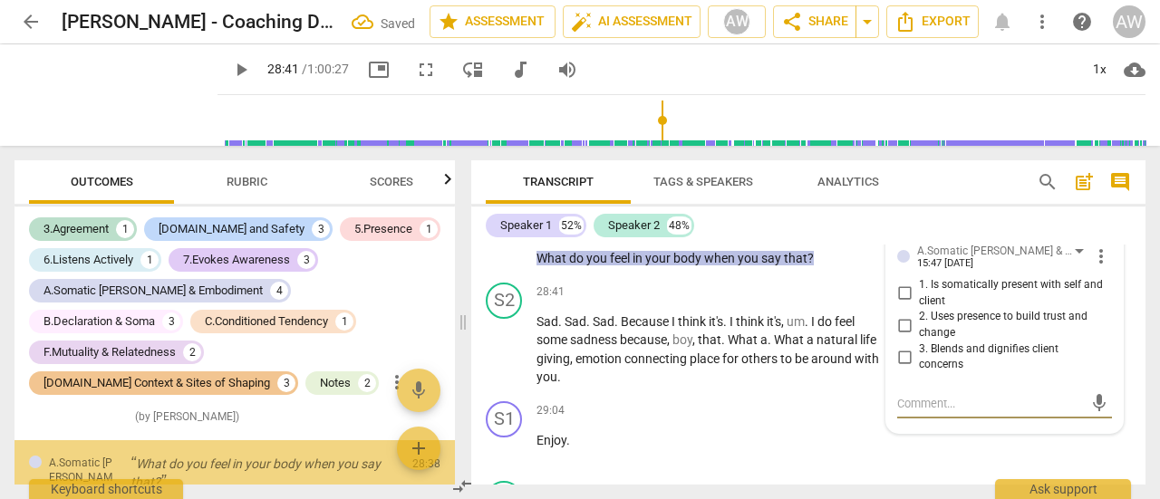
scroll to position [4808, 0]
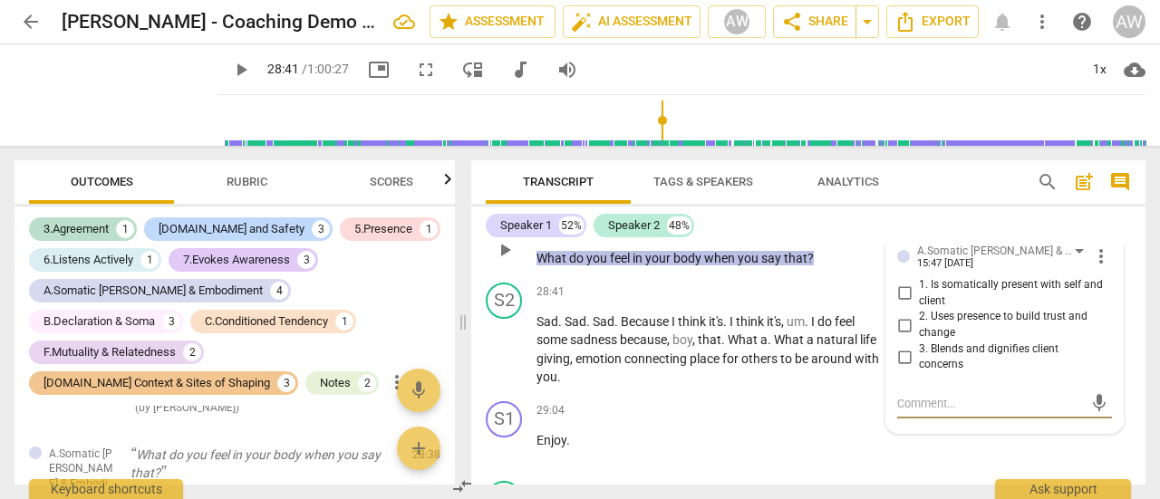
click at [1092, 267] on span "more_vert" at bounding box center [1101, 257] width 22 height 22
click at [1096, 315] on li "Delete" at bounding box center [1113, 309] width 63 height 34
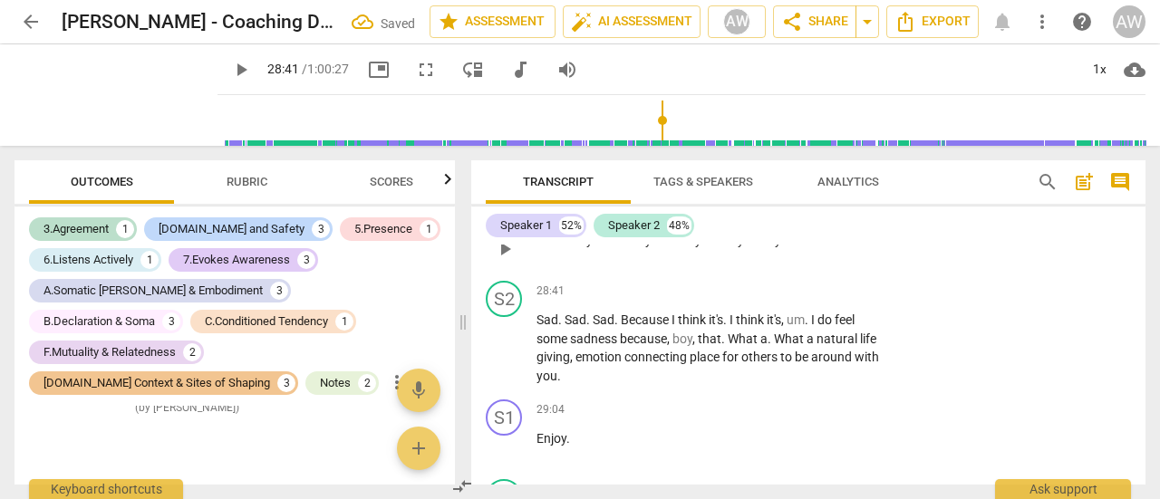
scroll to position [4799, 0]
drag, startPoint x: 536, startPoint y: 260, endPoint x: 815, endPoint y: 268, distance: 278.3
click at [815, 266] on div "28:38 + Add competency keyboard_arrow_right What do you feel in your body when …" at bounding box center [713, 233] width 355 height 65
click at [832, 233] on div "+" at bounding box center [829, 236] width 18 height 18
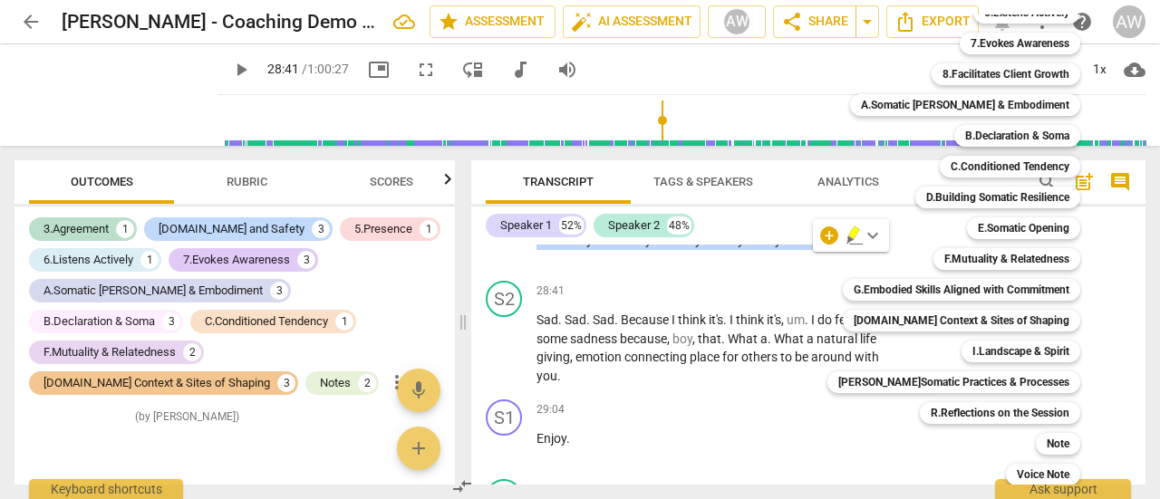
scroll to position [153, 0]
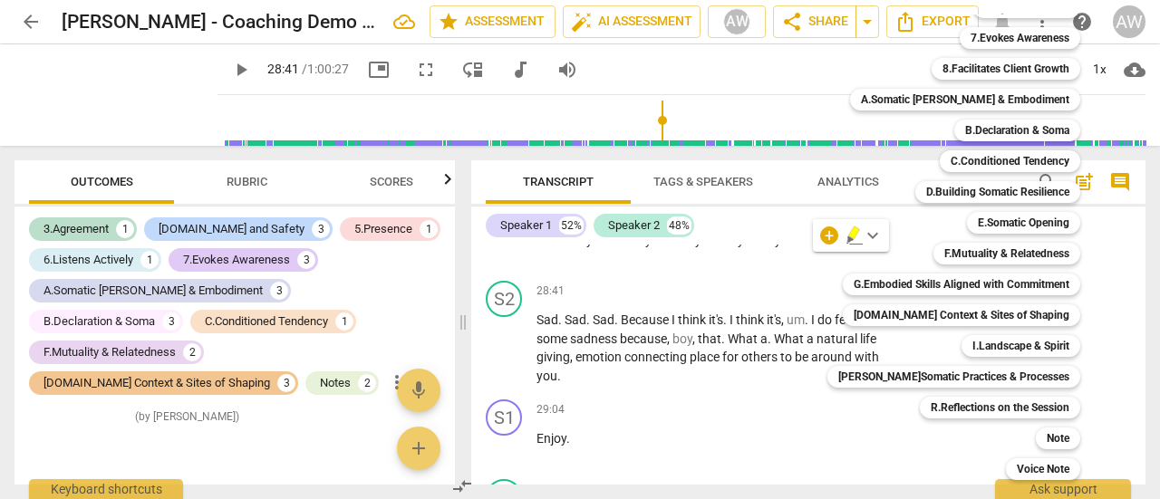
click at [594, 297] on div at bounding box center [580, 249] width 1160 height 499
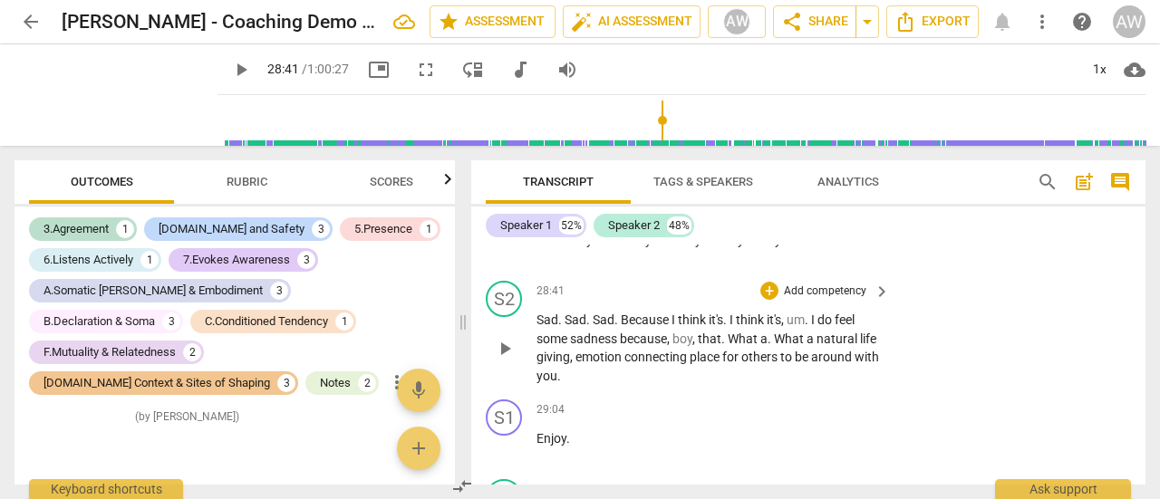
click at [502, 360] on span "play_arrow" at bounding box center [505, 349] width 22 height 22
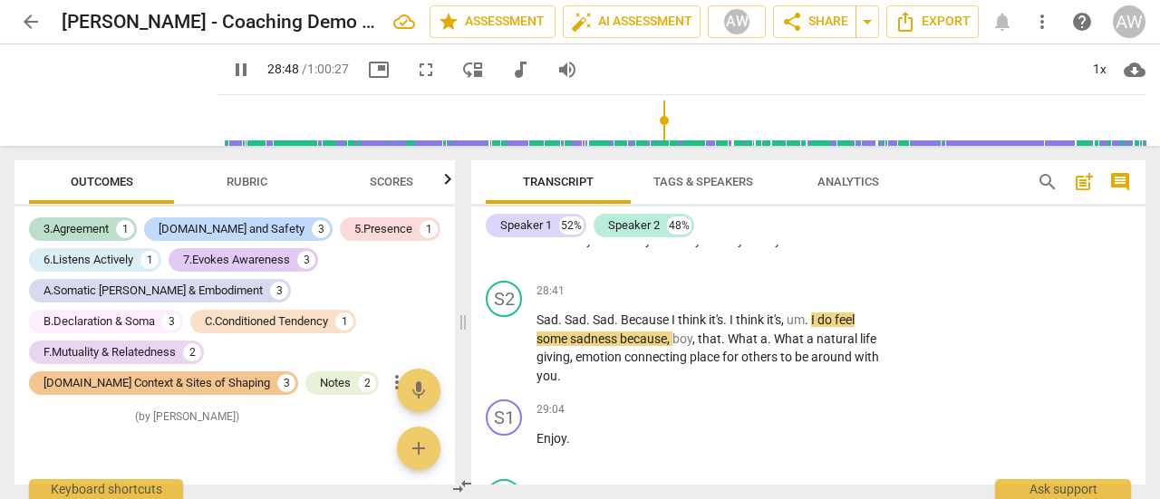
click at [230, 68] on span "pause" at bounding box center [241, 70] width 22 height 22
type input "1729"
